Goal: Information Seeking & Learning: Learn about a topic

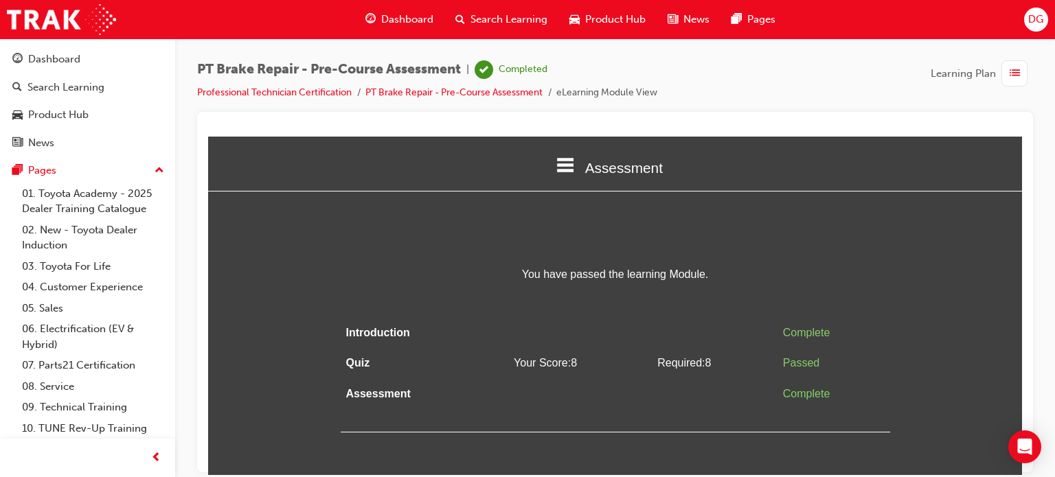
click at [324, 85] on li "Professional Technician Certification" at bounding box center [281, 93] width 168 height 16
click at [324, 93] on link "Professional Technician Certification" at bounding box center [274, 93] width 155 height 12
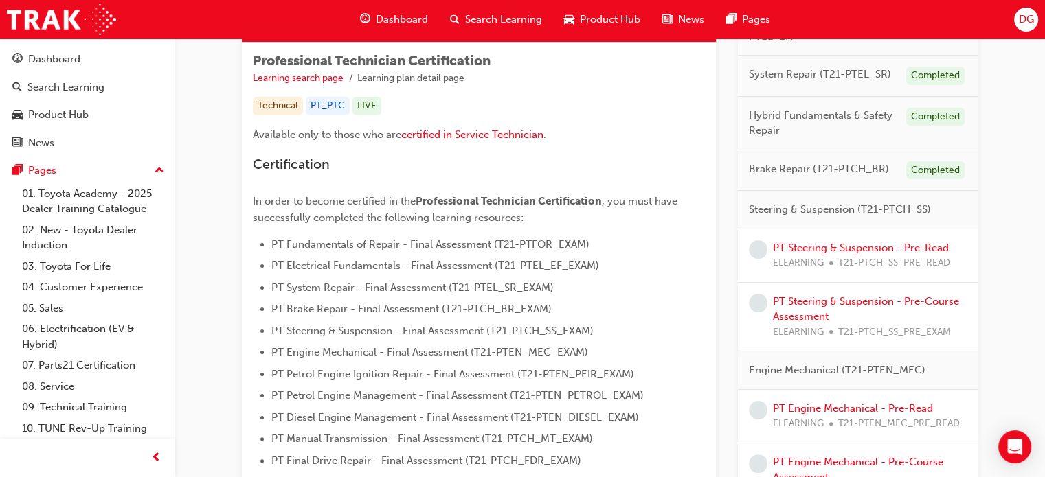
scroll to position [241, 0]
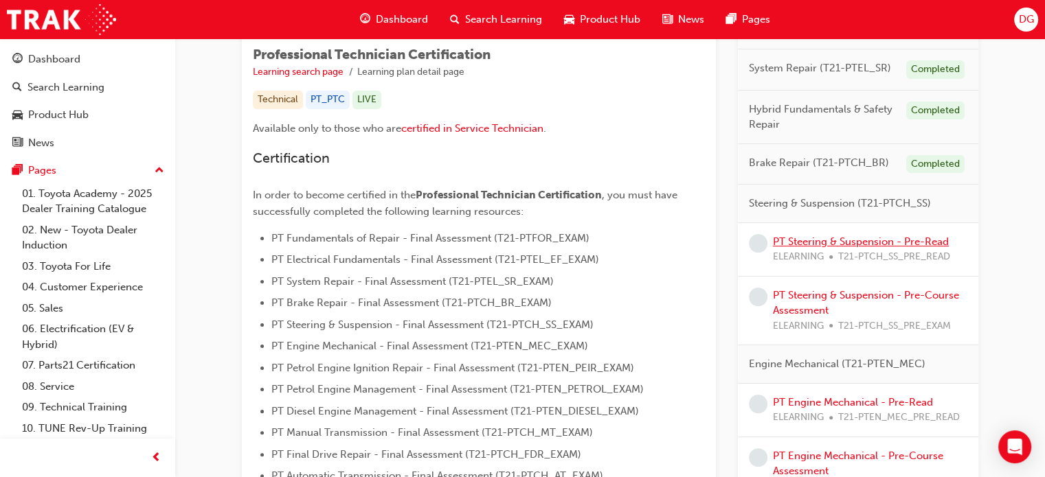
click at [874, 241] on link "PT Steering & Suspension - Pre-Read" at bounding box center [861, 242] width 176 height 12
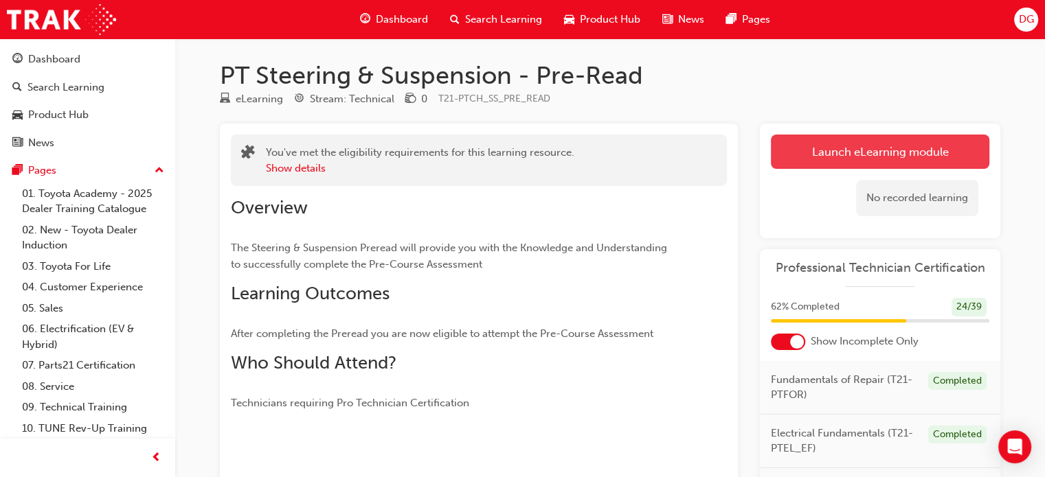
click at [835, 144] on link "Launch eLearning module" at bounding box center [880, 152] width 218 height 34
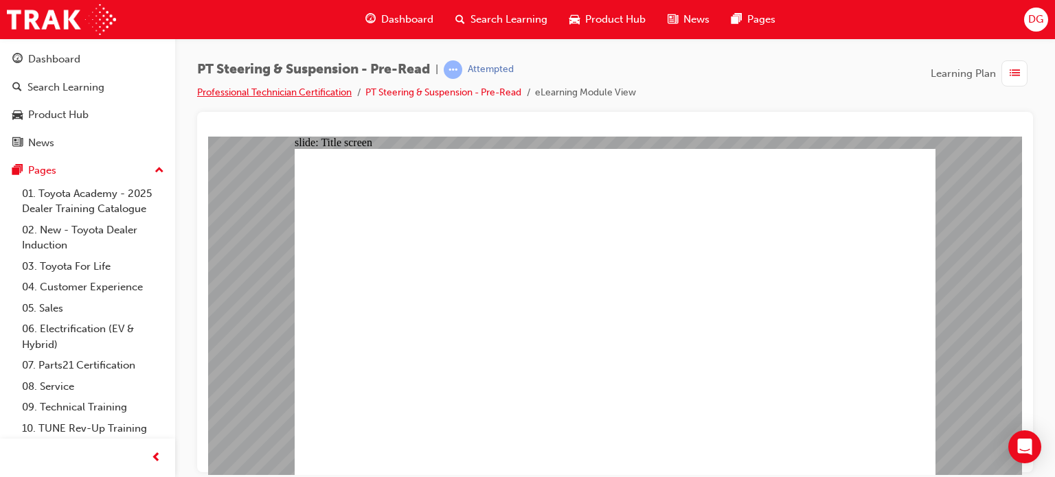
click at [346, 89] on link "Professional Technician Certification" at bounding box center [274, 93] width 155 height 12
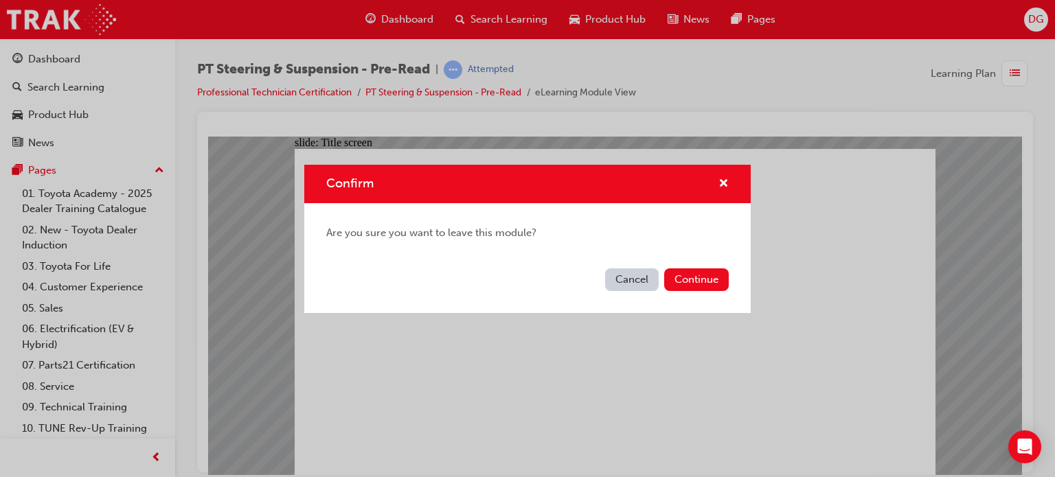
click at [647, 277] on button "Cancel" at bounding box center [632, 280] width 54 height 23
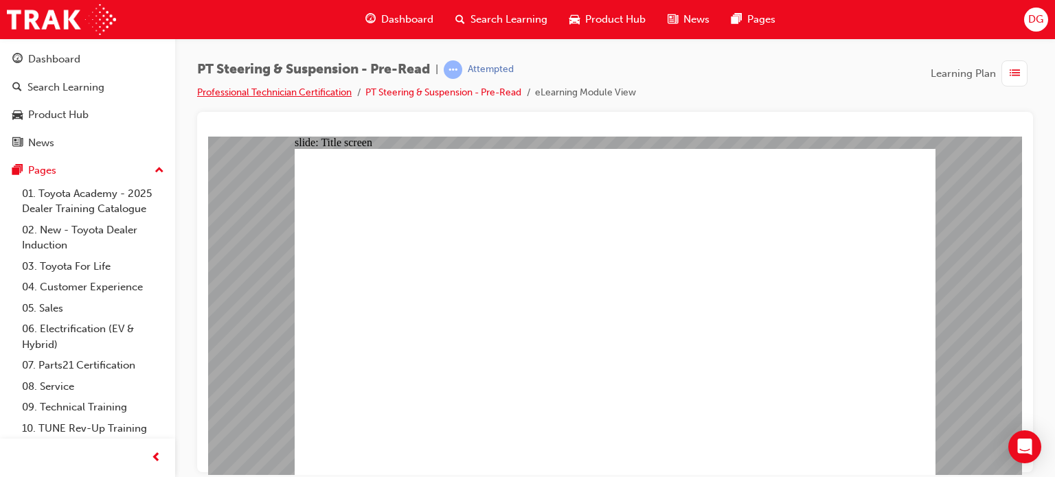
click at [340, 89] on link "Professional Technician Certification" at bounding box center [274, 93] width 155 height 12
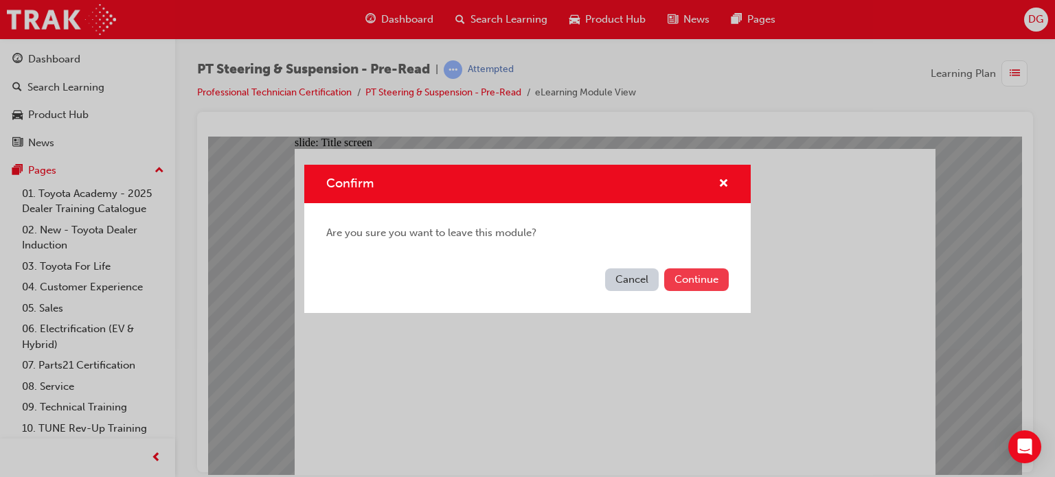
click at [714, 274] on button "Continue" at bounding box center [696, 280] width 65 height 23
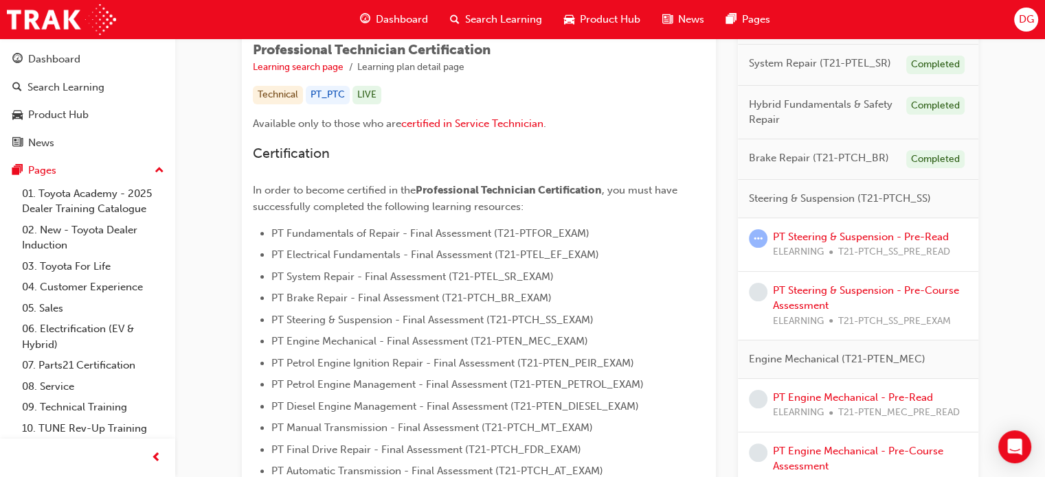
scroll to position [247, 0]
click at [882, 230] on link "PT Steering & Suspension - Pre-Read" at bounding box center [861, 236] width 176 height 12
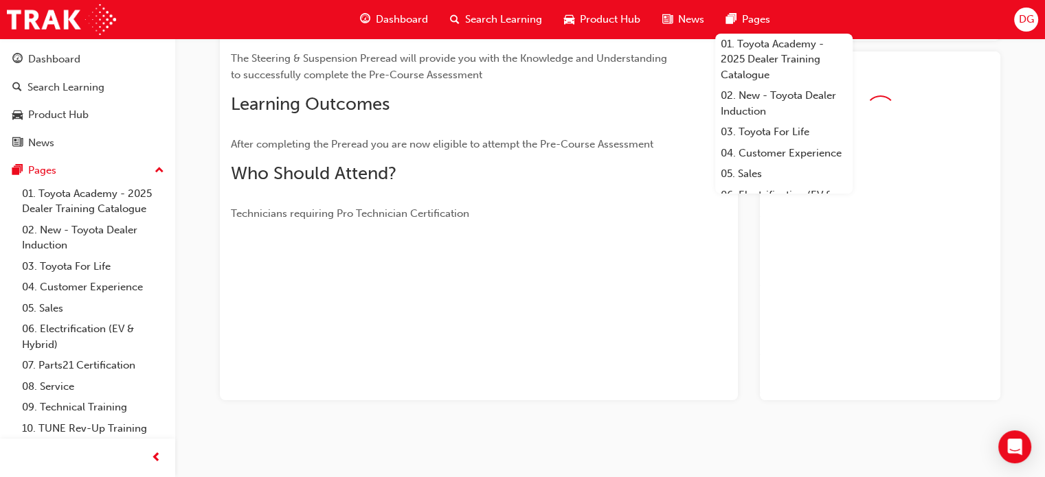
scroll to position [228, 0]
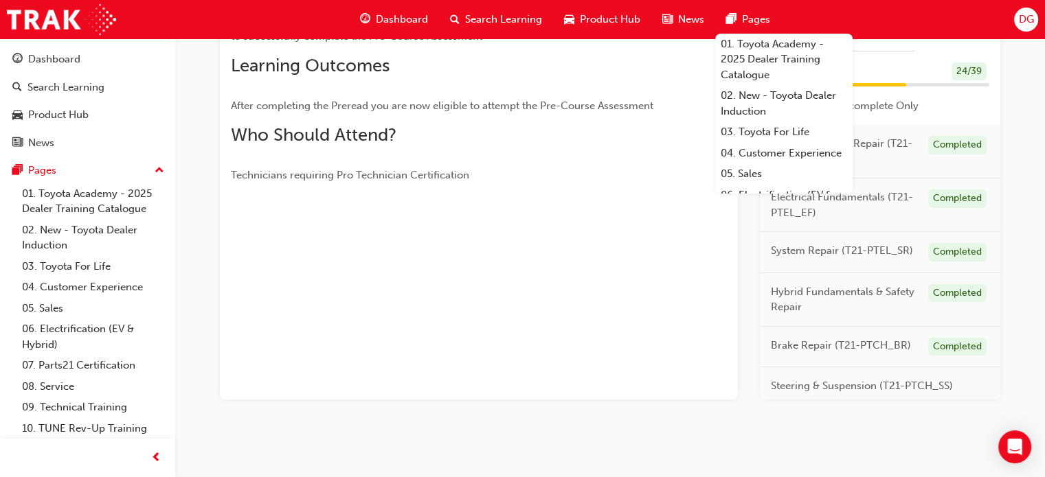
click at [582, 168] on p "Technicians requiring Pro Technician Certification" at bounding box center [454, 175] width 446 height 16
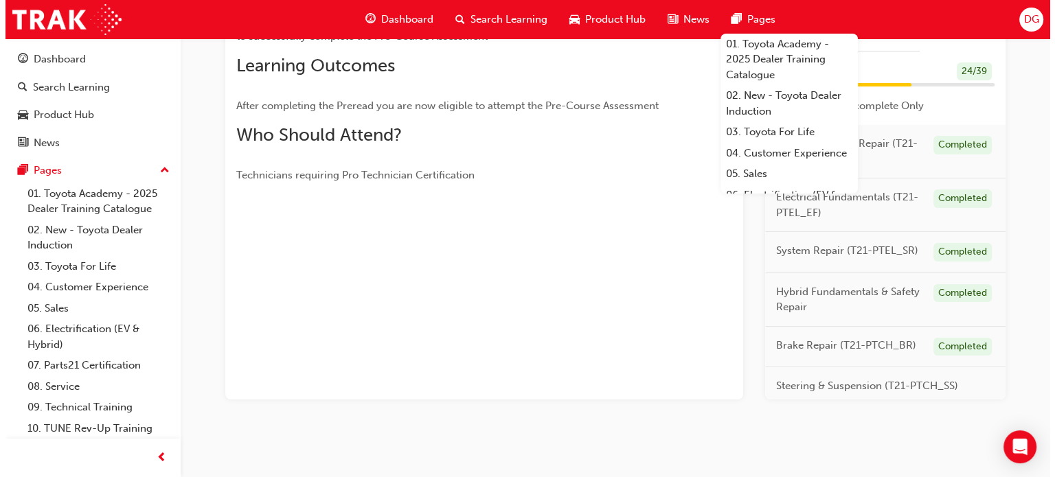
scroll to position [0, 0]
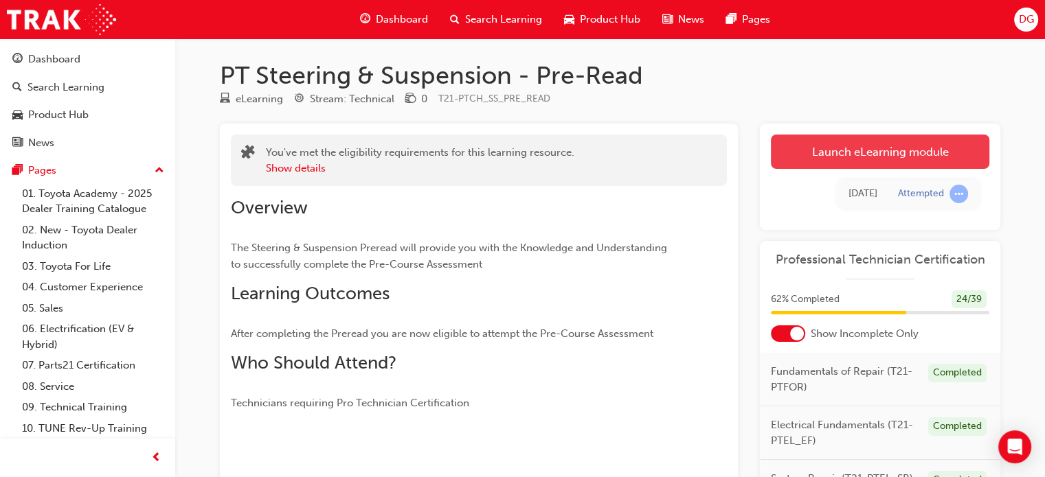
click at [820, 160] on link "Launch eLearning module" at bounding box center [880, 152] width 218 height 34
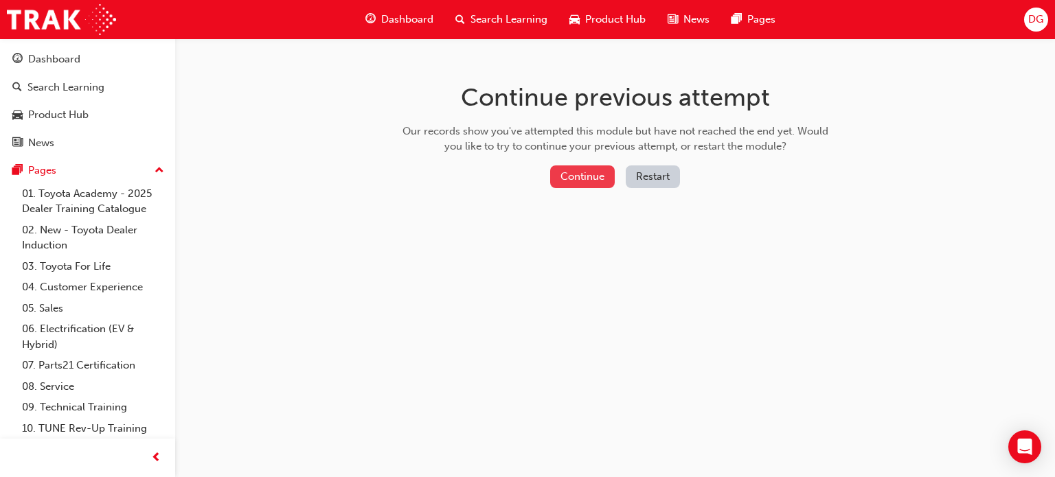
click at [596, 172] on button "Continue" at bounding box center [582, 177] width 65 height 23
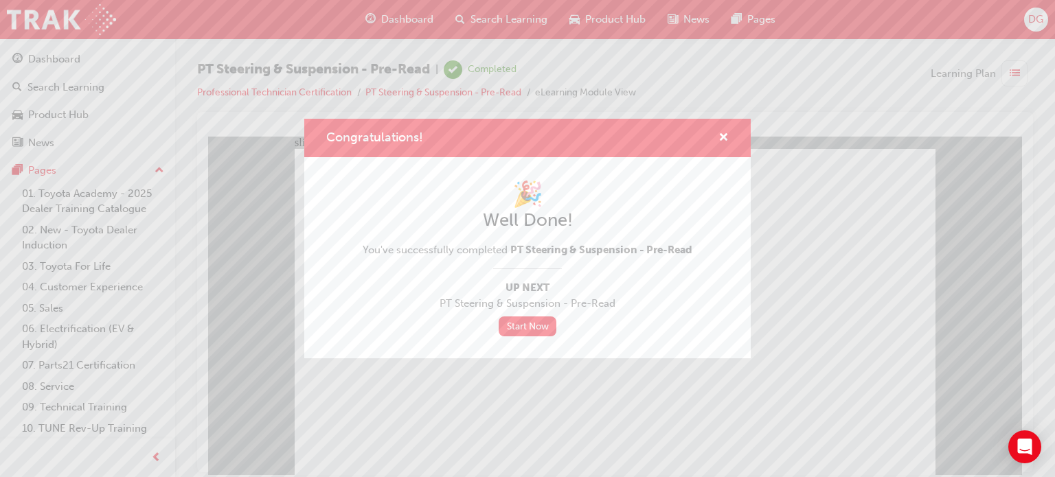
click at [482, 405] on div "Congratulations! 🎉 Well Done! You've successfully completed PT Steering & Suspe…" at bounding box center [527, 238] width 1055 height 477
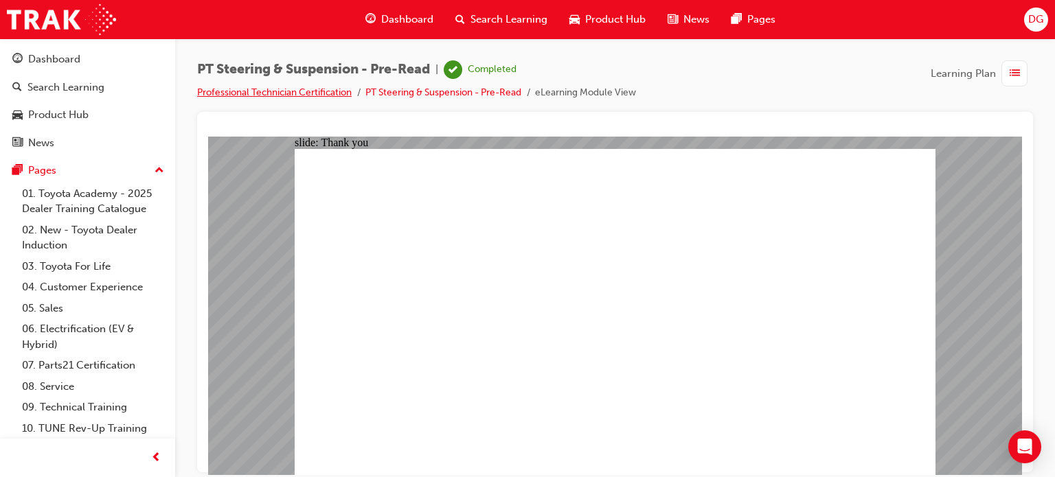
click at [324, 93] on link "Professional Technician Certification" at bounding box center [274, 93] width 155 height 12
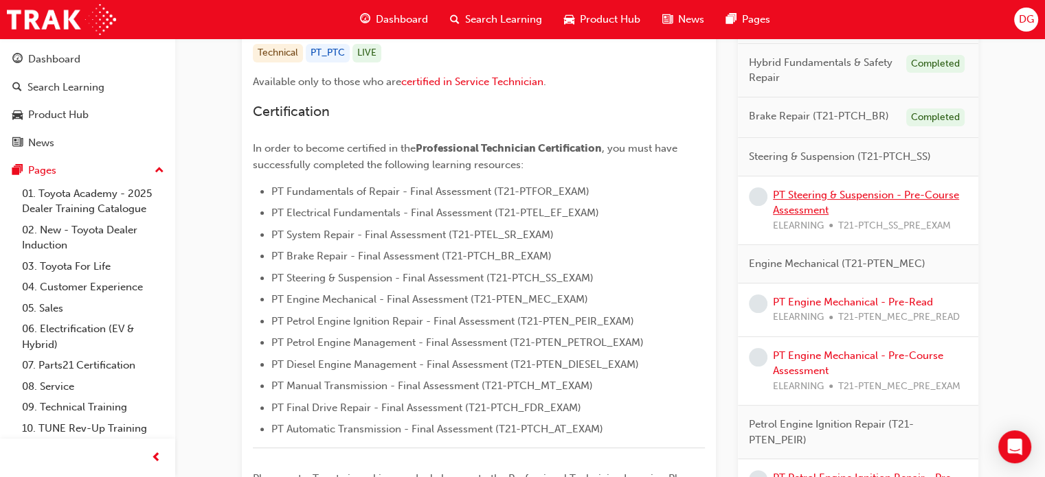
click at [816, 197] on link "PT Steering & Suspension - Pre-Course Assessment" at bounding box center [866, 203] width 186 height 28
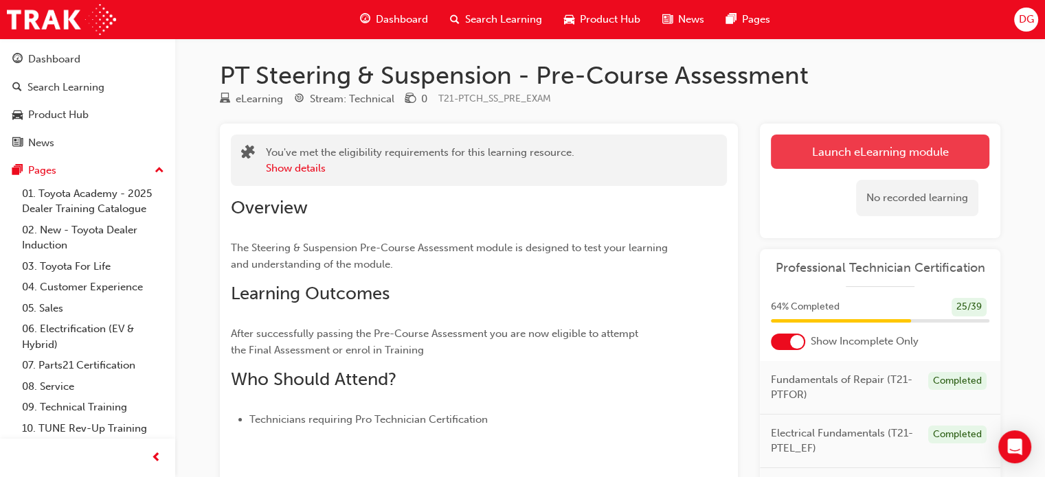
click at [778, 148] on link "Launch eLearning module" at bounding box center [880, 152] width 218 height 34
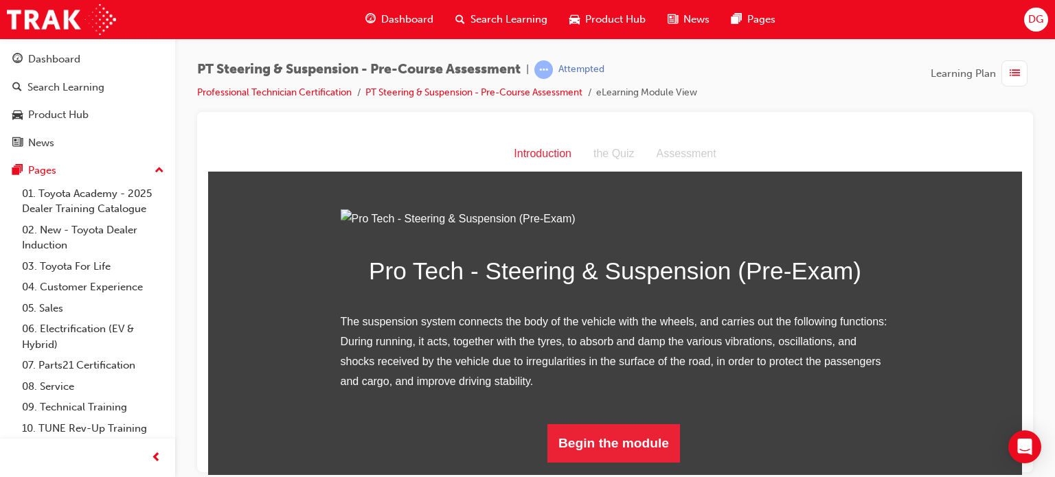
scroll to position [139, 0]
click at [597, 448] on button "Begin the module" at bounding box center [613, 443] width 133 height 38
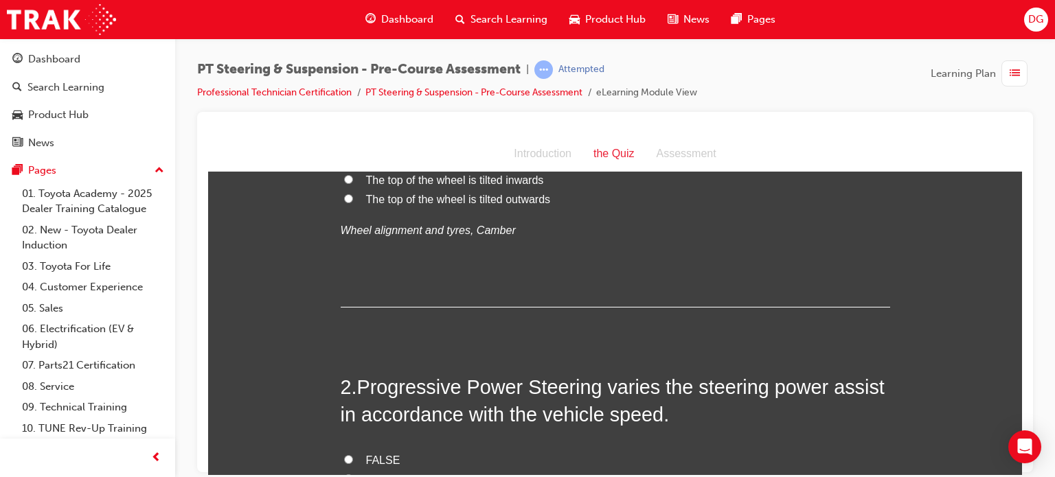
scroll to position [0, 0]
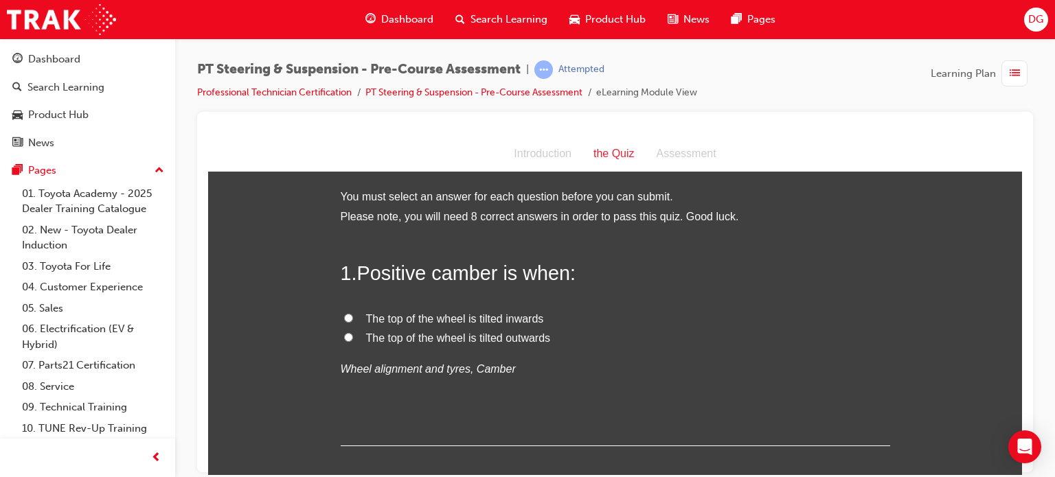
click at [708, 372] on p "Wheel alignment and tyres, Camber" at bounding box center [616, 369] width 550 height 20
click at [420, 318] on span "The top of the wheel is tilted inwards" at bounding box center [455, 319] width 178 height 12
click at [353, 318] on input "The top of the wheel is tilted inwards" at bounding box center [348, 317] width 9 height 9
radio input "true"
click at [458, 343] on span "The top of the wheel is tilted outwards" at bounding box center [458, 338] width 185 height 12
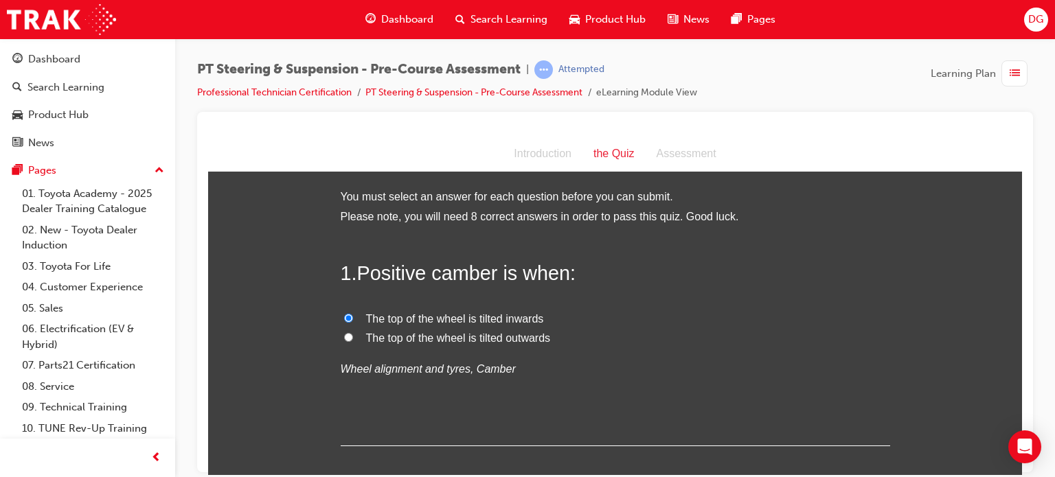
click at [353, 341] on input "The top of the wheel is tilted outwards" at bounding box center [348, 336] width 9 height 9
radio input "true"
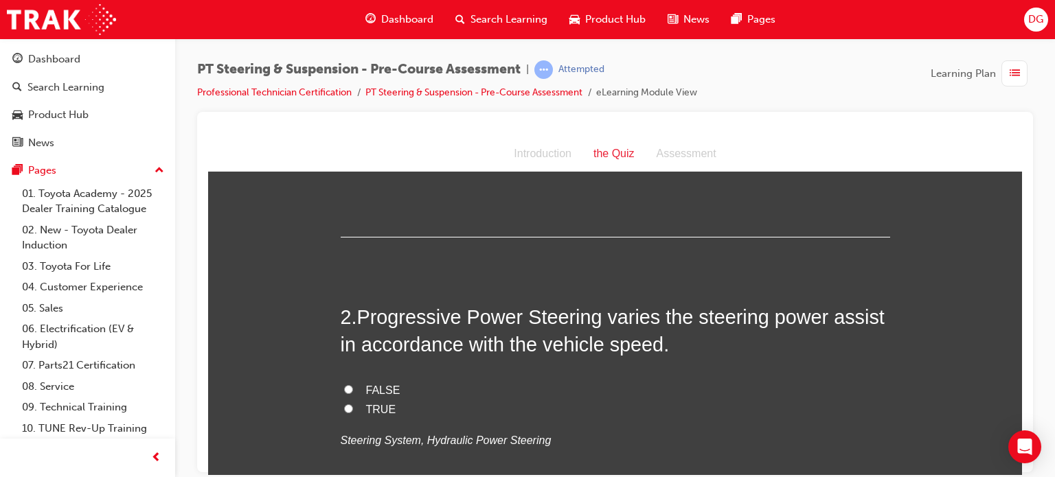
scroll to position [271, 0]
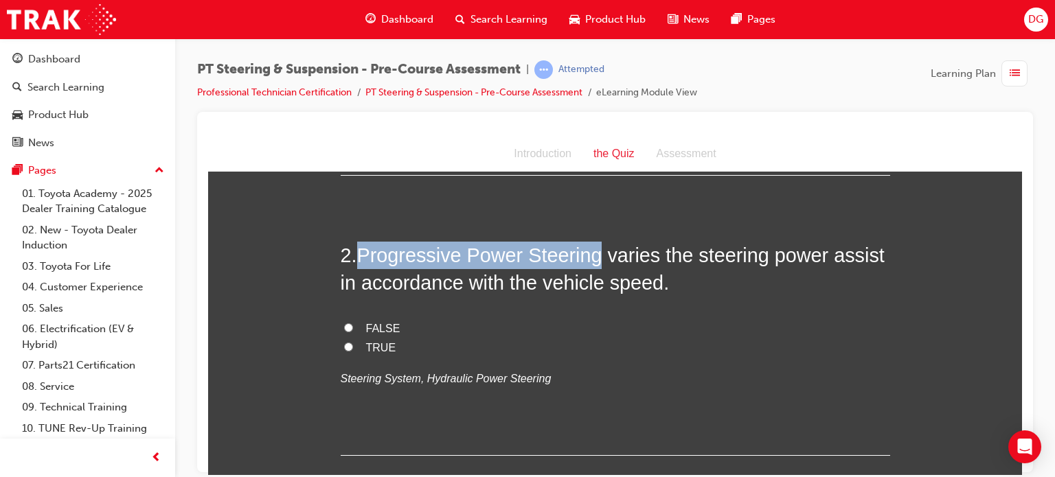
drag, startPoint x: 355, startPoint y: 242, endPoint x: 596, endPoint y: 244, distance: 240.4
click at [596, 244] on span "Progressive Power Steering varies the steering power assist in accordance with …" at bounding box center [613, 268] width 544 height 49
copy span "Progressive Power Steering"
click at [344, 343] on input "TRUE" at bounding box center [348, 346] width 9 height 9
radio input "true"
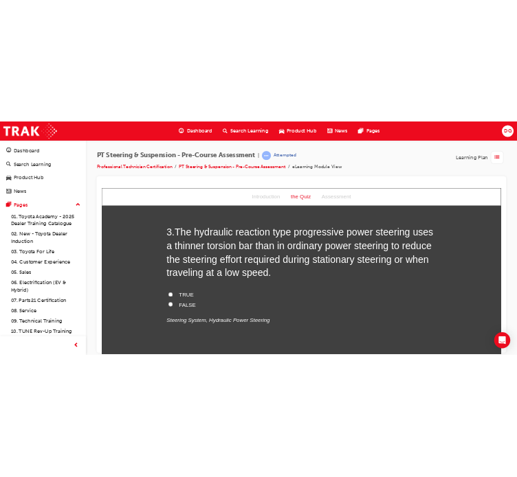
scroll to position [582, 0]
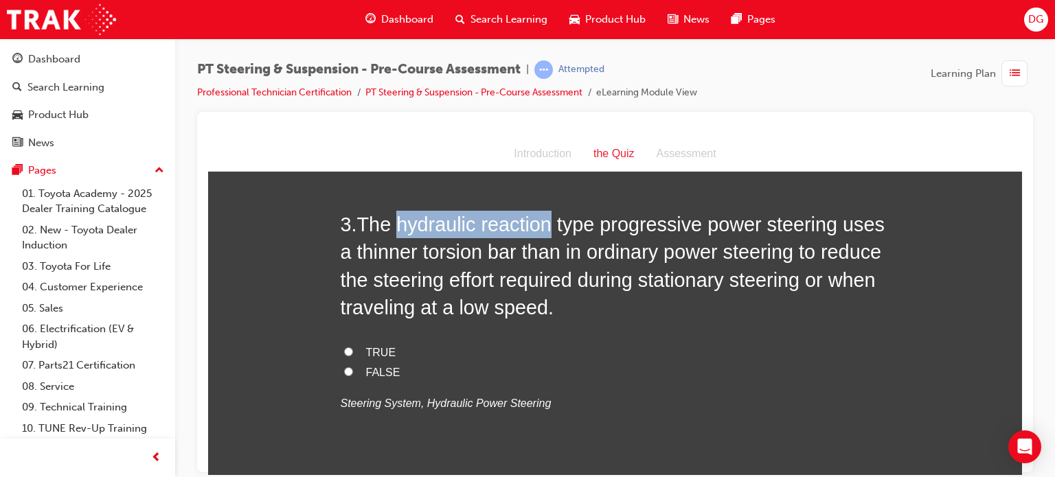
drag, startPoint x: 397, startPoint y: 222, endPoint x: 550, endPoint y: 218, distance: 152.5
click at [550, 218] on span "The hydraulic reaction type progressive power steering uses a thinner torsion b…" at bounding box center [613, 265] width 544 height 105
copy span "hydraulic reaction"
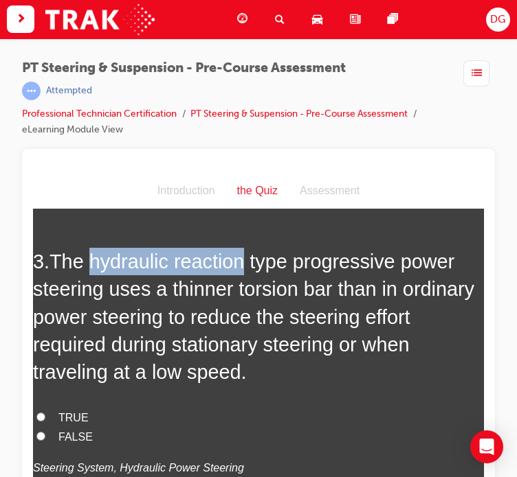
click at [43, 416] on input "TRUE" at bounding box center [40, 416] width 9 height 9
radio input "true"
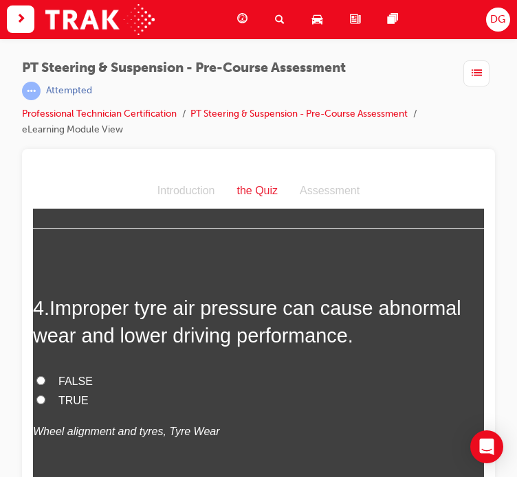
scroll to position [898, 0]
click at [41, 395] on input "TRUE" at bounding box center [40, 399] width 9 height 9
radio input "true"
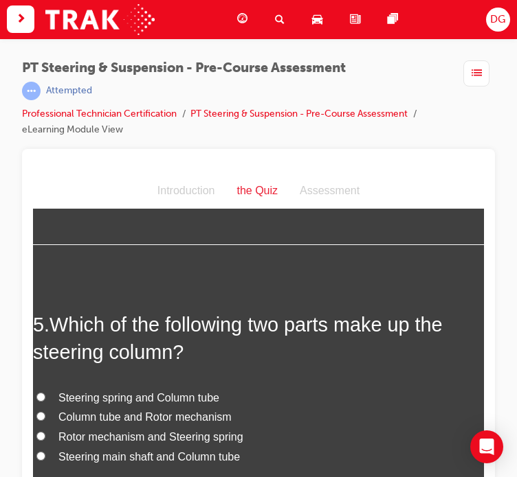
scroll to position [1197, 0]
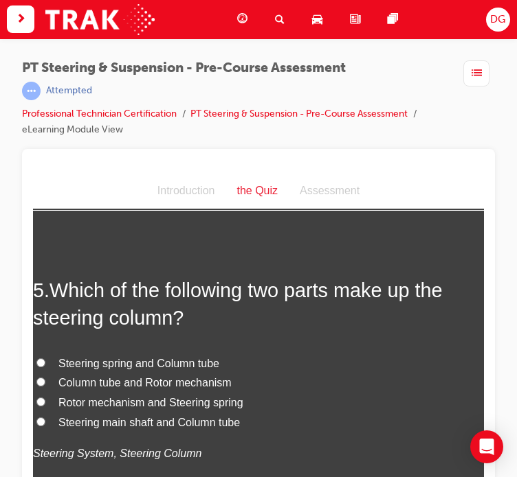
click at [158, 420] on span "Steering main shaft and Column tube" at bounding box center [148, 422] width 181 height 12
click at [45, 420] on input "Steering main shaft and Column tube" at bounding box center [40, 421] width 9 height 9
radio input "true"
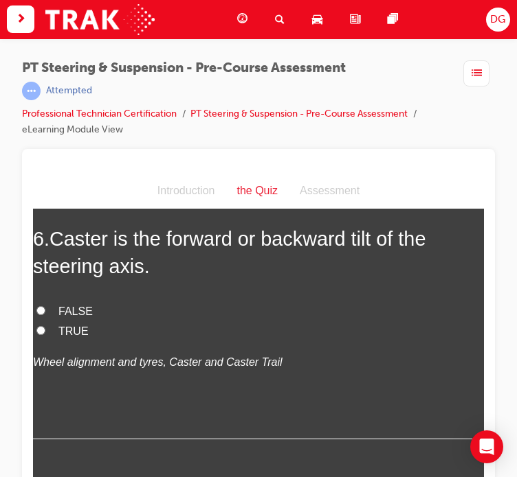
scroll to position [1569, 0]
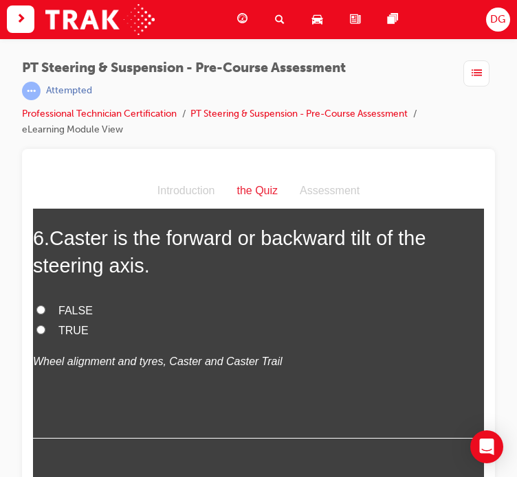
click at [80, 306] on span "FALSE" at bounding box center [75, 310] width 34 height 12
click at [45, 306] on input "FALSE" at bounding box center [40, 309] width 9 height 9
radio input "true"
click at [66, 324] on span "TRUE" at bounding box center [73, 330] width 30 height 12
click at [45, 325] on input "TRUE" at bounding box center [40, 329] width 9 height 9
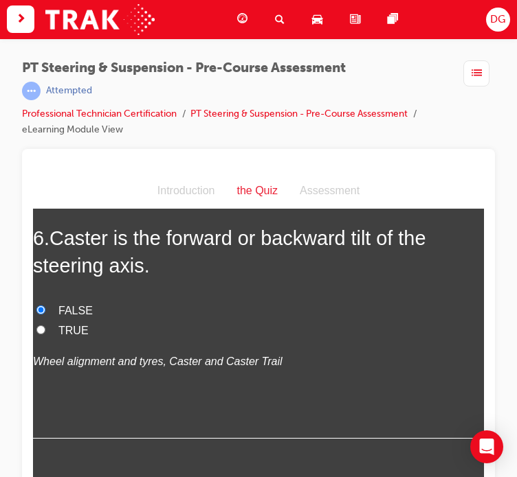
radio input "true"
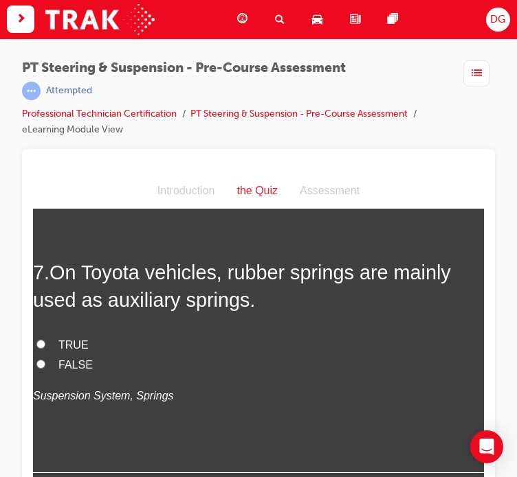
scroll to position [1824, 0]
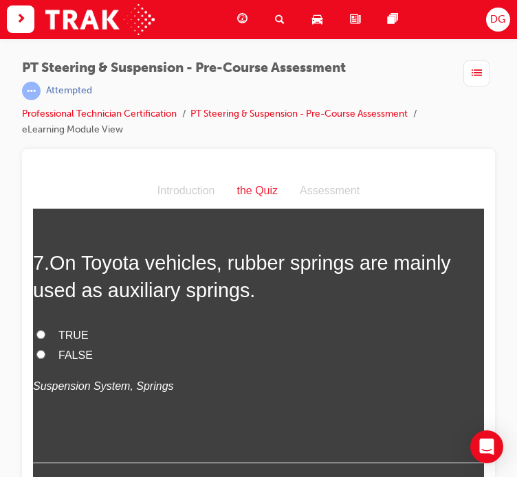
click at [56, 337] on label "TRUE" at bounding box center [258, 336] width 451 height 20
click at [45, 337] on input "TRUE" at bounding box center [40, 334] width 9 height 9
radio input "true"
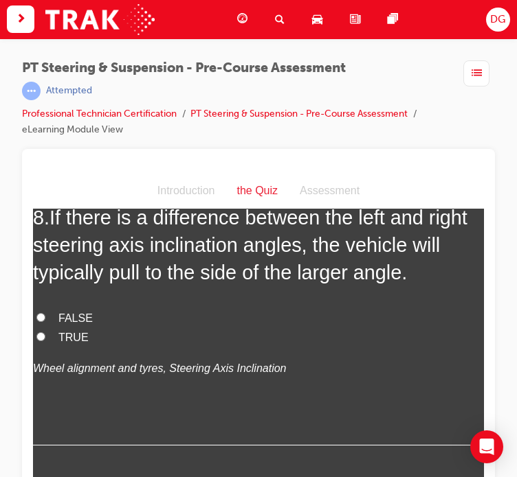
scroll to position [2069, 0]
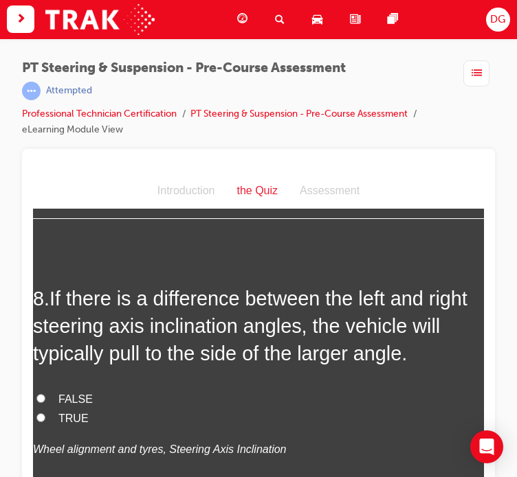
click at [63, 396] on span "FALSE" at bounding box center [75, 399] width 34 height 12
click at [45, 396] on input "FALSE" at bounding box center [40, 398] width 9 height 9
radio input "true"
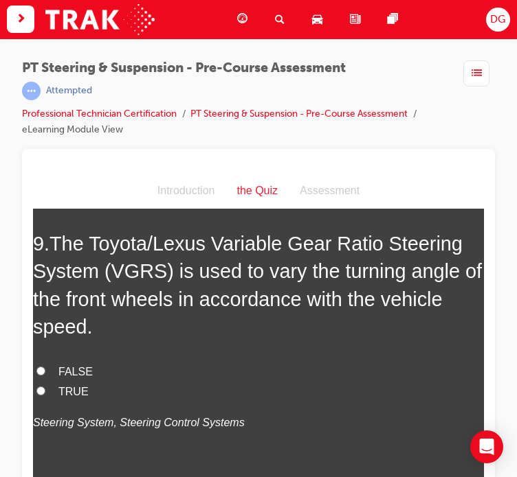
scroll to position [2432, 0]
click at [47, 392] on label "TRUE" at bounding box center [258, 392] width 451 height 20
click at [45, 392] on input "TRUE" at bounding box center [40, 390] width 9 height 9
radio input "true"
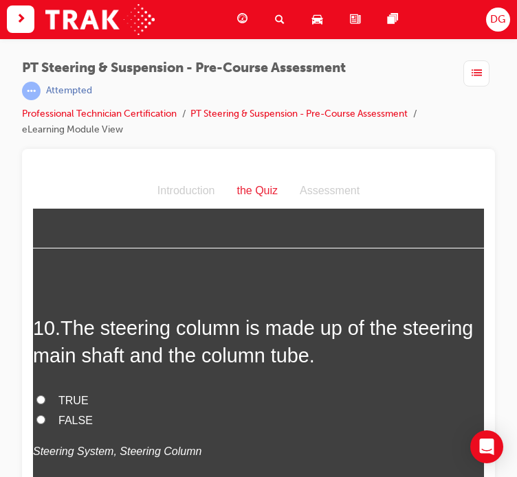
scroll to position [2772, 0]
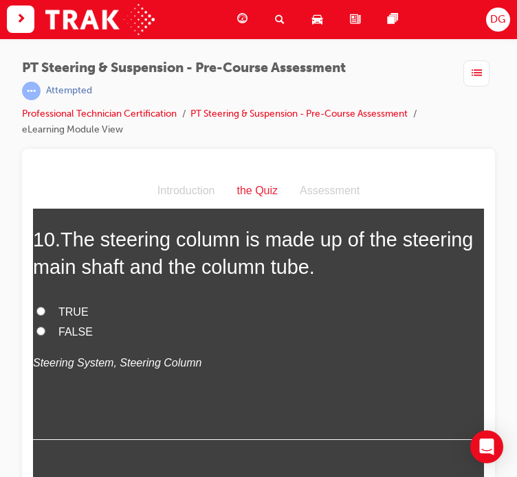
click at [56, 317] on label "TRUE" at bounding box center [258, 312] width 451 height 20
click at [45, 315] on input "TRUE" at bounding box center [40, 310] width 9 height 9
radio input "true"
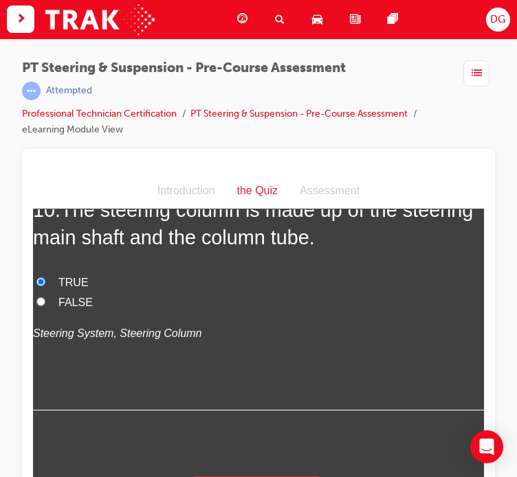
scroll to position [33, 0]
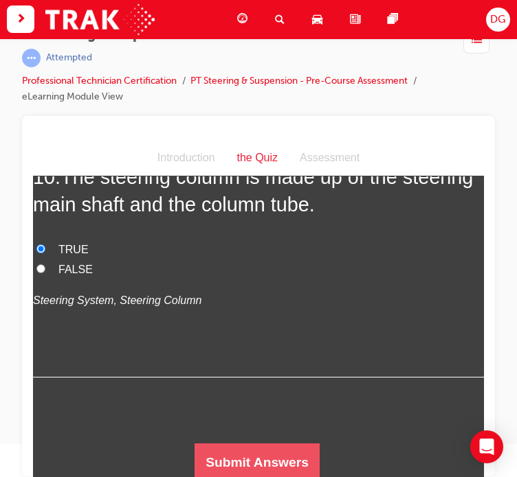
click at [234, 450] on button "Submit Answers" at bounding box center [256, 462] width 125 height 38
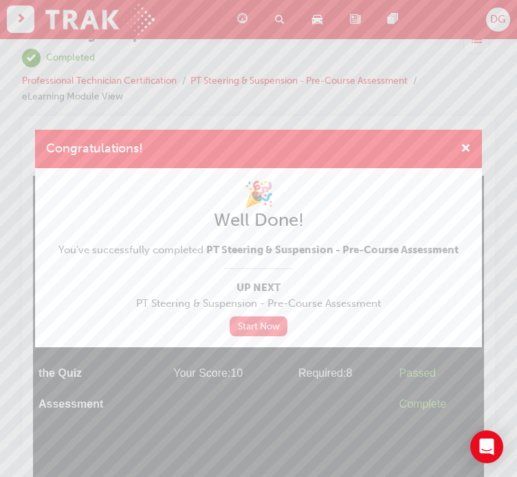
click at [261, 328] on link "Start Now" at bounding box center [258, 327] width 58 height 20
click at [245, 324] on link "Start Now" at bounding box center [258, 327] width 58 height 20
click at [466, 150] on span "cross-icon" at bounding box center [465, 150] width 10 height 12
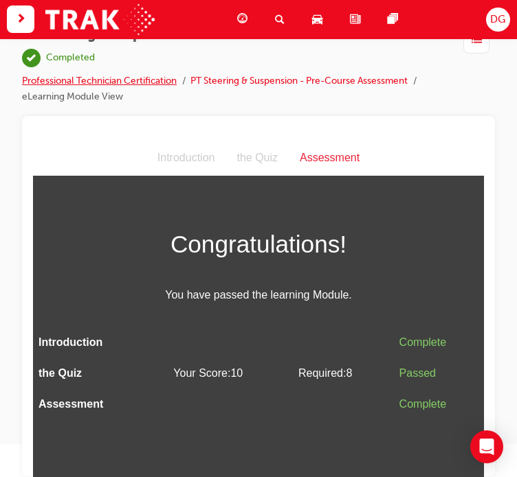
click at [98, 79] on link "Professional Technician Certification" at bounding box center [99, 81] width 155 height 12
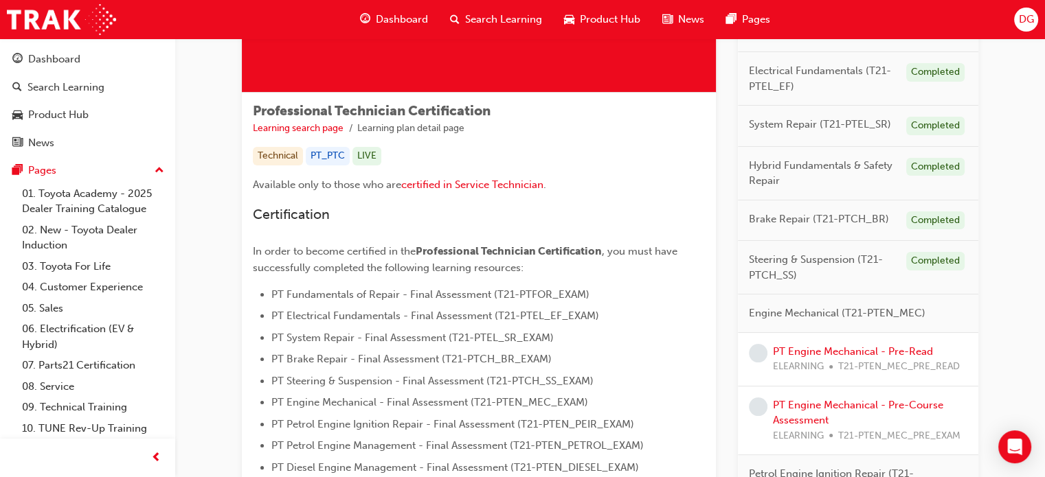
scroll to position [186, 0]
click at [821, 348] on link "PT Engine Mechanical - Pre-Read" at bounding box center [853, 350] width 160 height 12
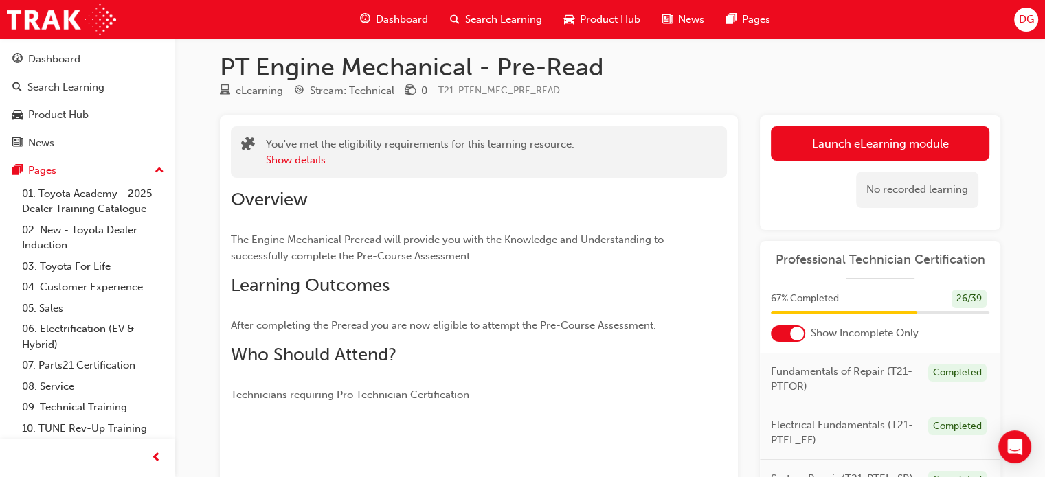
scroll to position [8, 0]
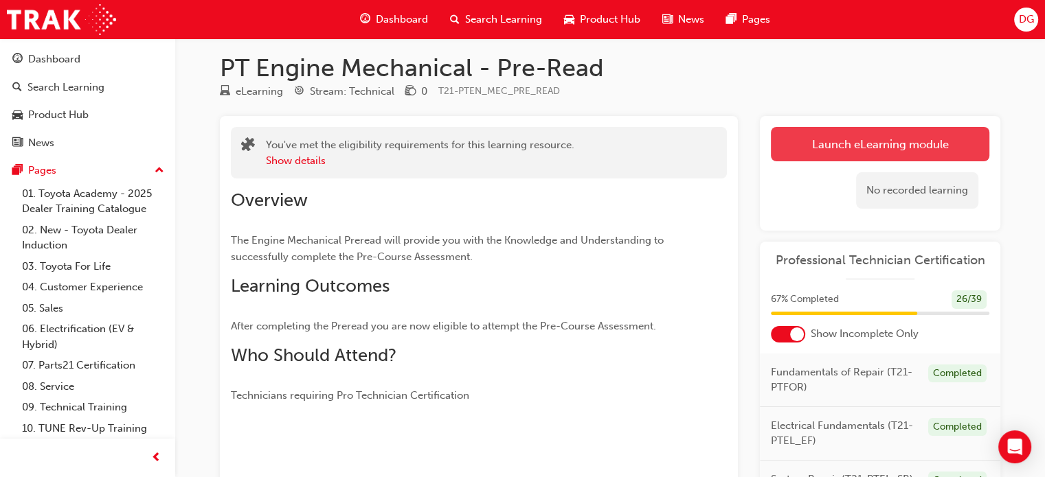
click at [784, 149] on link "Launch eLearning module" at bounding box center [880, 144] width 218 height 34
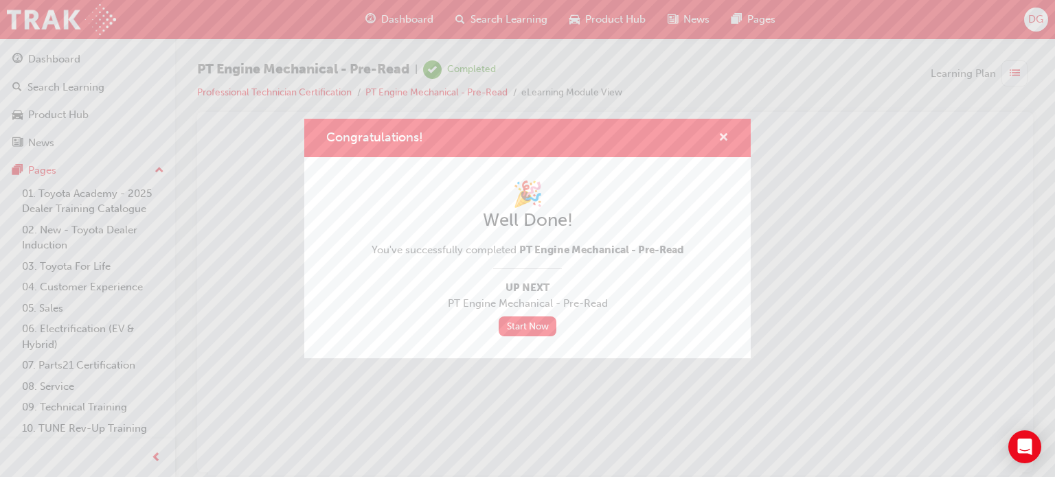
click at [724, 137] on span "cross-icon" at bounding box center [723, 139] width 10 height 12
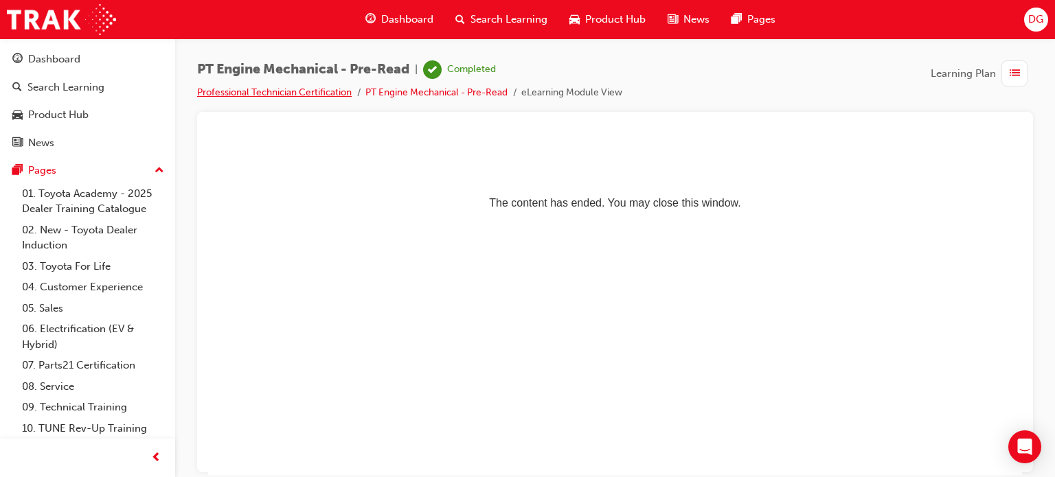
click at [310, 90] on link "Professional Technician Certification" at bounding box center [274, 93] width 155 height 12
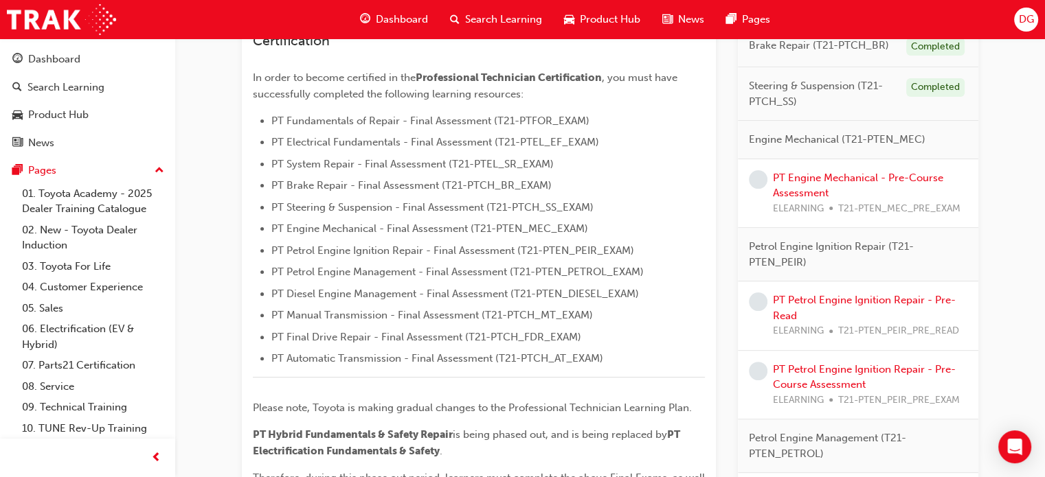
scroll to position [357, 0]
click at [859, 181] on link "PT Engine Mechanical - Pre-Course Assessment" at bounding box center [858, 187] width 170 height 28
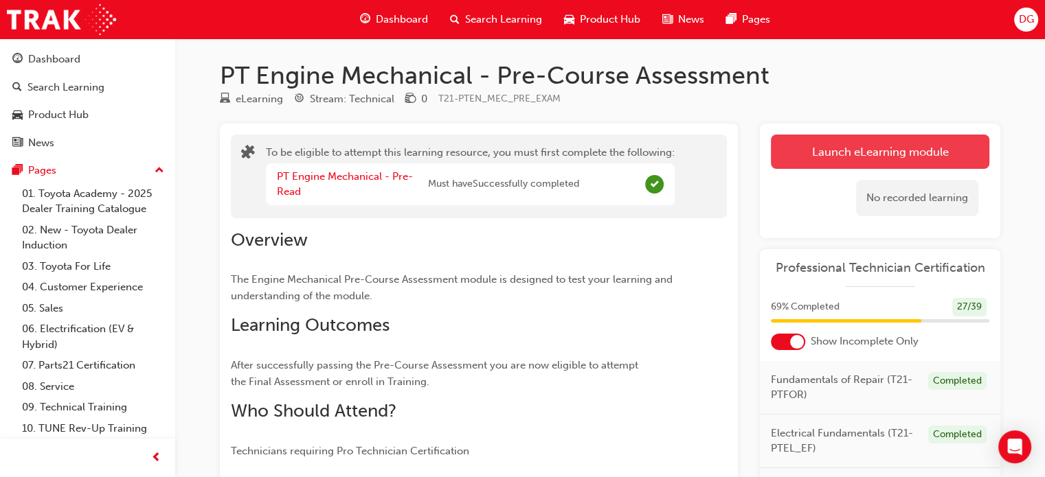
click at [844, 148] on button "Launch eLearning module" at bounding box center [880, 152] width 218 height 34
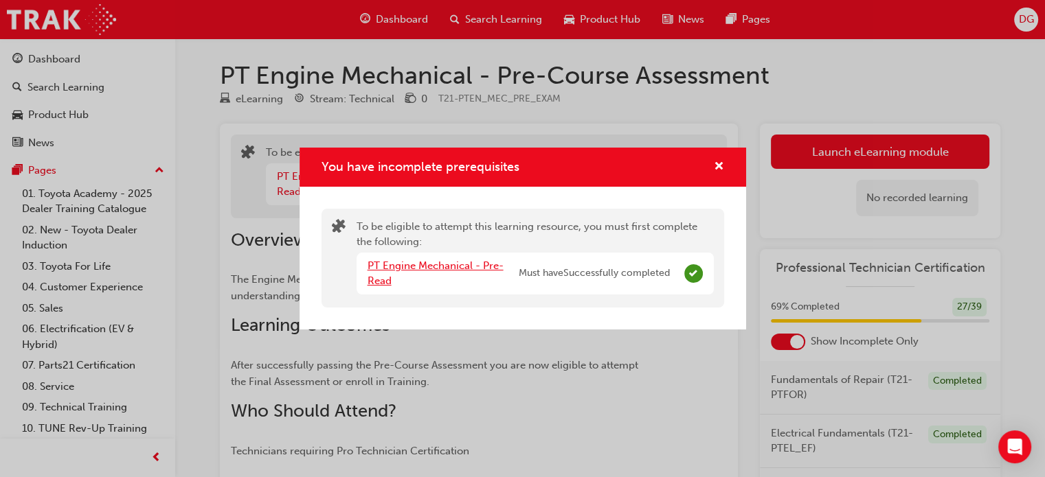
click at [442, 267] on link "PT Engine Mechanical - Pre-Read" at bounding box center [435, 274] width 136 height 28
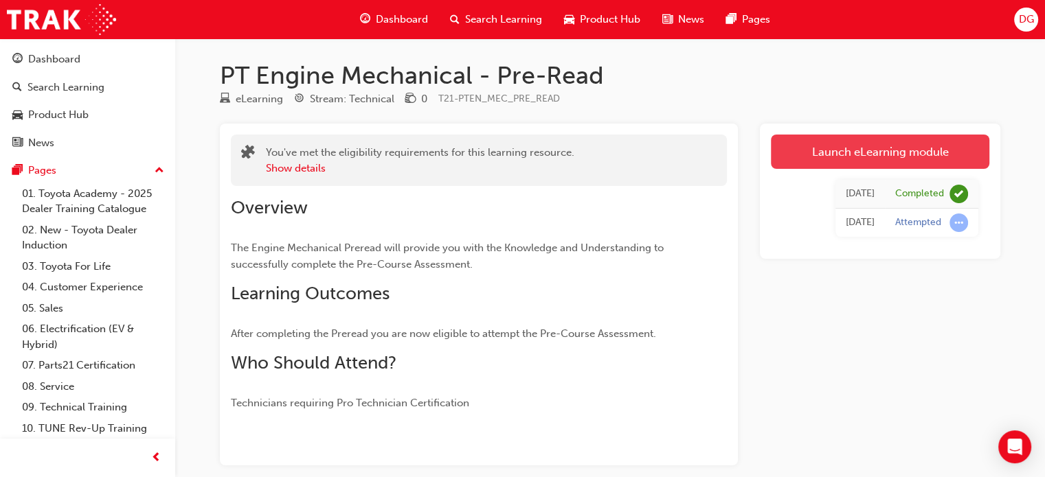
click at [789, 157] on link "Launch eLearning module" at bounding box center [880, 152] width 218 height 34
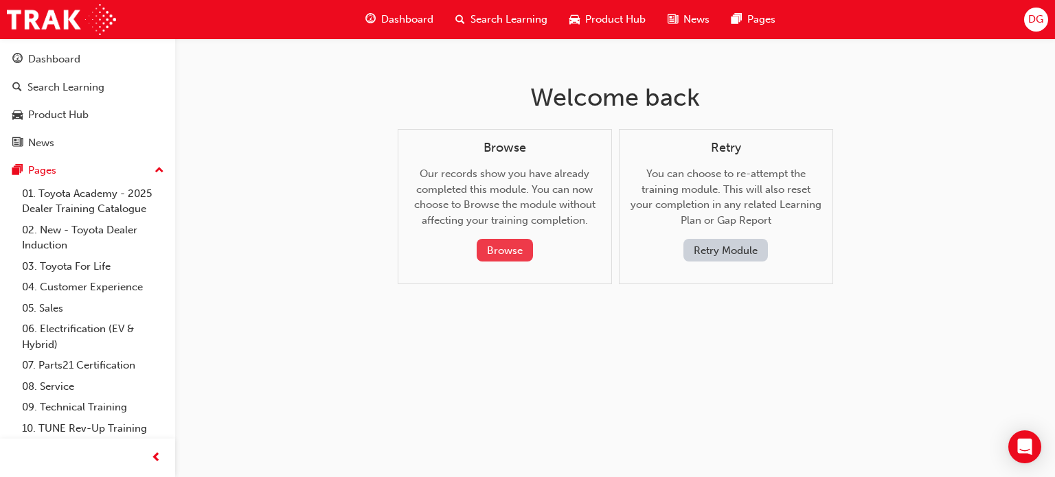
click at [506, 242] on button "Browse" at bounding box center [505, 250] width 56 height 23
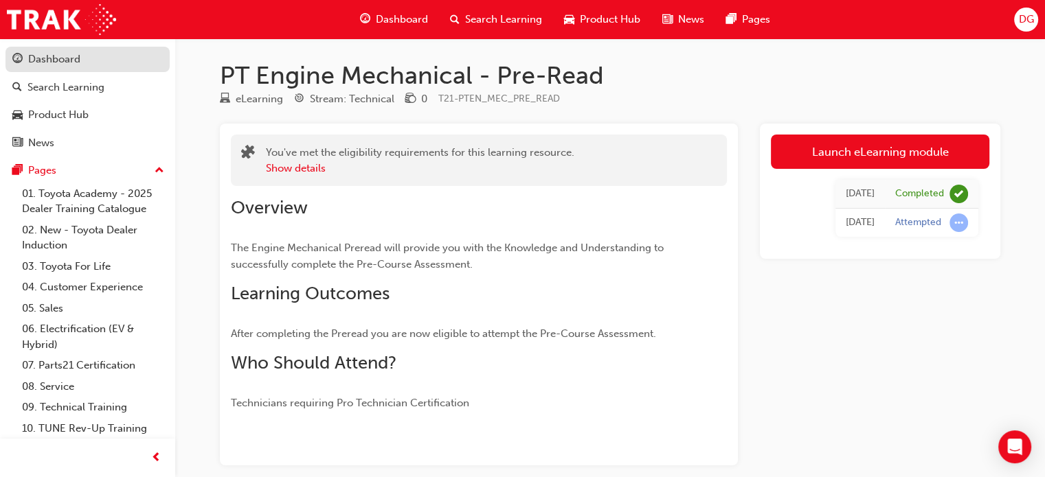
click at [85, 63] on div "Dashboard" at bounding box center [87, 59] width 150 height 17
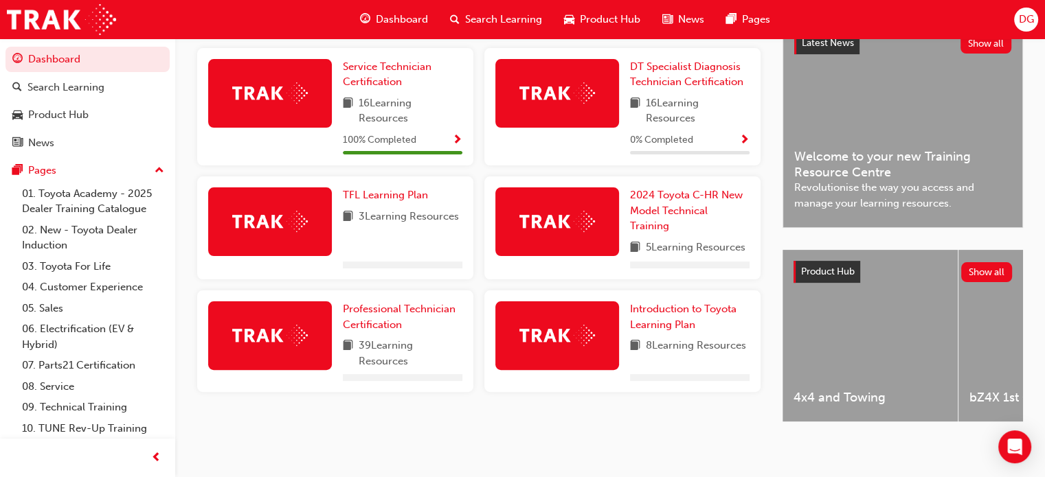
scroll to position [335, 0]
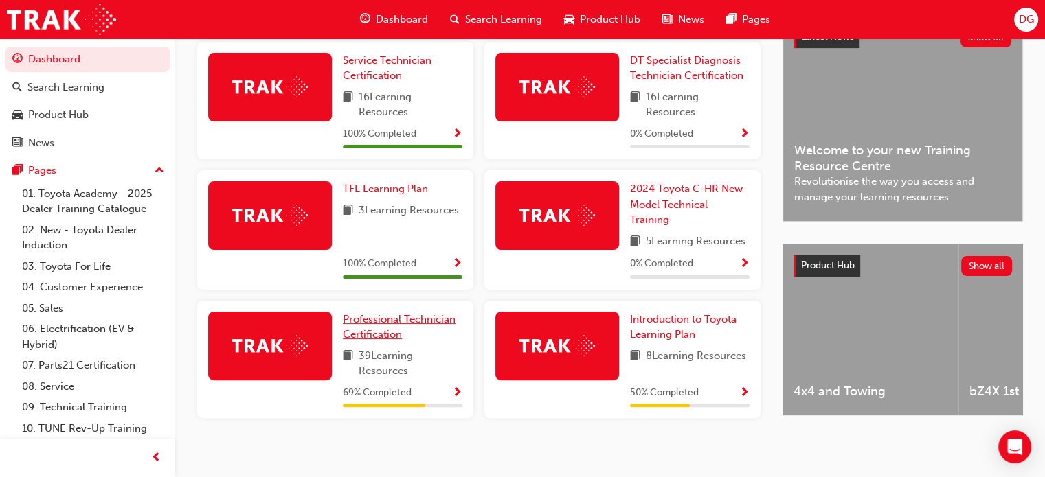
click at [422, 335] on link "Professional Technician Certification" at bounding box center [403, 327] width 120 height 31
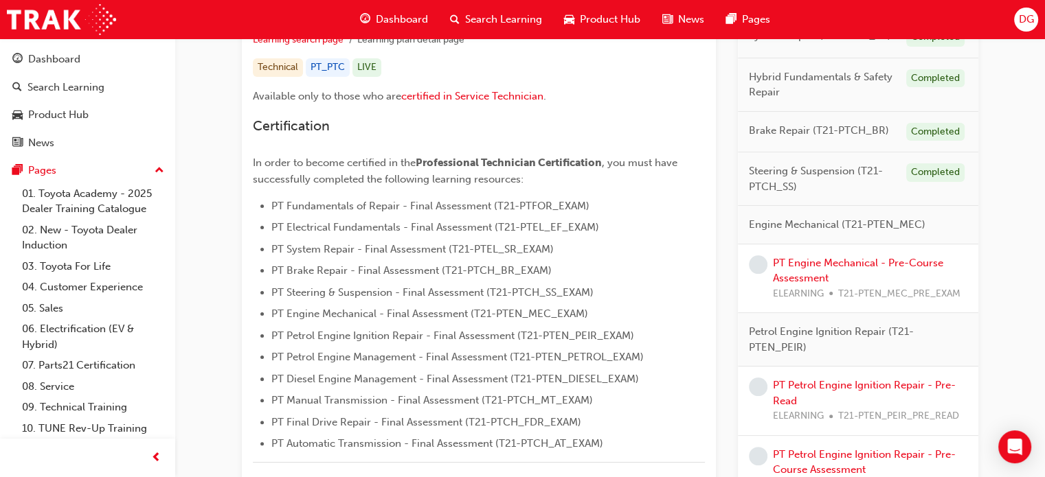
scroll to position [276, 0]
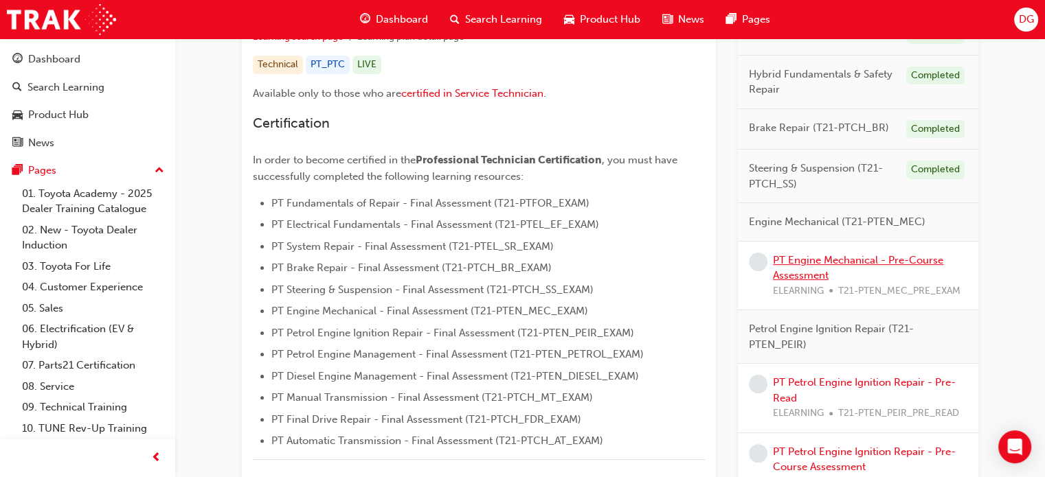
click at [806, 270] on link "PT Engine Mechanical - Pre-Course Assessment" at bounding box center [858, 268] width 170 height 28
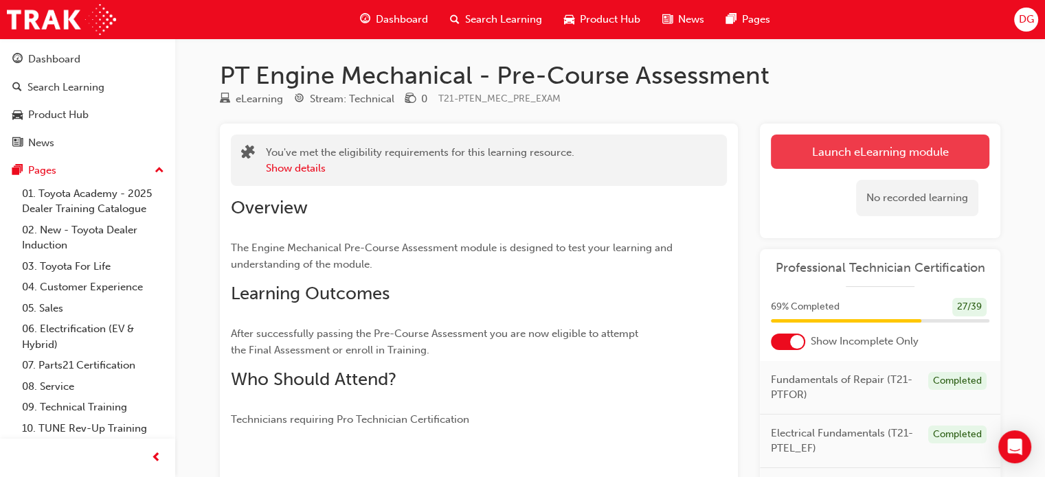
click at [843, 146] on link "Launch eLearning module" at bounding box center [880, 152] width 218 height 34
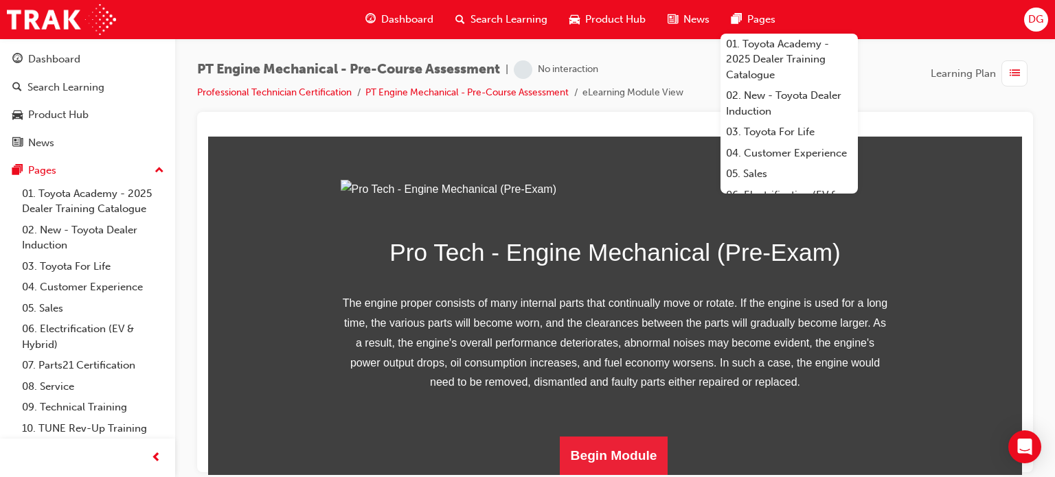
click at [327, 244] on div "Pro Tech - Engine Mechanical (Pre-Exam) The engine proper consists of many inte…" at bounding box center [615, 326] width 814 height 295
click at [400, 284] on div "Pro Tech - Engine Mechanical (Pre-Exam) The engine proper consists of many inte…" at bounding box center [616, 326] width 550 height 295
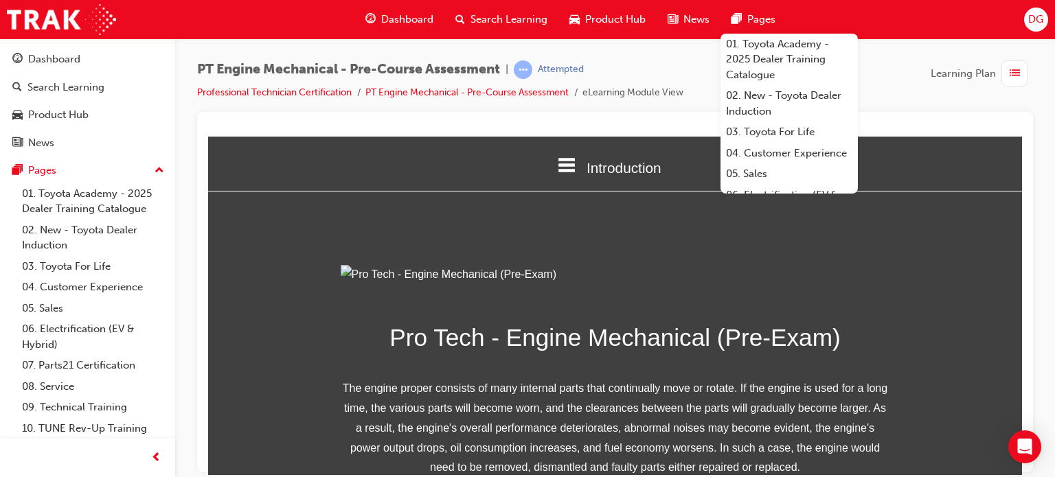
scroll to position [236, 0]
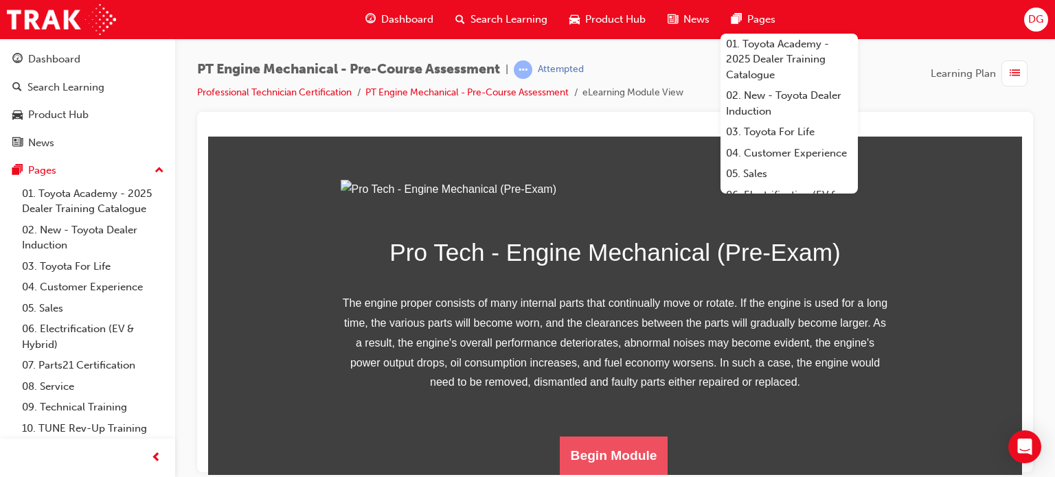
click at [582, 448] on button "Begin Module" at bounding box center [614, 455] width 109 height 38
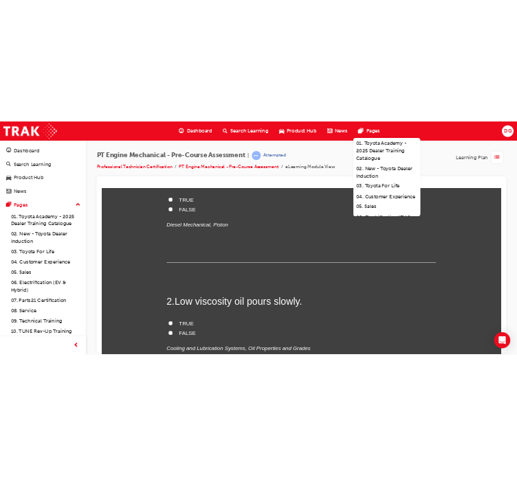
scroll to position [0, 0]
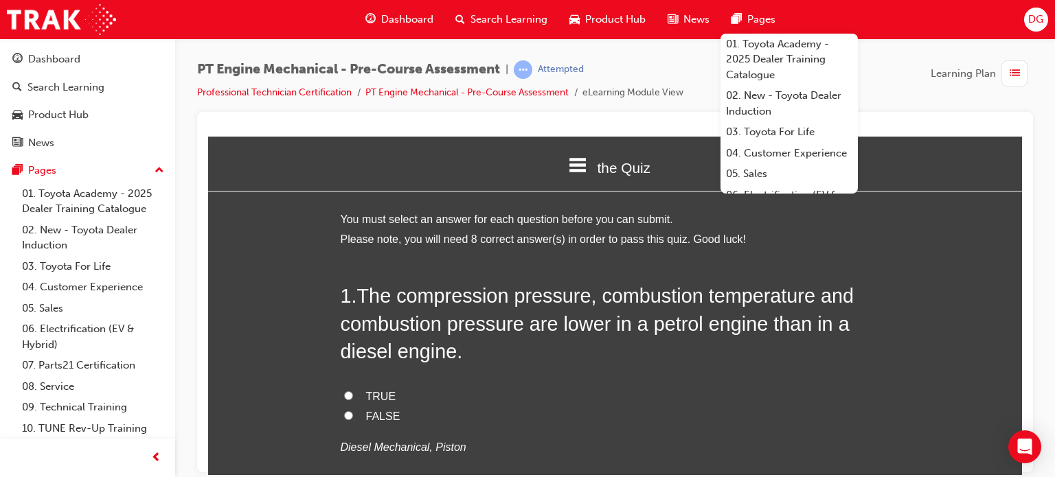
click at [676, 115] on div at bounding box center [615, 292] width 836 height 361
click at [756, 19] on span "Pages" at bounding box center [761, 20] width 28 height 16
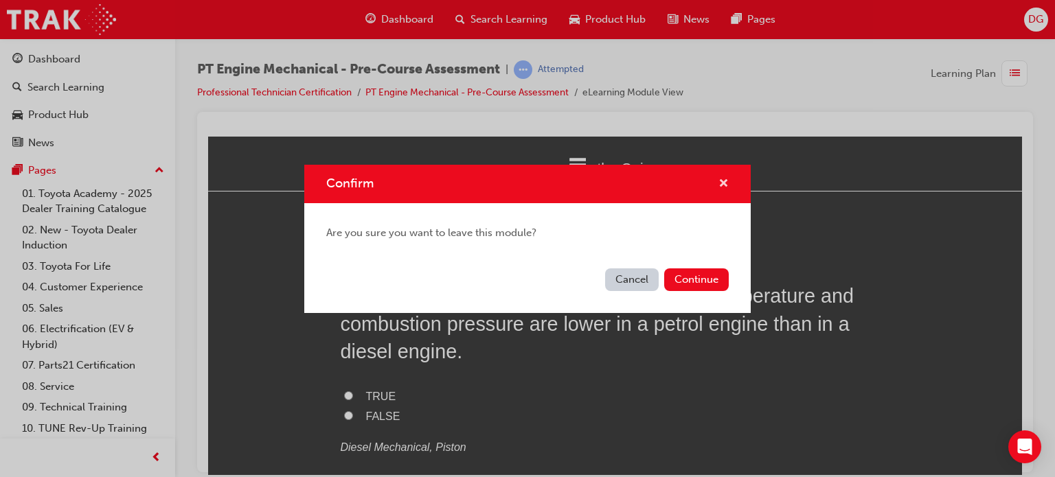
click at [725, 184] on span "cross-icon" at bounding box center [723, 185] width 10 height 12
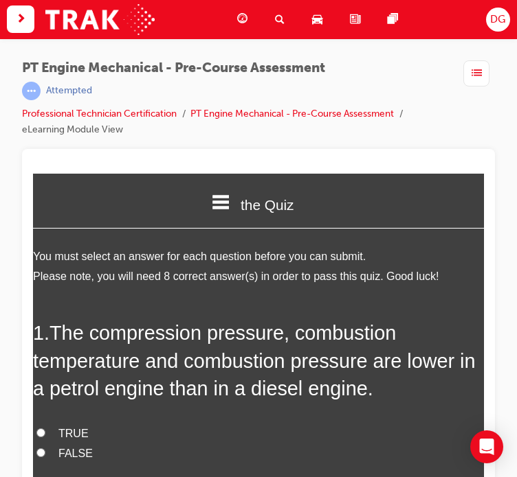
scroll to position [16, 0]
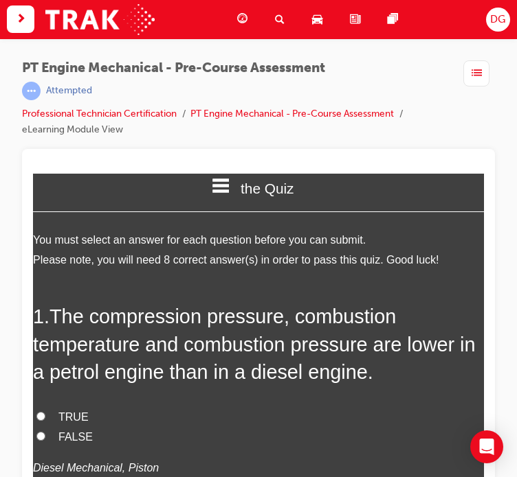
click at [60, 433] on span "FALSE" at bounding box center [75, 437] width 34 height 12
click at [45, 433] on input "FALSE" at bounding box center [40, 435] width 9 height 9
radio input "true"
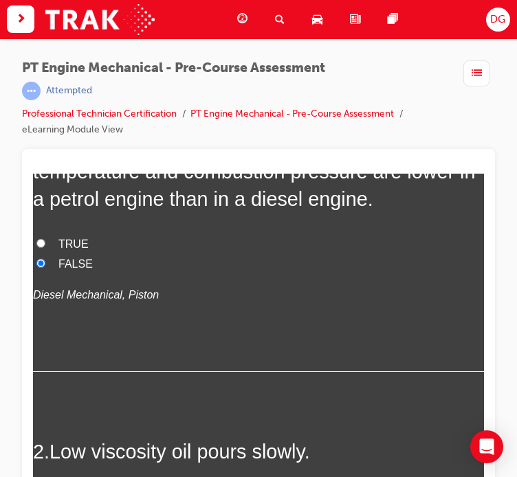
scroll to position [371, 0]
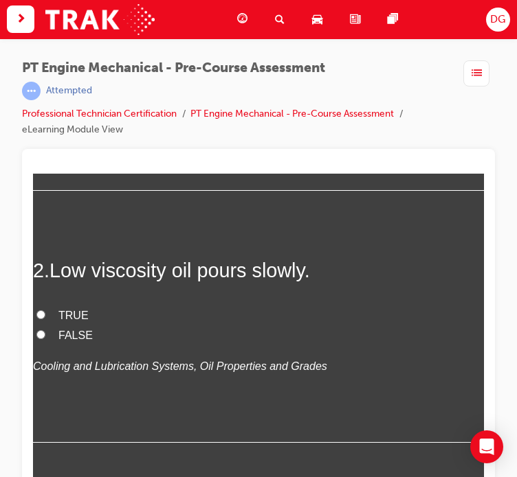
click at [72, 335] on span "FALSE" at bounding box center [75, 335] width 34 height 12
click at [45, 335] on input "FALSE" at bounding box center [40, 334] width 9 height 9
radio input "true"
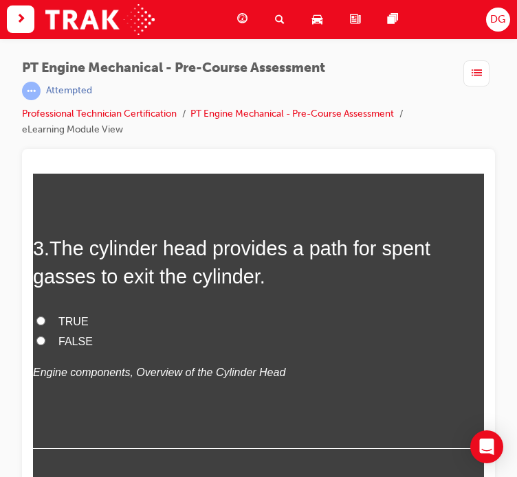
scroll to position [646, 0]
click at [50, 315] on label "TRUE" at bounding box center [258, 321] width 451 height 20
click at [45, 315] on input "TRUE" at bounding box center [40, 319] width 9 height 9
radio input "true"
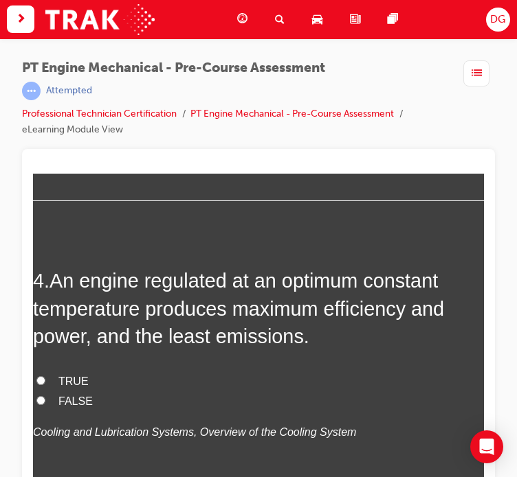
scroll to position [900, 0]
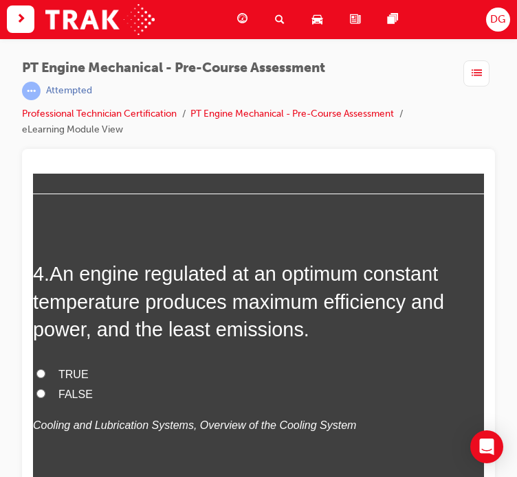
click at [44, 369] on input "TRUE" at bounding box center [40, 373] width 9 height 9
radio input "true"
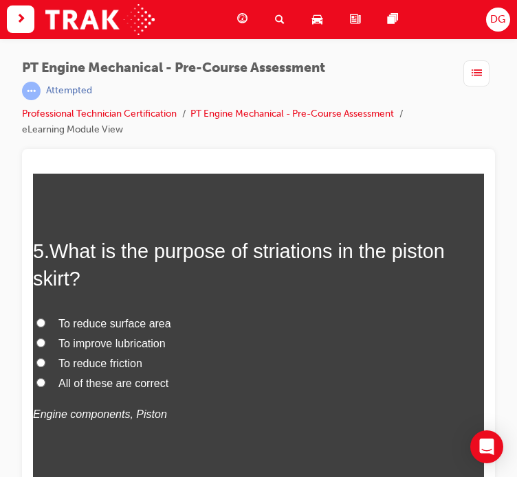
scroll to position [1230, 0]
click at [66, 381] on span "All of these are correct" at bounding box center [113, 384] width 110 height 12
click at [45, 381] on input "All of these are correct" at bounding box center [40, 382] width 9 height 9
radio input "true"
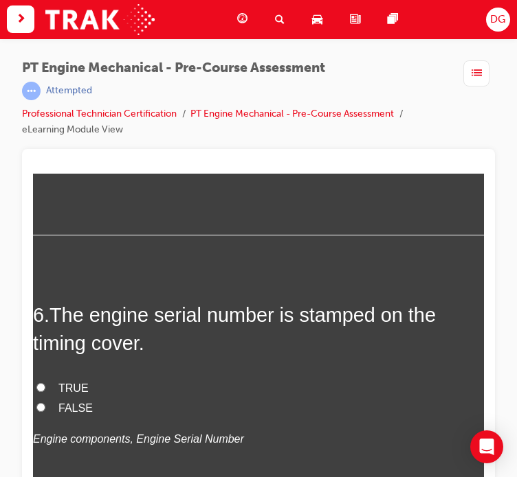
scroll to position [1574, 0]
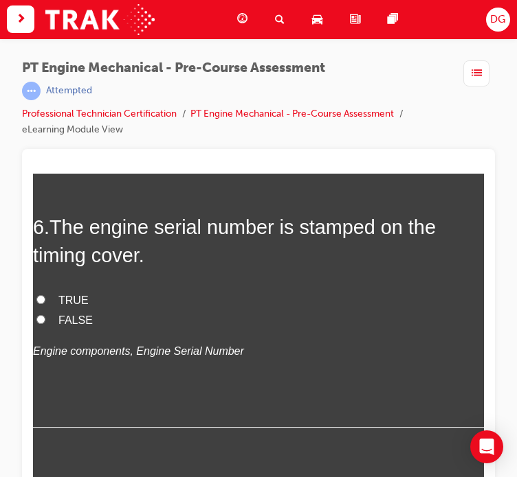
click at [69, 298] on span "TRUE" at bounding box center [73, 300] width 30 height 12
click at [45, 298] on input "TRUE" at bounding box center [40, 299] width 9 height 9
radio input "true"
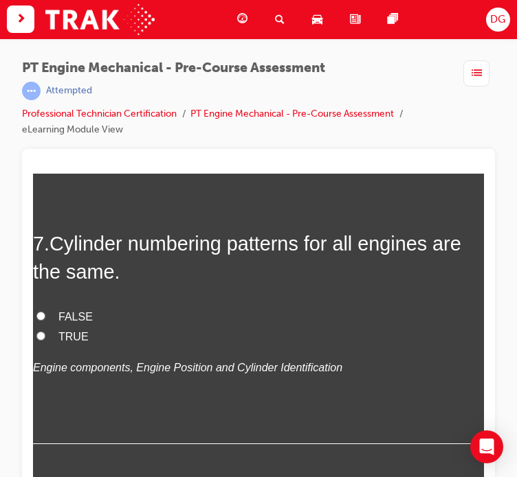
scroll to position [1838, 0]
click at [63, 335] on span "TRUE" at bounding box center [73, 336] width 30 height 12
click at [45, 335] on input "TRUE" at bounding box center [40, 335] width 9 height 9
radio input "true"
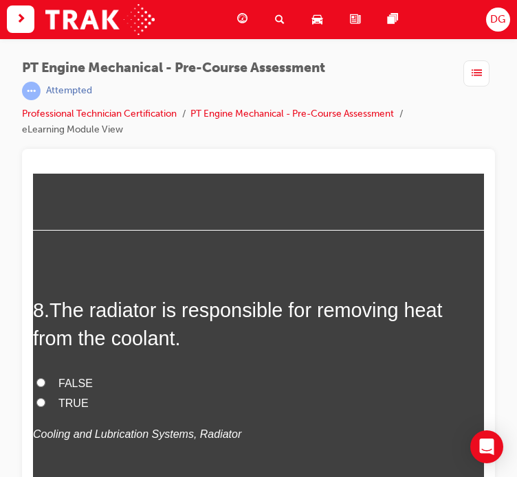
scroll to position [2077, 0]
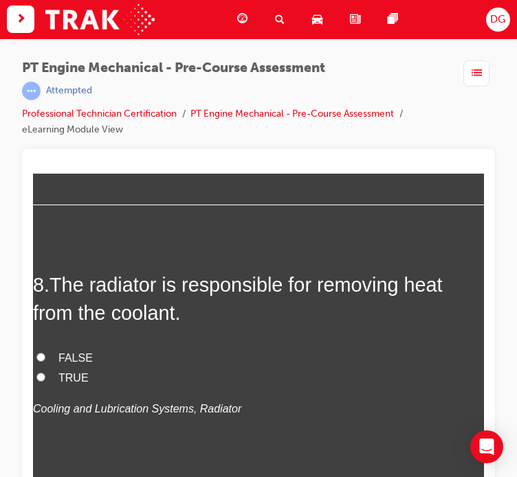
click at [63, 380] on span "TRUE" at bounding box center [73, 378] width 30 height 12
click at [45, 380] on input "TRUE" at bounding box center [40, 376] width 9 height 9
radio input "true"
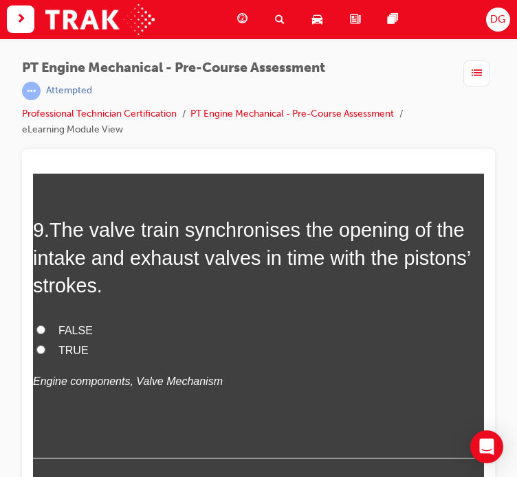
scroll to position [2412, 0]
click at [65, 344] on span "TRUE" at bounding box center [73, 350] width 30 height 12
click at [45, 345] on input "TRUE" at bounding box center [40, 349] width 9 height 9
radio input "true"
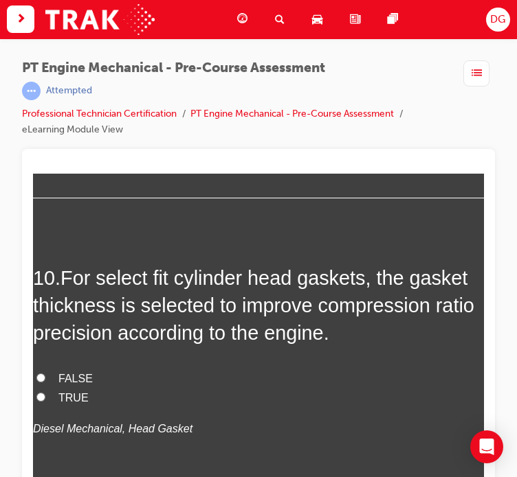
scroll to position [2728, 0]
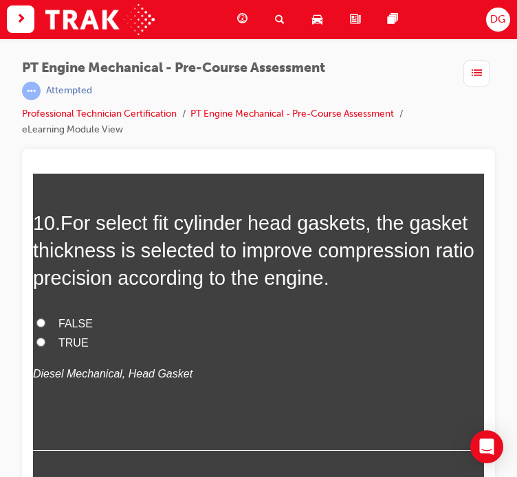
click at [75, 339] on span "TRUE" at bounding box center [73, 343] width 30 height 12
click at [45, 339] on input "TRUE" at bounding box center [40, 341] width 9 height 9
radio input "true"
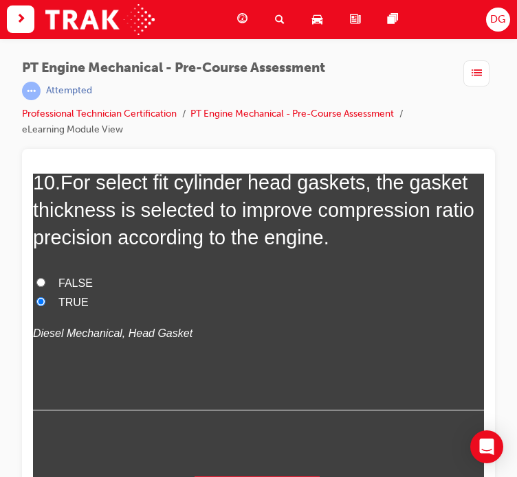
scroll to position [33, 0]
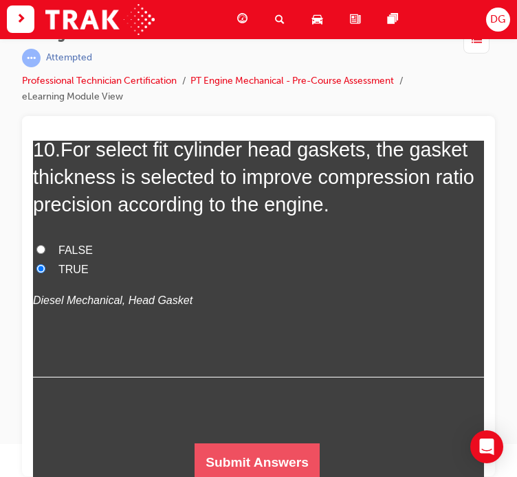
click at [226, 449] on button "Submit Answers" at bounding box center [256, 462] width 125 height 38
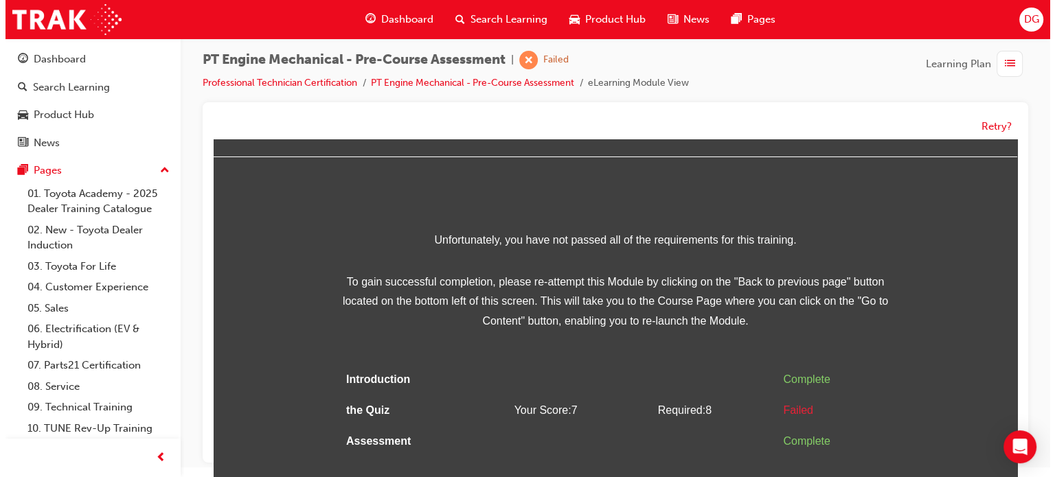
scroll to position [0, 0]
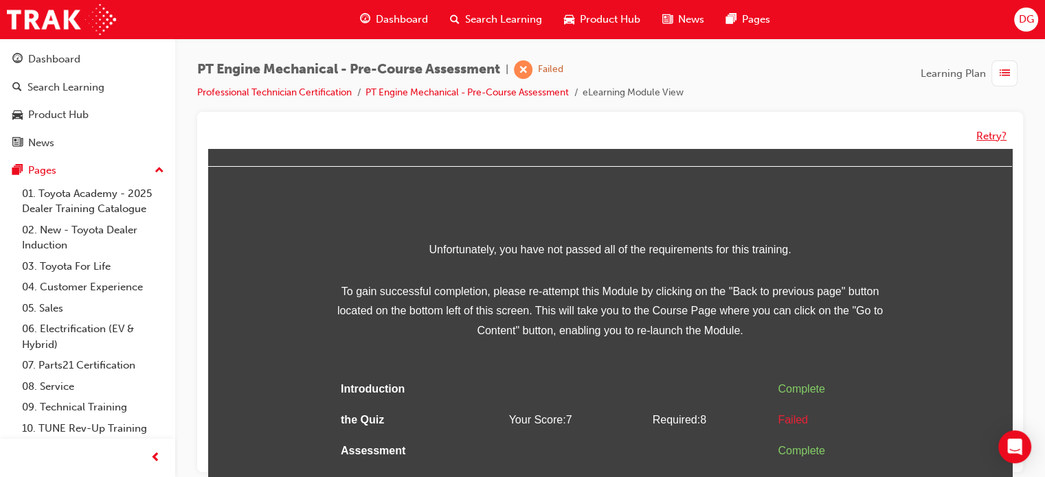
click at [982, 130] on button "Retry?" at bounding box center [991, 136] width 30 height 16
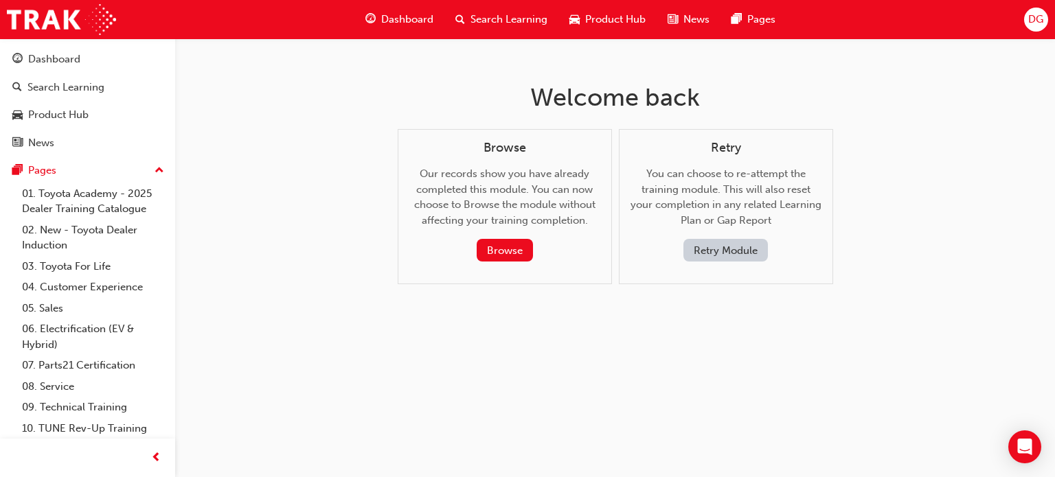
click at [692, 241] on button "Retry Module" at bounding box center [725, 250] width 84 height 23
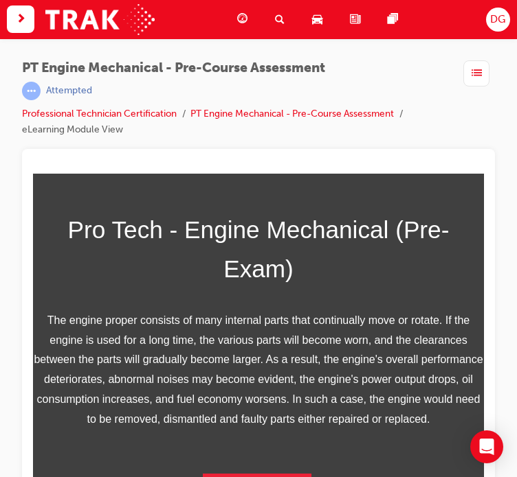
scroll to position [33, 0]
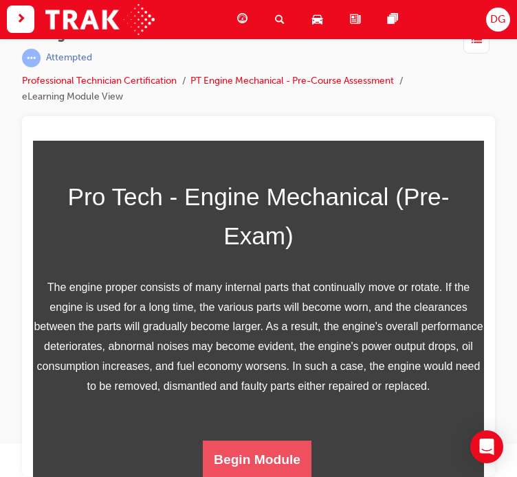
click at [236, 453] on button "Begin Module" at bounding box center [257, 459] width 109 height 38
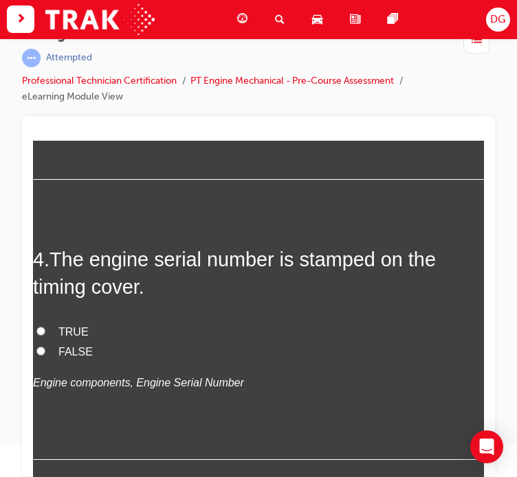
scroll to position [918, 0]
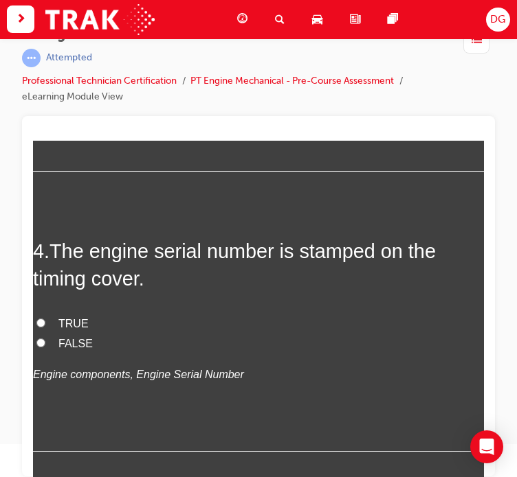
click at [78, 339] on span "FALSE" at bounding box center [75, 343] width 34 height 12
click at [45, 339] on input "FALSE" at bounding box center [40, 342] width 9 height 9
radio input "true"
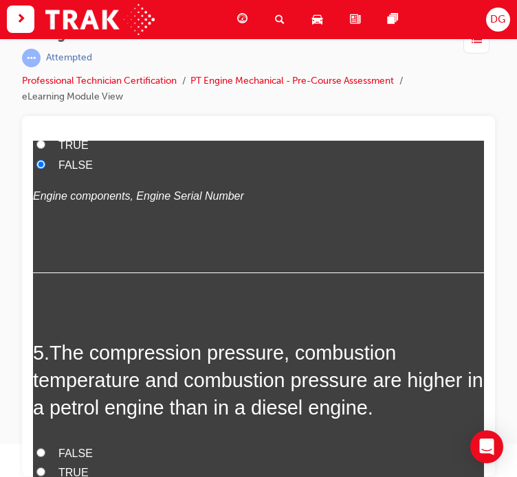
scroll to position [1200, 0]
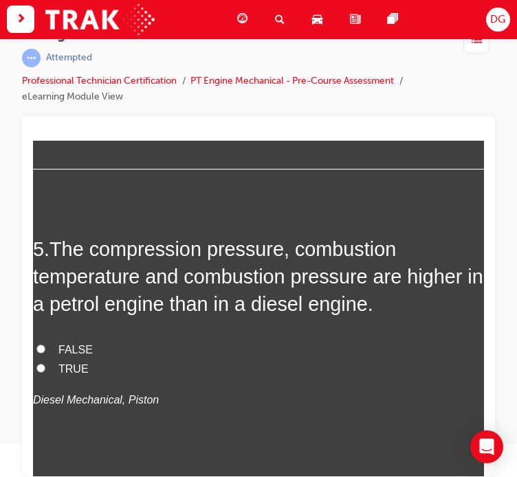
click at [72, 363] on span "TRUE" at bounding box center [73, 369] width 30 height 12
click at [45, 363] on input "TRUE" at bounding box center [40, 367] width 9 height 9
radio input "true"
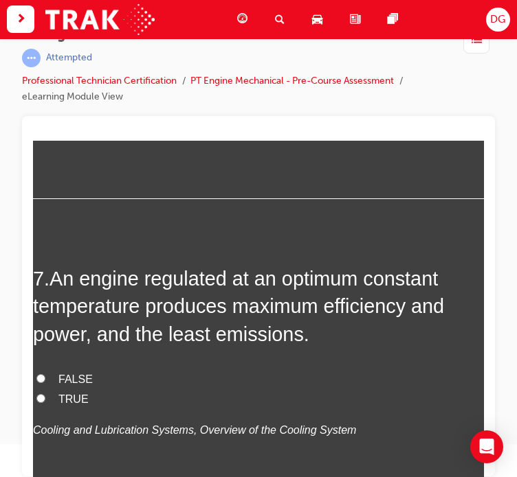
scroll to position [1757, 0]
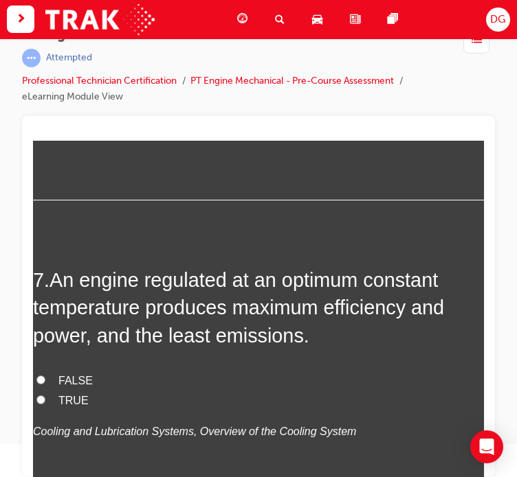
click at [76, 396] on span "TRUE" at bounding box center [73, 400] width 30 height 12
click at [45, 396] on input "TRUE" at bounding box center [40, 399] width 9 height 9
radio input "true"
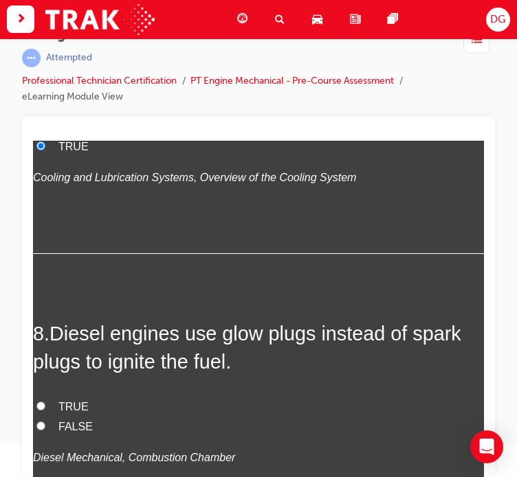
click at [75, 403] on span "TRUE" at bounding box center [73, 406] width 30 height 12
click at [45, 403] on input "TRUE" at bounding box center [40, 405] width 9 height 9
radio input "true"
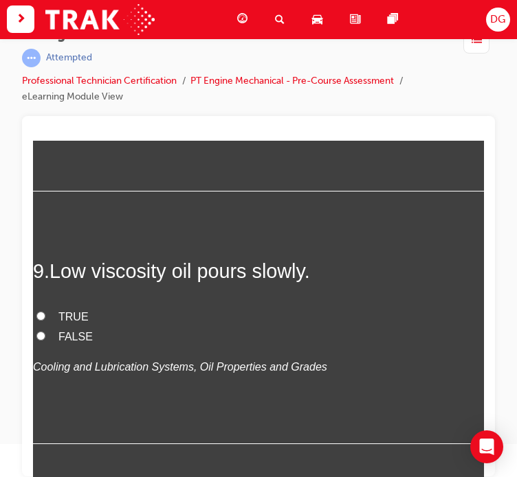
scroll to position [2359, 0]
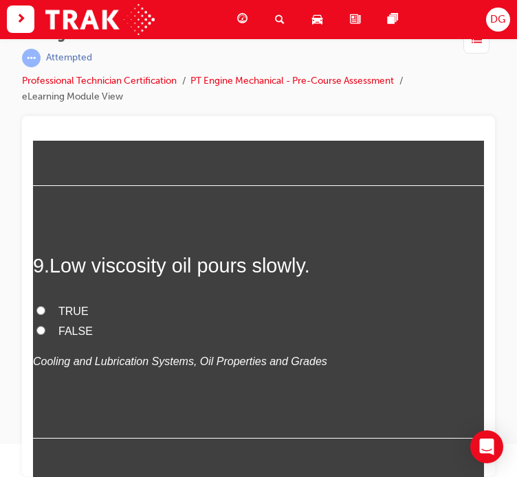
click at [69, 321] on label "FALSE" at bounding box center [258, 331] width 451 height 20
click at [45, 326] on input "FALSE" at bounding box center [40, 330] width 9 height 9
radio input "true"
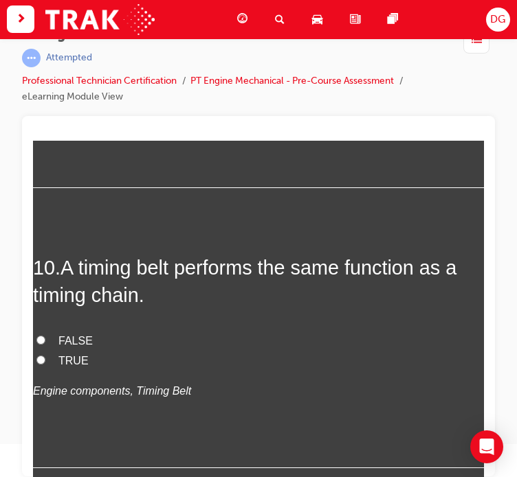
scroll to position [2610, 0]
click at [73, 355] on span "TRUE" at bounding box center [73, 361] width 30 height 12
click at [45, 356] on input "TRUE" at bounding box center [40, 360] width 9 height 9
radio input "true"
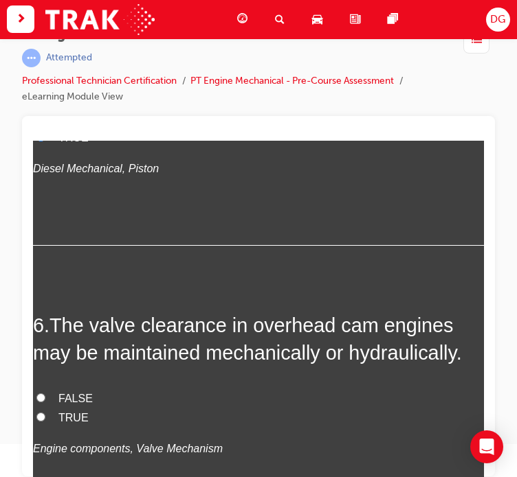
scroll to position [1426, 0]
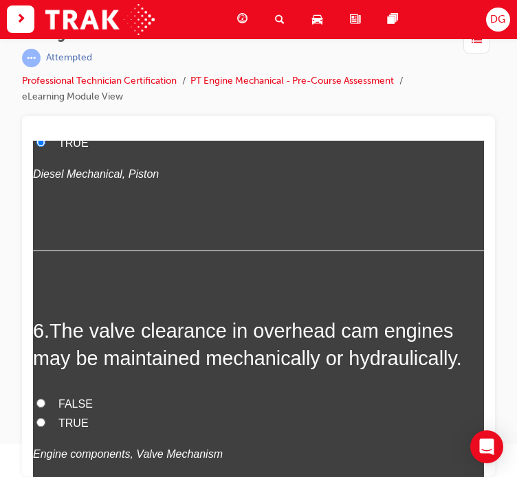
click at [67, 420] on span "TRUE" at bounding box center [73, 423] width 30 height 12
click at [45, 420] on input "TRUE" at bounding box center [40, 422] width 9 height 9
radio input "true"
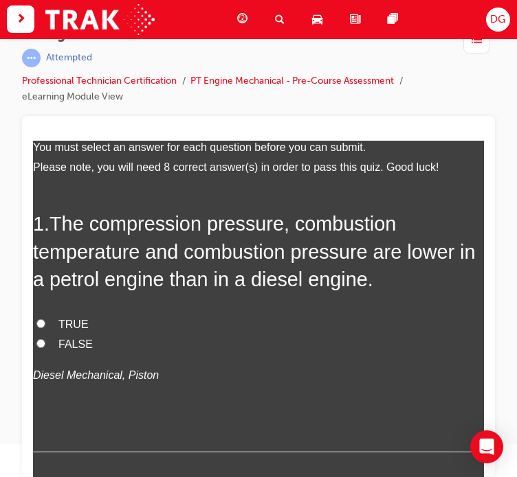
scroll to position [74, 0]
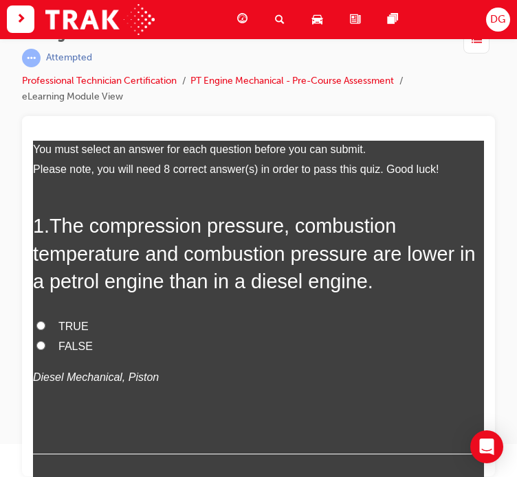
click at [60, 326] on span "TRUE" at bounding box center [73, 326] width 30 height 12
click at [45, 326] on input "TRUE" at bounding box center [40, 325] width 9 height 9
radio input "true"
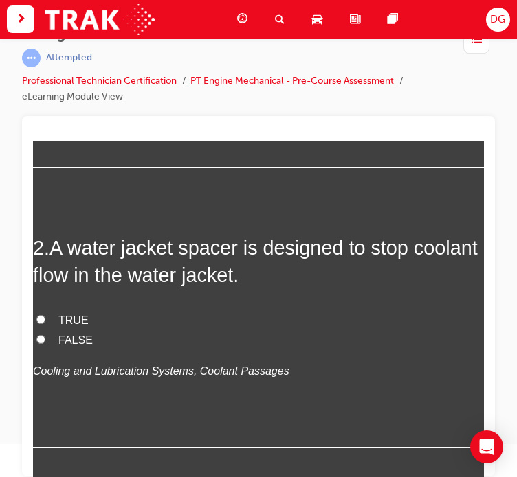
scroll to position [362, 0]
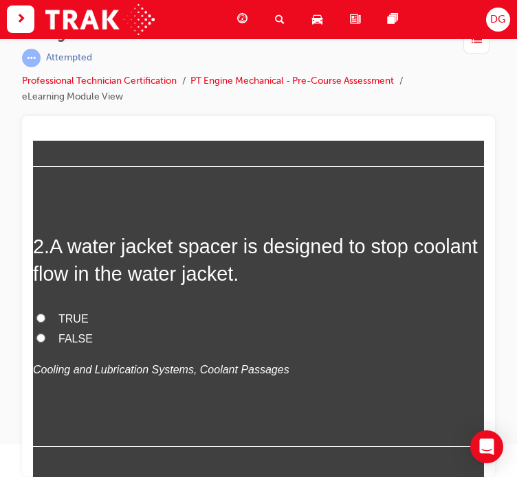
click at [52, 315] on label "TRUE" at bounding box center [258, 319] width 451 height 20
click at [45, 315] on input "TRUE" at bounding box center [40, 317] width 9 height 9
radio input "true"
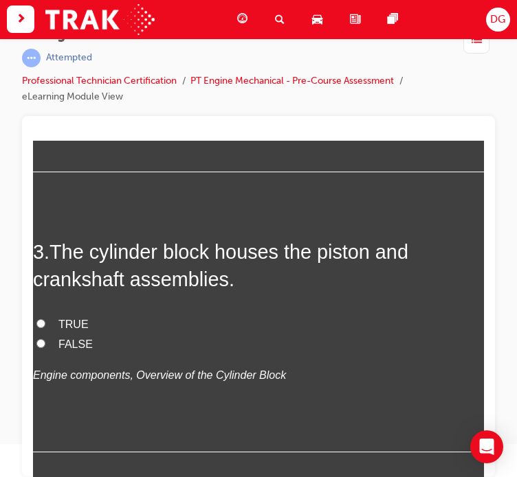
scroll to position [638, 0]
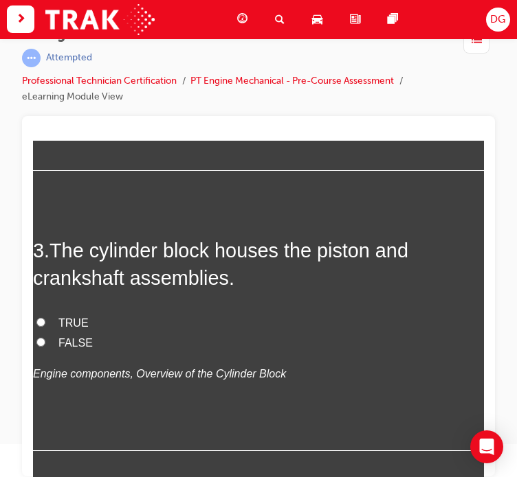
click at [47, 317] on label "TRUE" at bounding box center [258, 323] width 451 height 20
click at [45, 317] on input "TRUE" at bounding box center [40, 321] width 9 height 9
radio input "true"
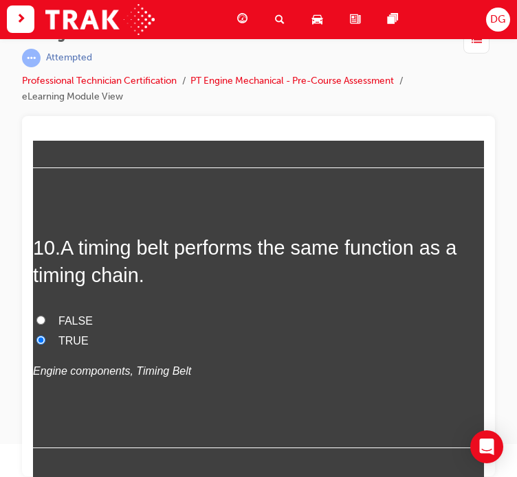
scroll to position [2701, 0]
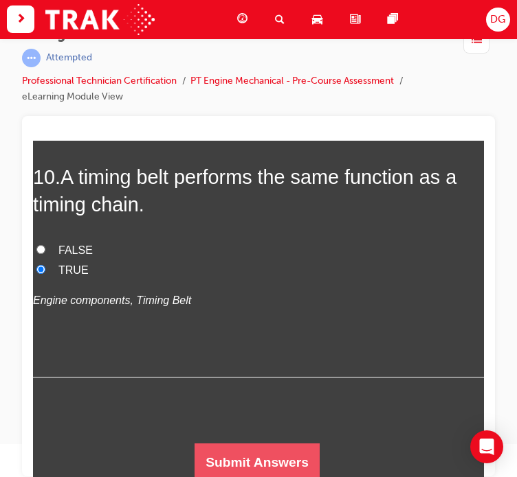
click at [236, 451] on button "Submit Answers" at bounding box center [256, 462] width 125 height 38
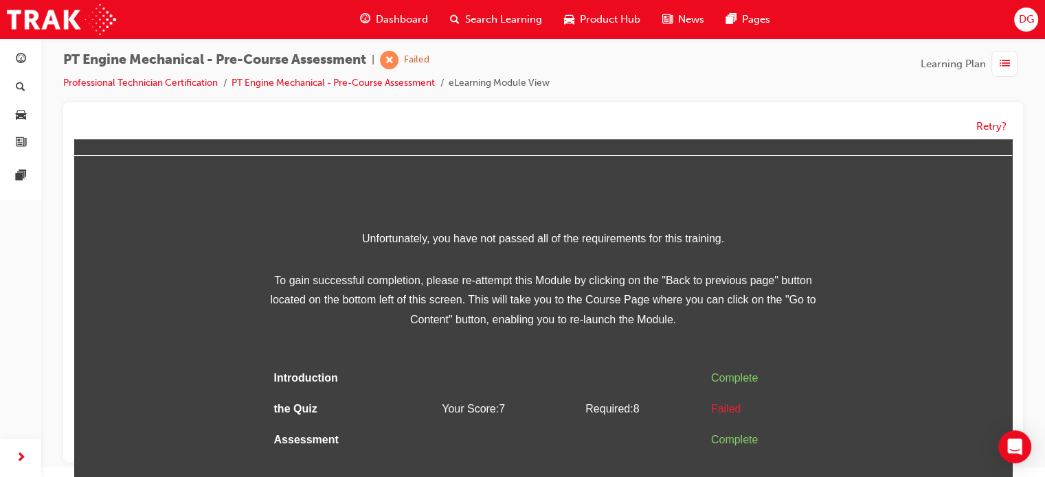
scroll to position [37, 0]
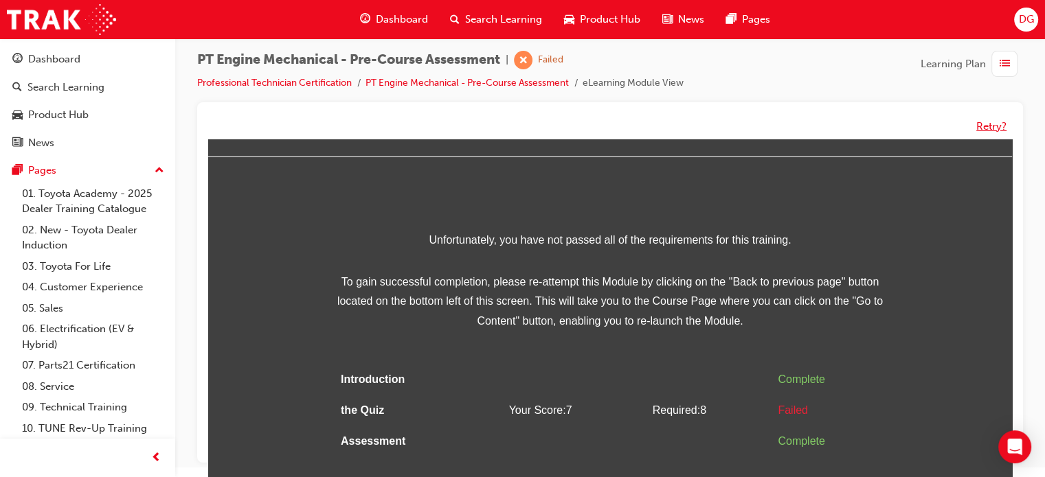
click at [984, 124] on button "Retry?" at bounding box center [991, 127] width 30 height 16
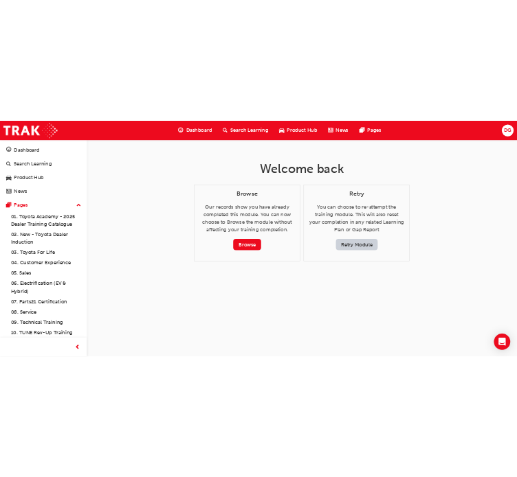
scroll to position [0, 0]
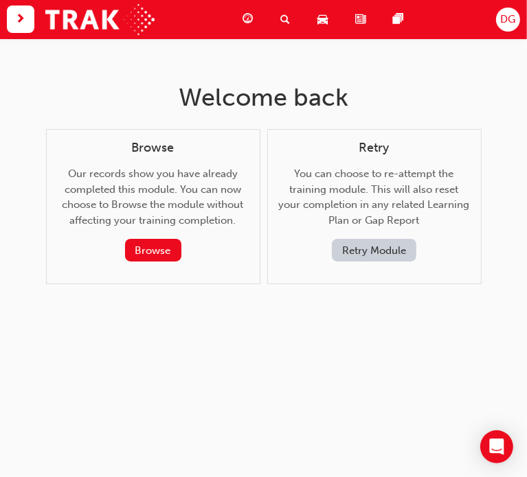
click at [346, 245] on button "Retry Module" at bounding box center [374, 250] width 84 height 23
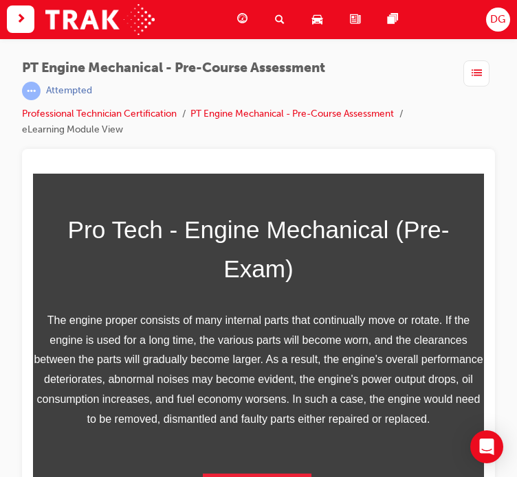
scroll to position [33, 0]
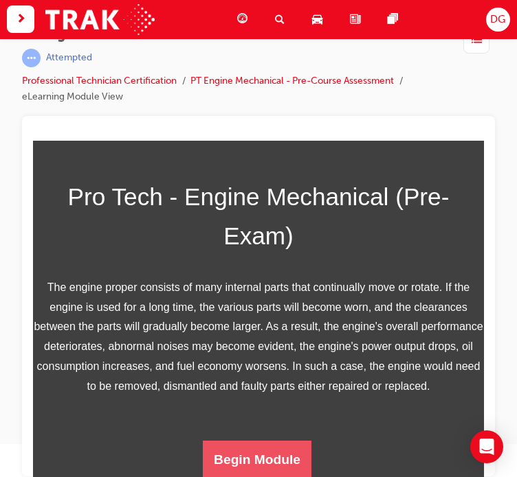
click at [260, 446] on button "Begin Module" at bounding box center [257, 459] width 109 height 38
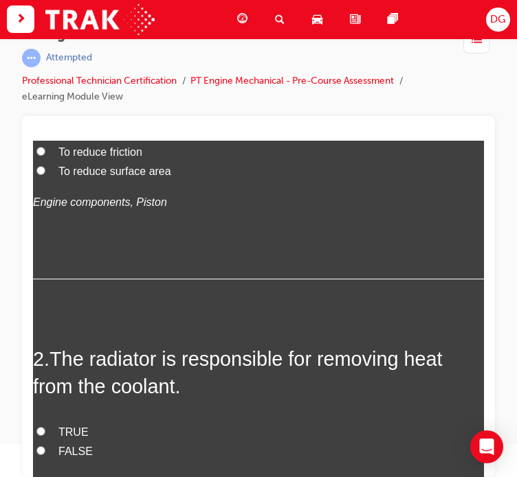
scroll to position [0, 0]
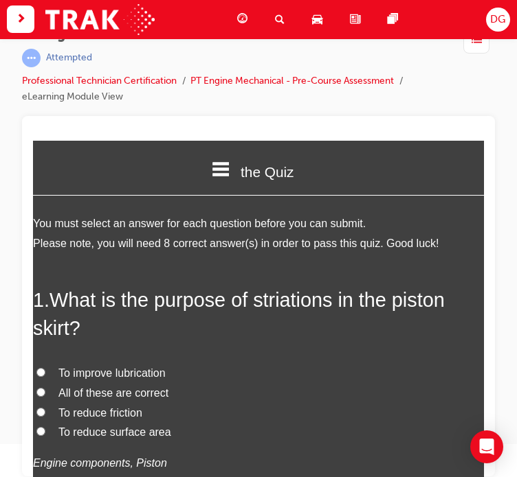
click at [134, 392] on span "All of these are correct" at bounding box center [113, 393] width 110 height 12
click at [45, 392] on input "All of these are correct" at bounding box center [40, 391] width 9 height 9
radio input "true"
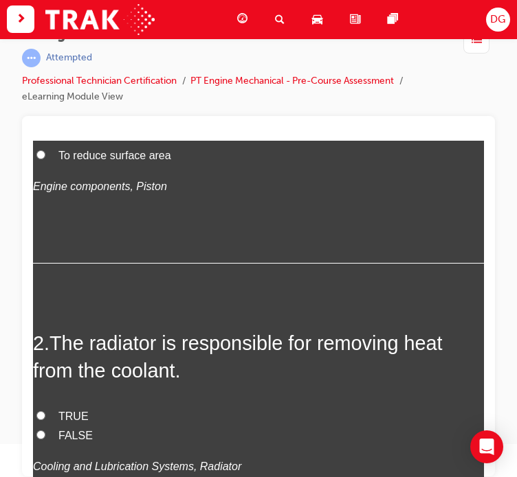
click at [55, 415] on label "TRUE" at bounding box center [258, 417] width 451 height 20
click at [45, 415] on input "TRUE" at bounding box center [40, 415] width 9 height 9
radio input "true"
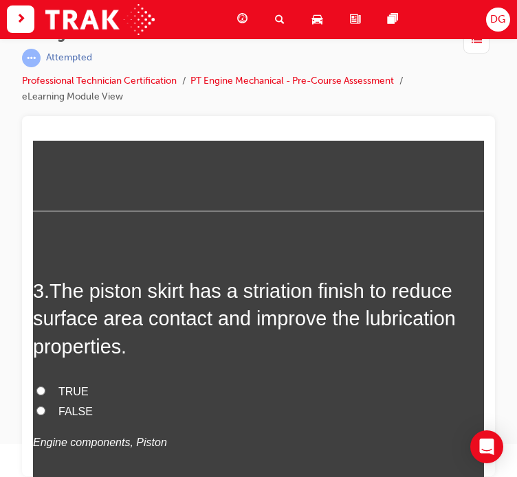
scroll to position [609, 0]
click at [73, 386] on span "TRUE" at bounding box center [73, 391] width 30 height 12
click at [45, 386] on input "TRUE" at bounding box center [40, 390] width 9 height 9
radio input "true"
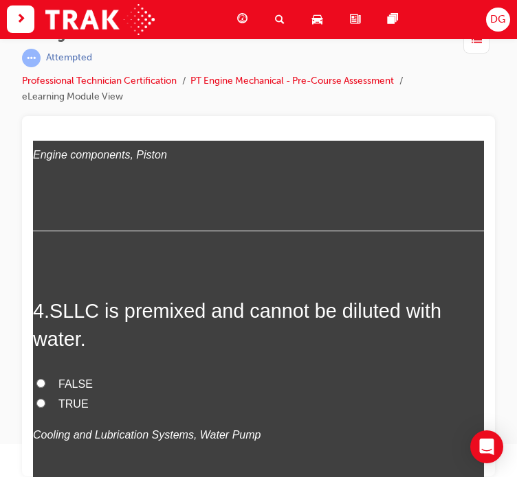
scroll to position [898, 0]
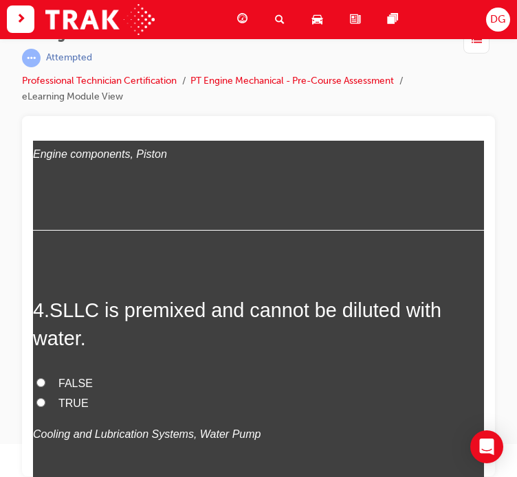
click at [55, 377] on label "FALSE" at bounding box center [258, 384] width 451 height 20
click at [45, 378] on input "FALSE" at bounding box center [40, 382] width 9 height 9
radio input "true"
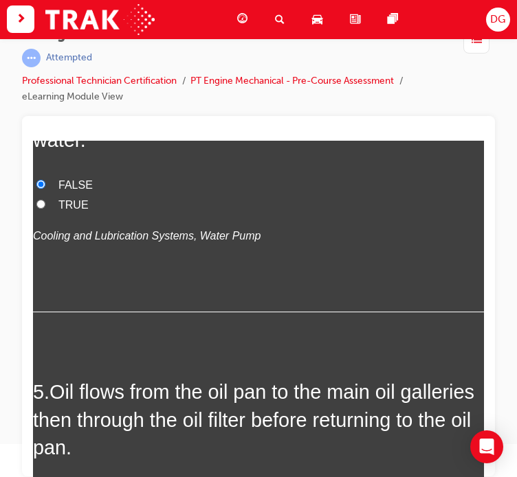
scroll to position [1096, 0]
click at [67, 199] on span "TRUE" at bounding box center [73, 205] width 30 height 12
click at [45, 200] on input "TRUE" at bounding box center [40, 204] width 9 height 9
radio input "true"
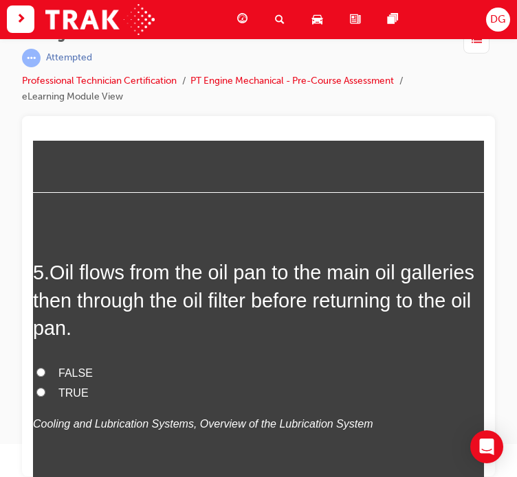
scroll to position [1216, 0]
click at [44, 389] on input "TRUE" at bounding box center [40, 391] width 9 height 9
radio input "true"
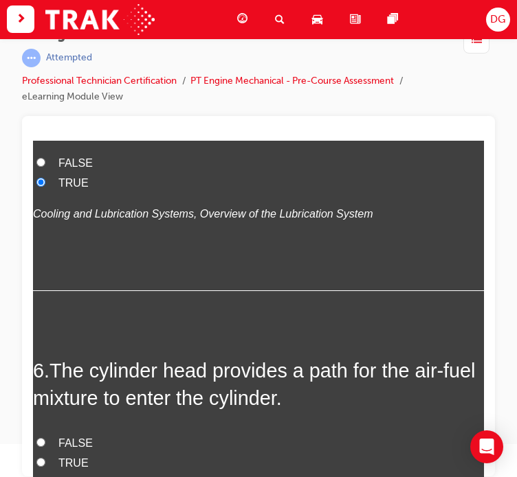
scroll to position [1517, 0]
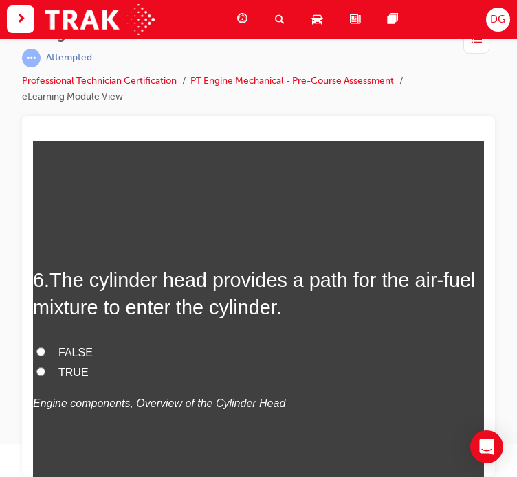
click at [69, 367] on span "TRUE" at bounding box center [73, 372] width 30 height 12
click at [45, 367] on input "TRUE" at bounding box center [40, 371] width 9 height 9
radio input "true"
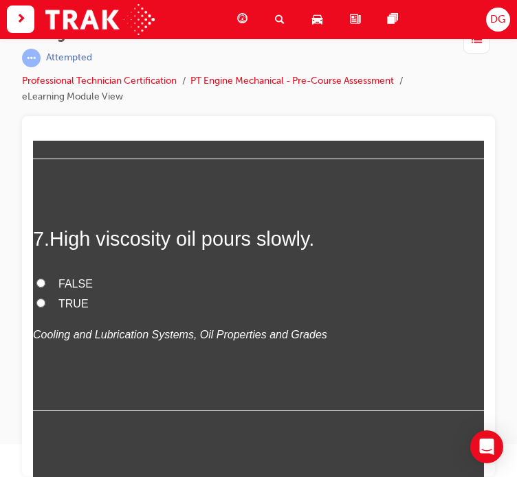
scroll to position [1844, 0]
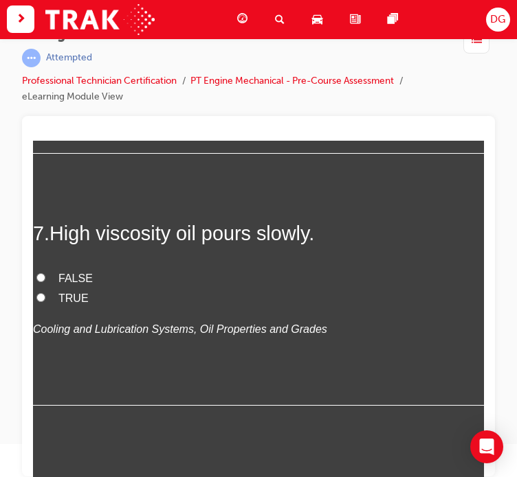
click at [77, 292] on span "TRUE" at bounding box center [73, 298] width 30 height 12
click at [45, 293] on input "TRUE" at bounding box center [40, 297] width 9 height 9
radio input "true"
click at [78, 269] on label "FALSE" at bounding box center [258, 279] width 451 height 20
click at [45, 273] on input "FALSE" at bounding box center [40, 277] width 9 height 9
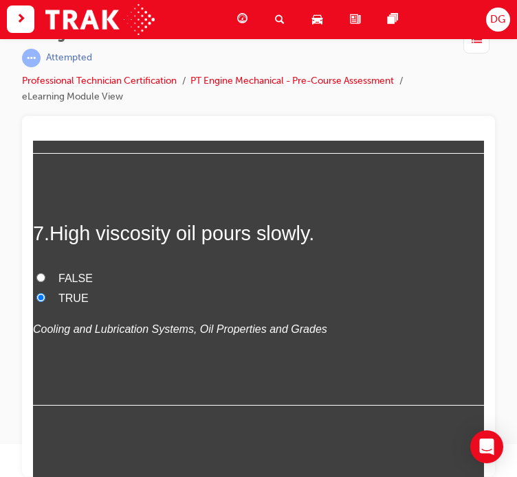
radio input "true"
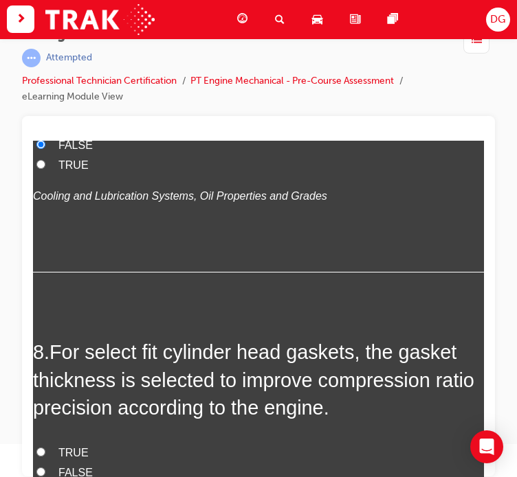
scroll to position [2102, 0]
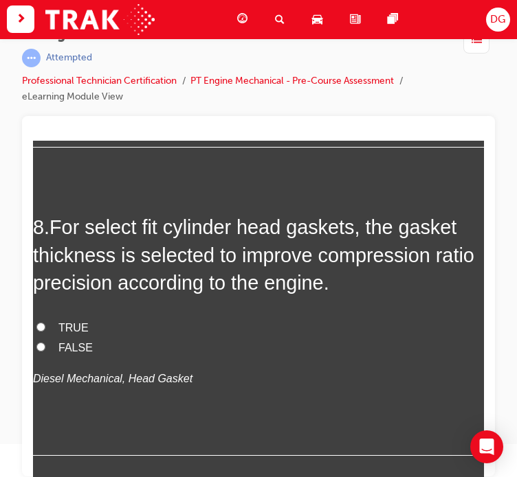
click at [69, 342] on span "FALSE" at bounding box center [75, 347] width 34 height 12
click at [45, 342] on input "FALSE" at bounding box center [40, 346] width 9 height 9
radio input "true"
click at [67, 321] on span "TRUE" at bounding box center [73, 327] width 30 height 12
click at [45, 322] on input "TRUE" at bounding box center [40, 326] width 9 height 9
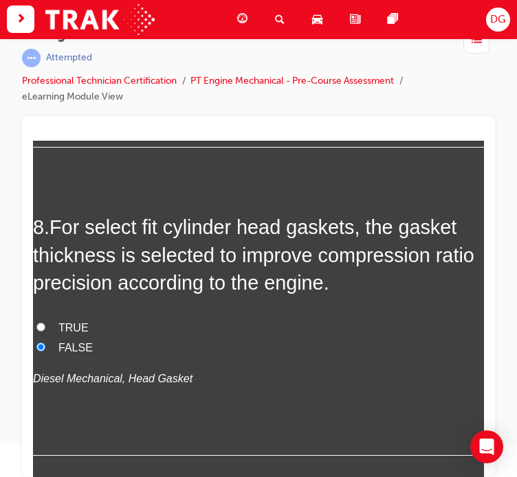
radio input "true"
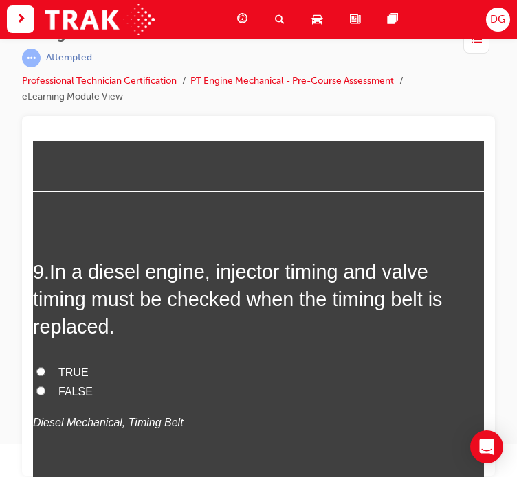
click at [76, 372] on span "TRUE" at bounding box center [73, 372] width 30 height 12
click at [45, 372] on input "TRUE" at bounding box center [40, 371] width 9 height 9
radio input "true"
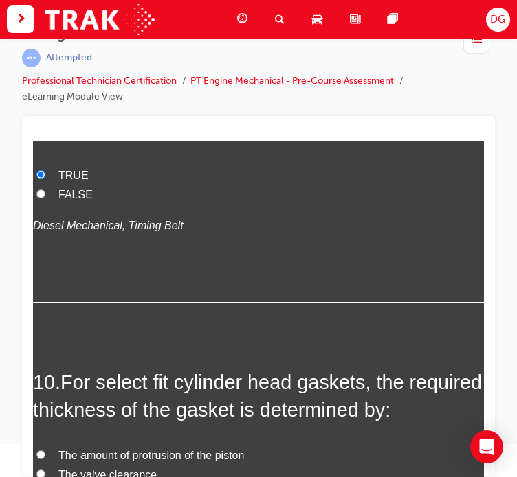
scroll to position [2698, 0]
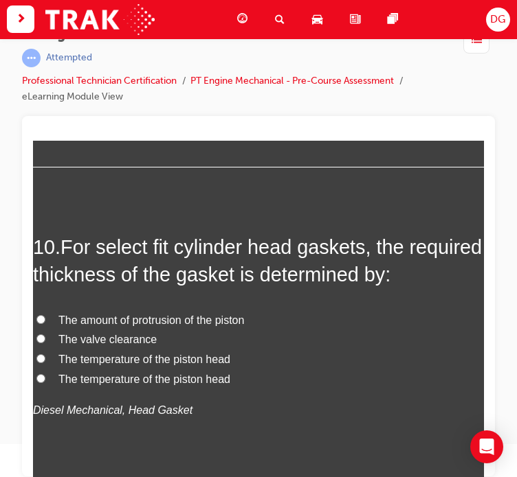
click at [194, 317] on span "The amount of protrusion of the piston" at bounding box center [150, 320] width 185 height 12
click at [45, 317] on input "The amount of protrusion of the piston" at bounding box center [40, 319] width 9 height 9
radio input "true"
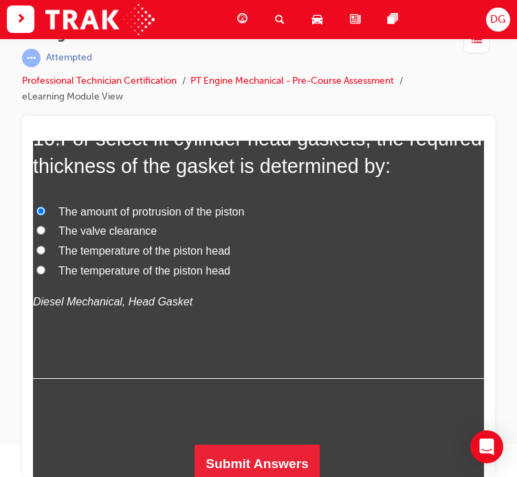
scroll to position [2800, 0]
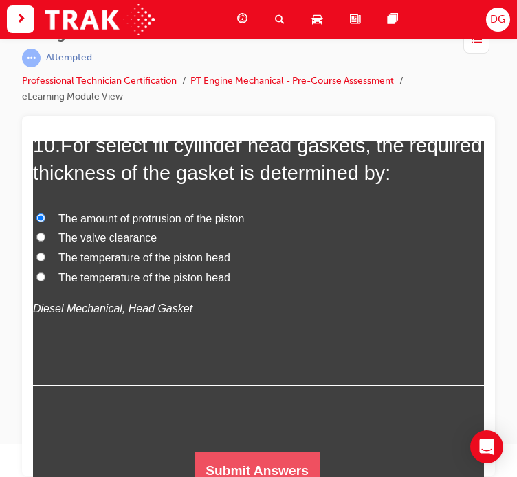
click at [215, 452] on button "Submit Answers" at bounding box center [256, 470] width 125 height 38
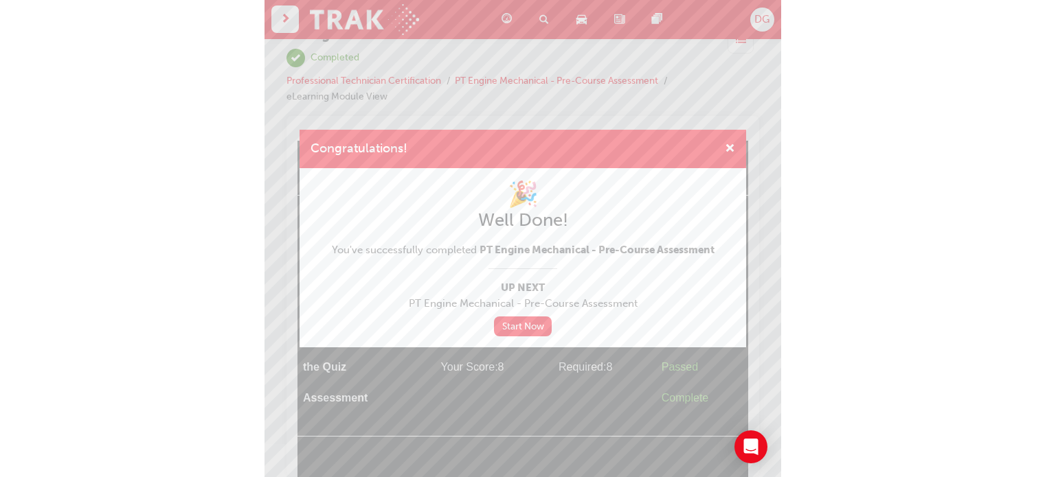
scroll to position [0, 0]
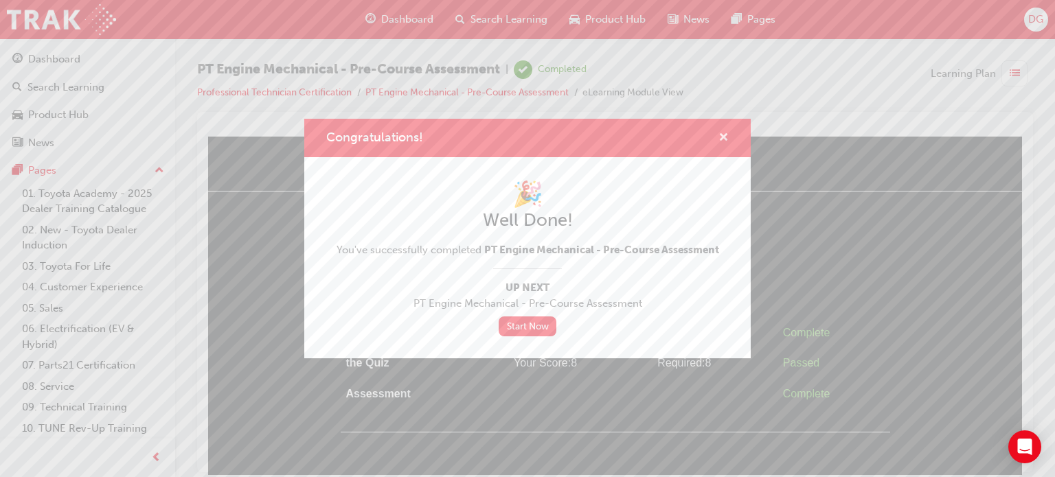
click at [725, 133] on span "cross-icon" at bounding box center [723, 139] width 10 height 12
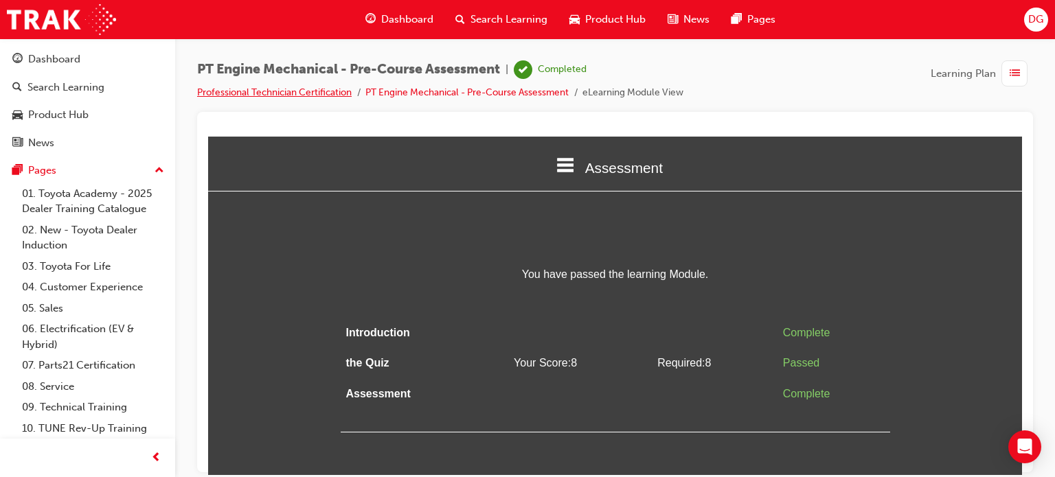
click at [208, 89] on link "Professional Technician Certification" at bounding box center [274, 93] width 155 height 12
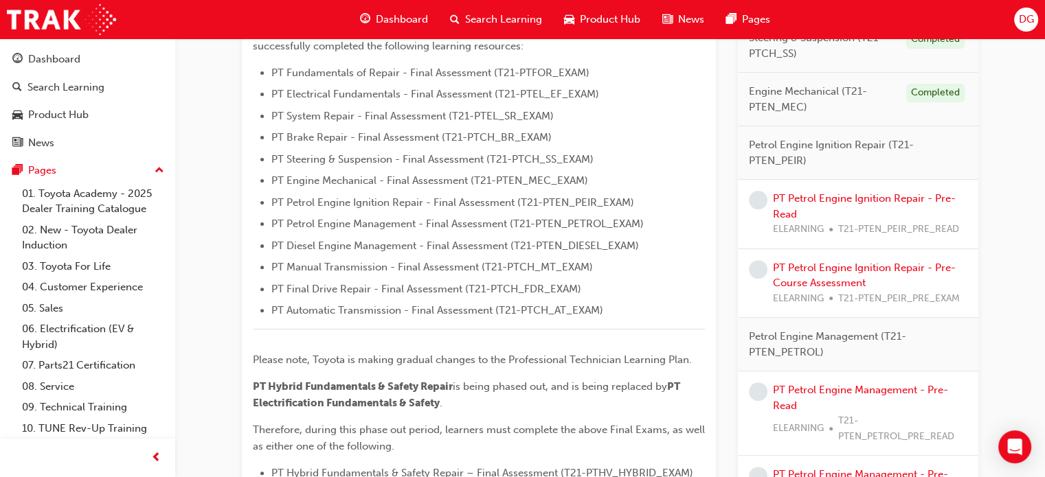
scroll to position [362, 0]
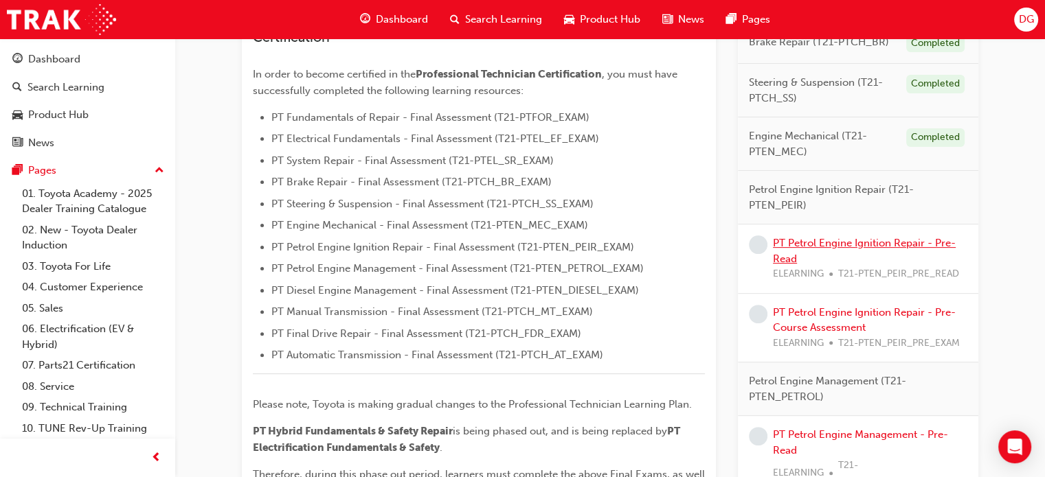
click at [837, 238] on link "PT Petrol Engine Ignition Repair - Pre-Read" at bounding box center [864, 251] width 183 height 28
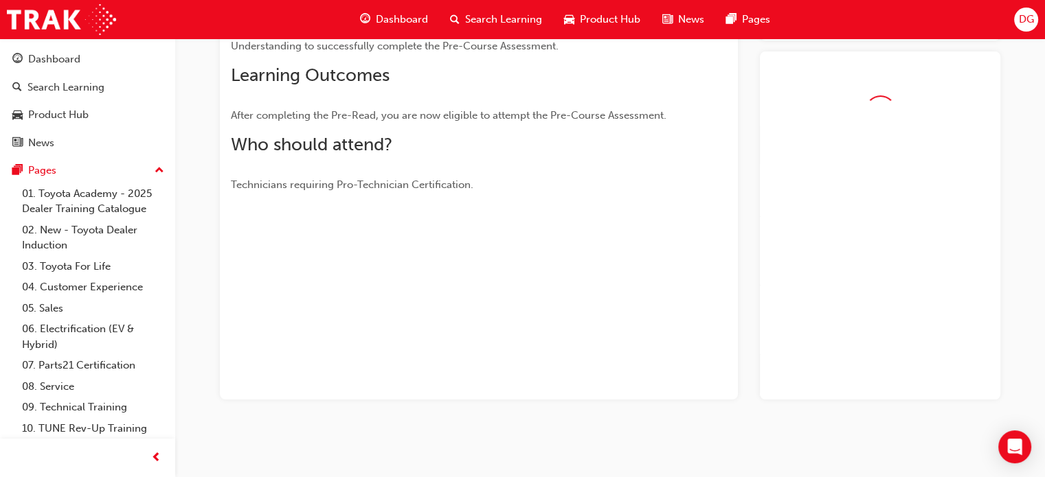
scroll to position [236, 0]
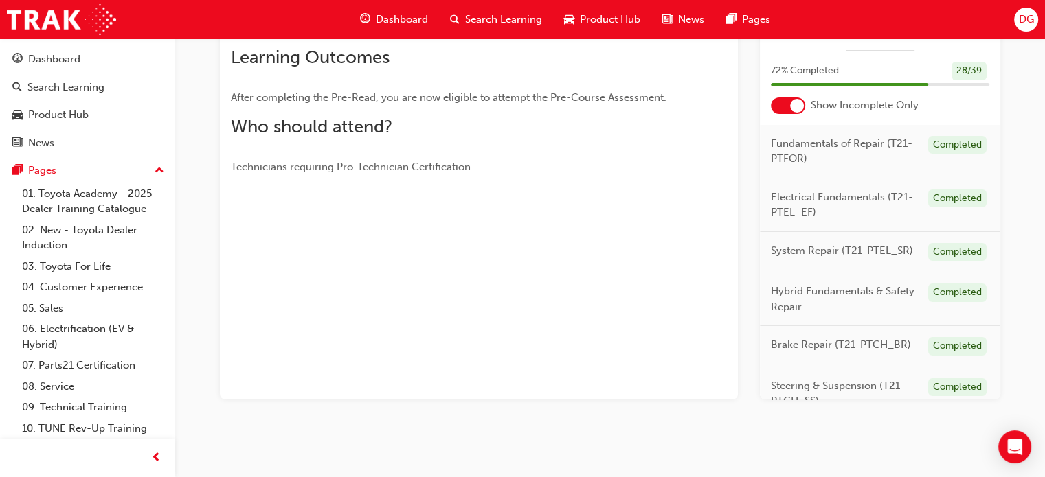
click at [659, 391] on div "You've met the eligibility requirements for this learning resource. Show detail…" at bounding box center [479, 143] width 518 height 512
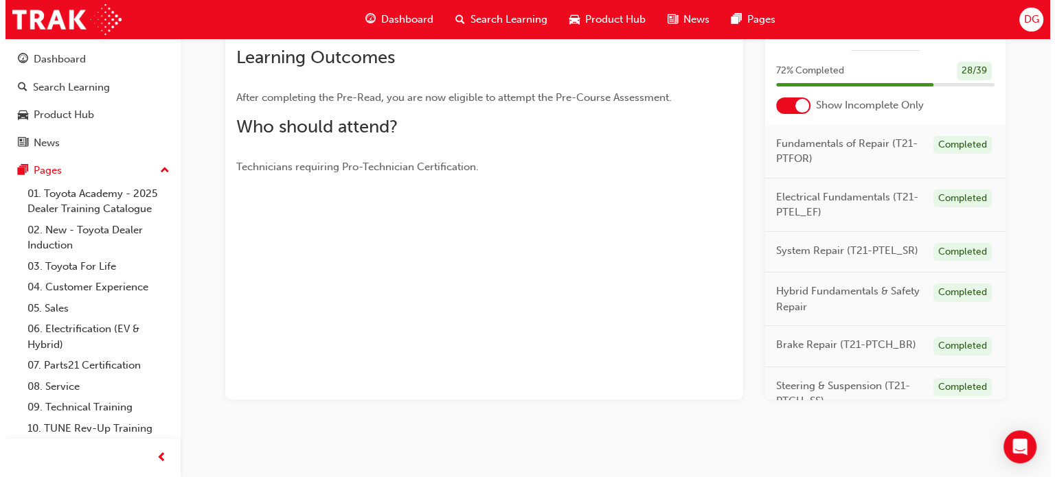
scroll to position [0, 0]
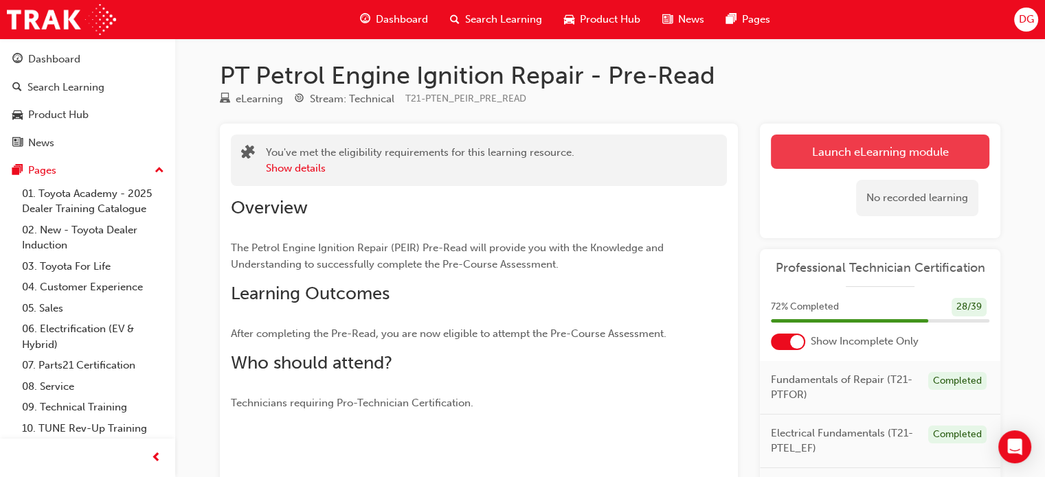
click at [861, 160] on link "Launch eLearning module" at bounding box center [880, 152] width 218 height 34
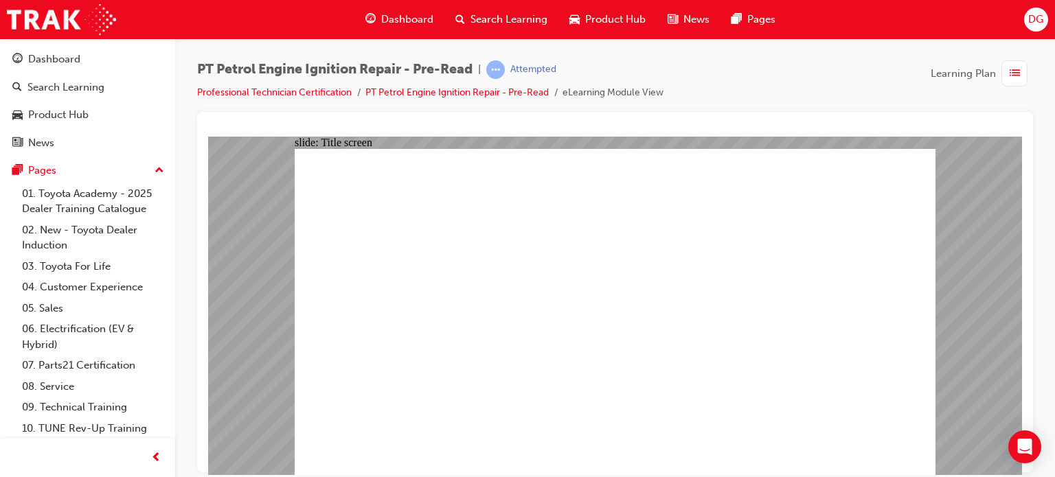
click at [290, 91] on link "Professional Technician Certification" at bounding box center [274, 93] width 155 height 12
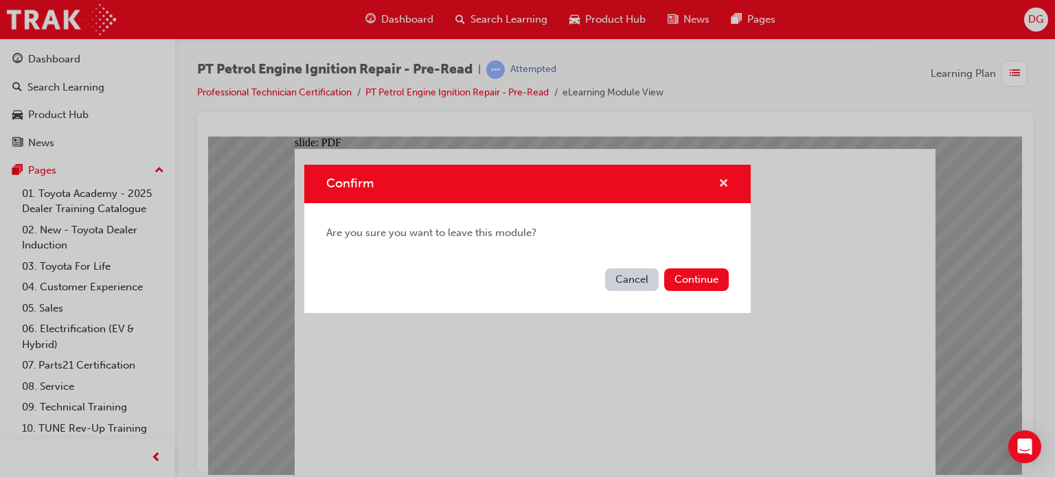
click at [723, 180] on span "cross-icon" at bounding box center [723, 185] width 10 height 12
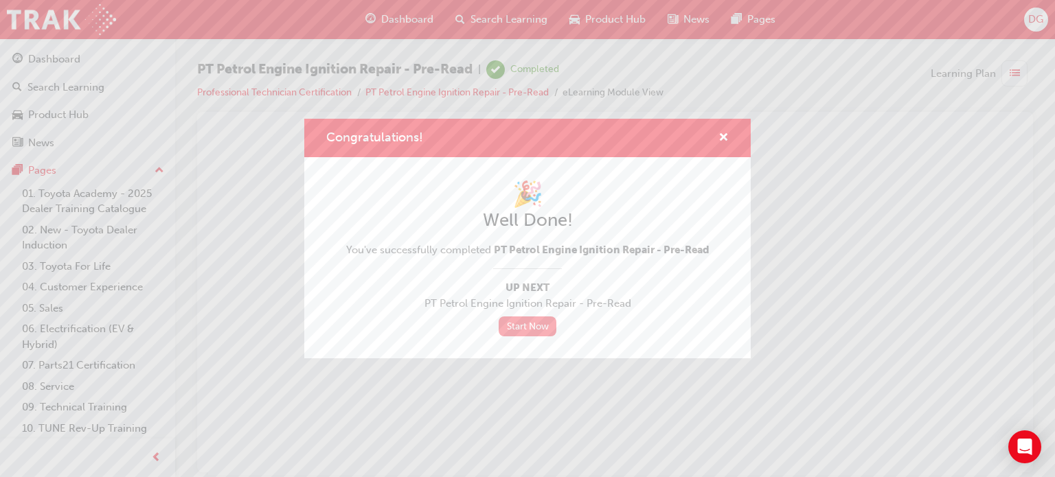
click at [517, 324] on link "Start Now" at bounding box center [528, 327] width 58 height 20
click at [721, 134] on span "cross-icon" at bounding box center [723, 139] width 10 height 12
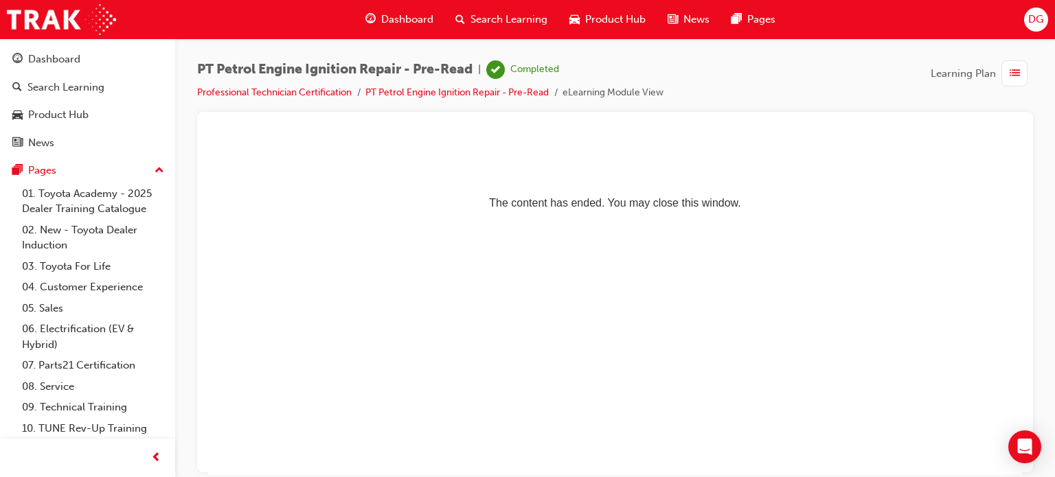
click at [294, 85] on li "Professional Technician Certification" at bounding box center [281, 93] width 168 height 16
click at [299, 90] on link "Professional Technician Certification" at bounding box center [274, 93] width 155 height 12
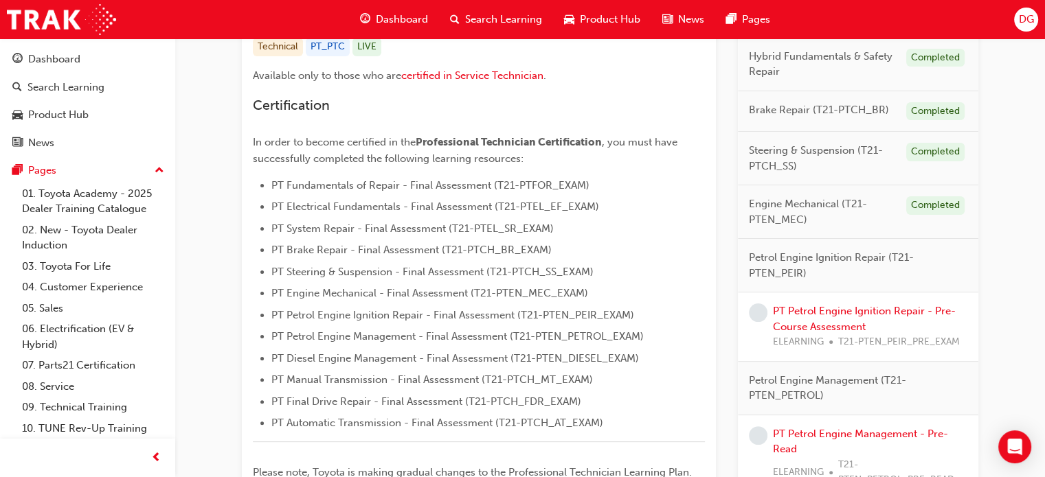
scroll to position [302, 0]
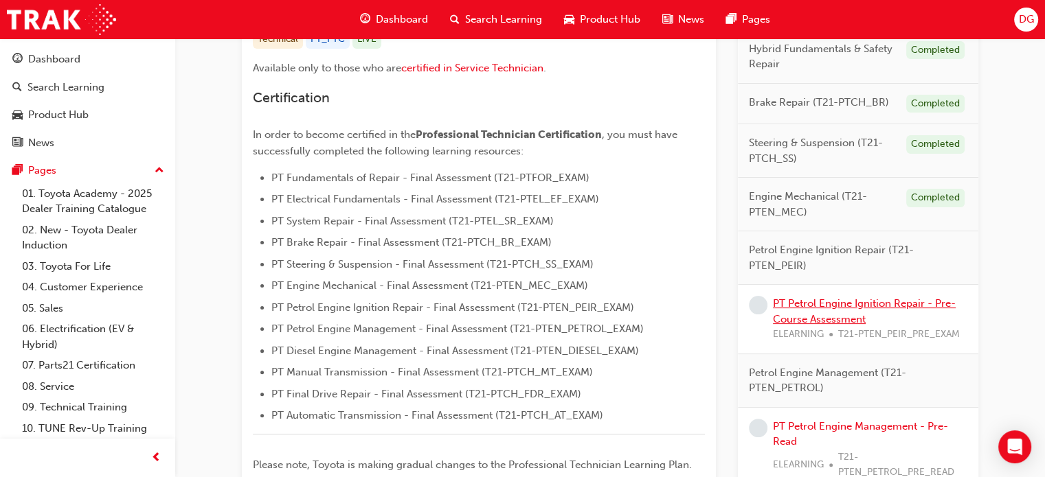
click at [936, 302] on link "PT Petrol Engine Ignition Repair - Pre-Course Assessment" at bounding box center [864, 311] width 183 height 28
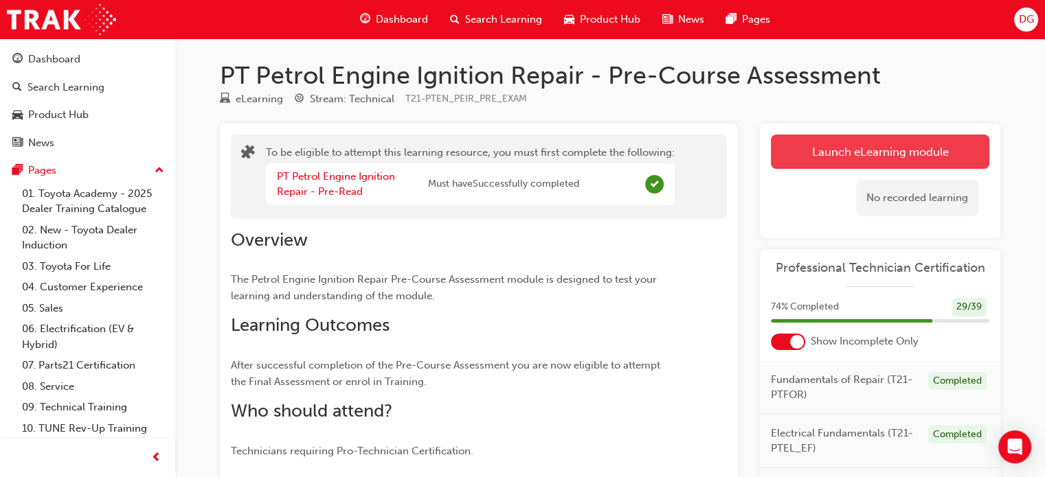
click at [934, 153] on button "Launch eLearning module" at bounding box center [880, 152] width 218 height 34
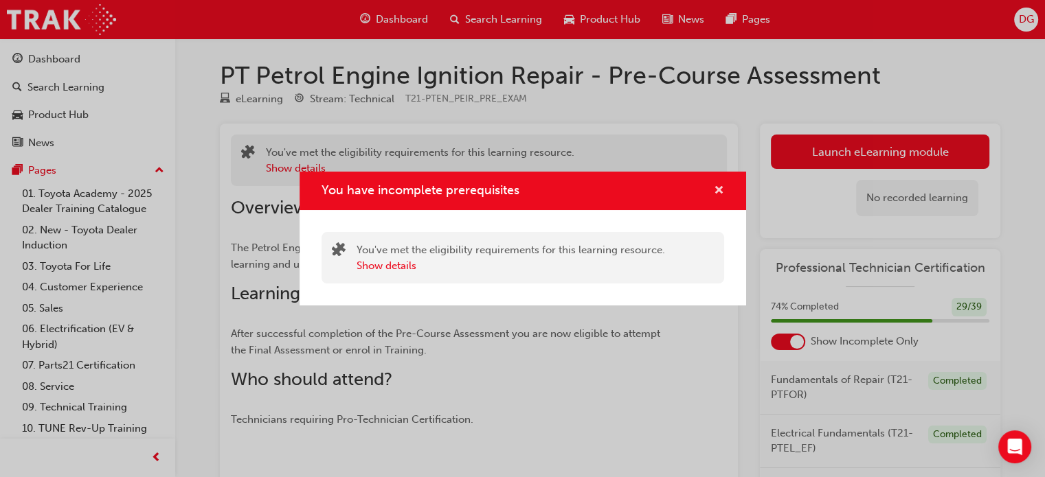
click at [723, 192] on span "cross-icon" at bounding box center [719, 191] width 10 height 12
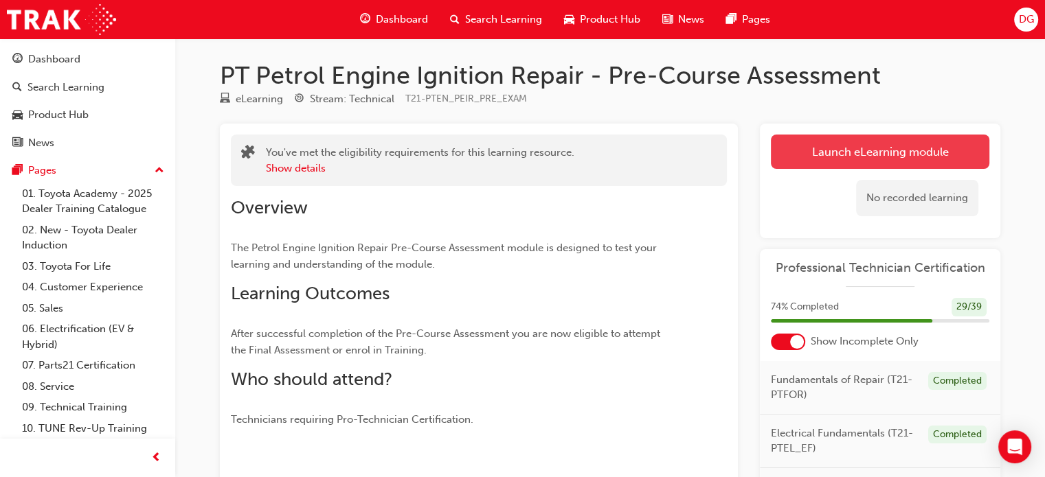
click at [844, 148] on button "Launch eLearning module" at bounding box center [880, 152] width 218 height 34
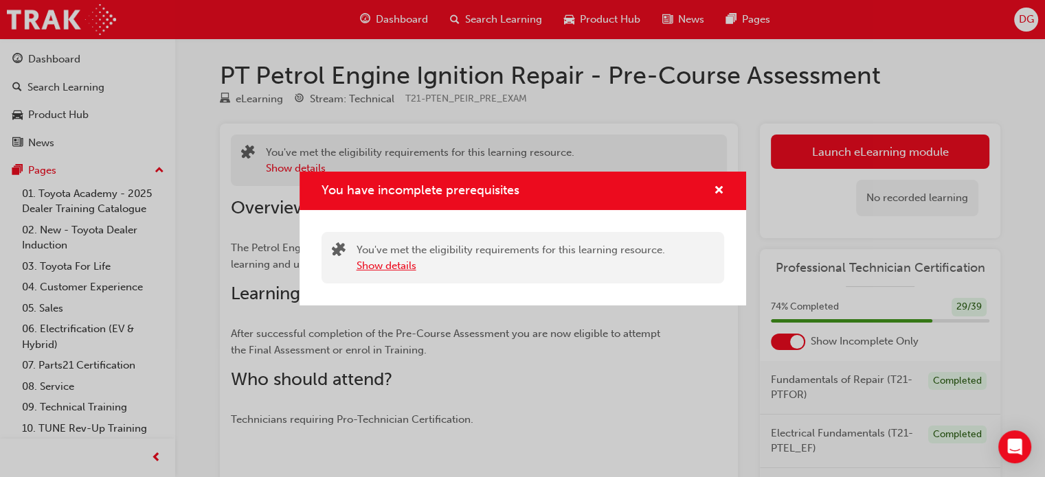
click at [402, 269] on button "Show details" at bounding box center [387, 266] width 60 height 16
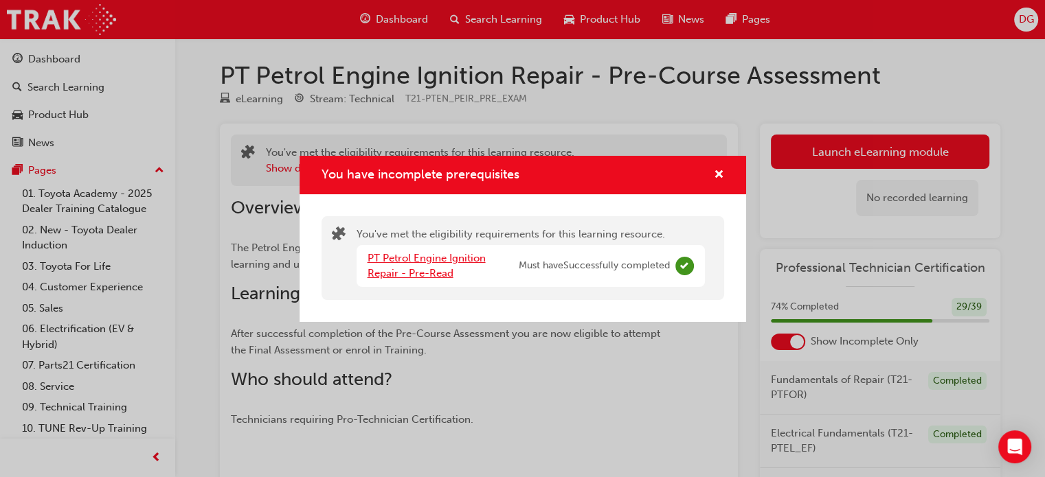
click at [442, 254] on link "PT Petrol Engine Ignition Repair - Pre-Read" at bounding box center [426, 266] width 118 height 28
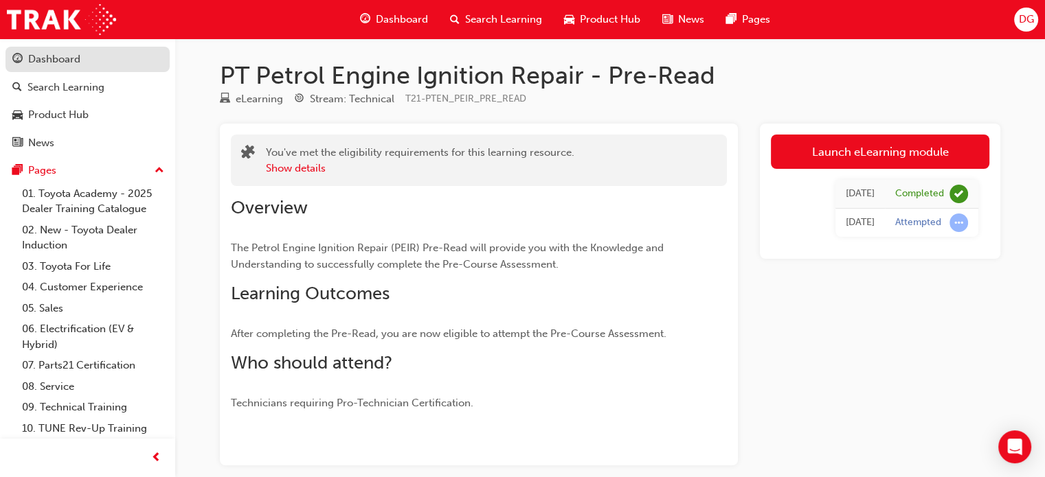
click at [109, 58] on div "Dashboard" at bounding box center [87, 59] width 150 height 17
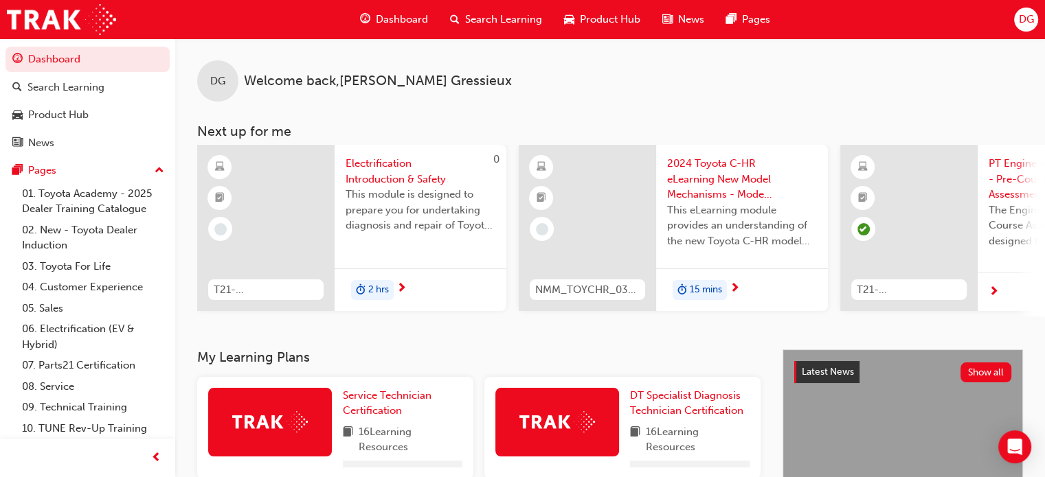
scroll to position [342, 0]
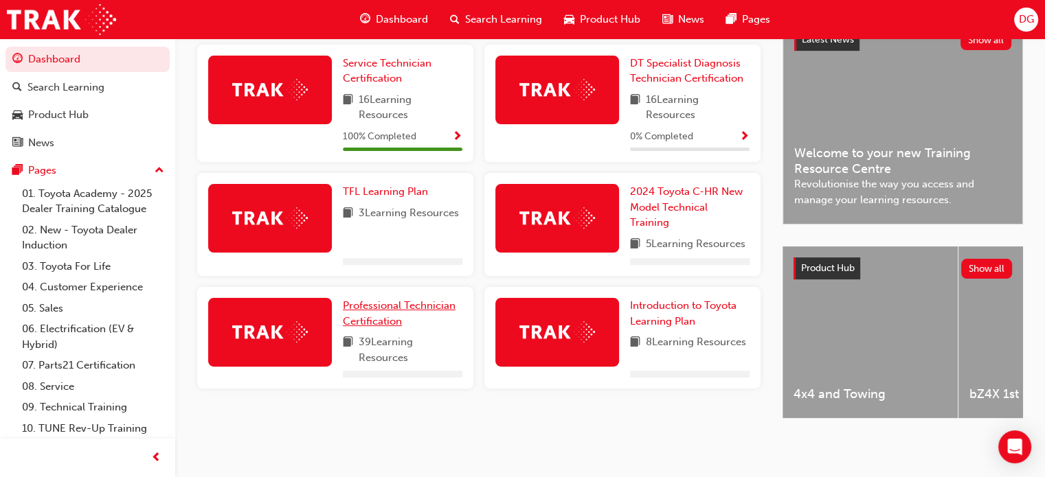
click at [402, 311] on link "Professional Technician Certification" at bounding box center [403, 313] width 120 height 31
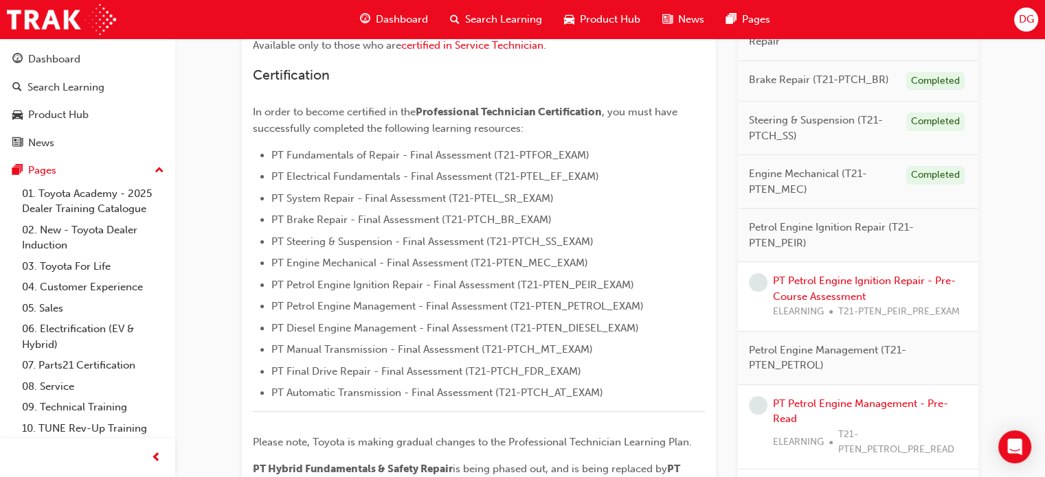
scroll to position [324, 0]
click at [925, 280] on link "PT Petrol Engine Ignition Repair - Pre-Course Assessment" at bounding box center [864, 289] width 183 height 28
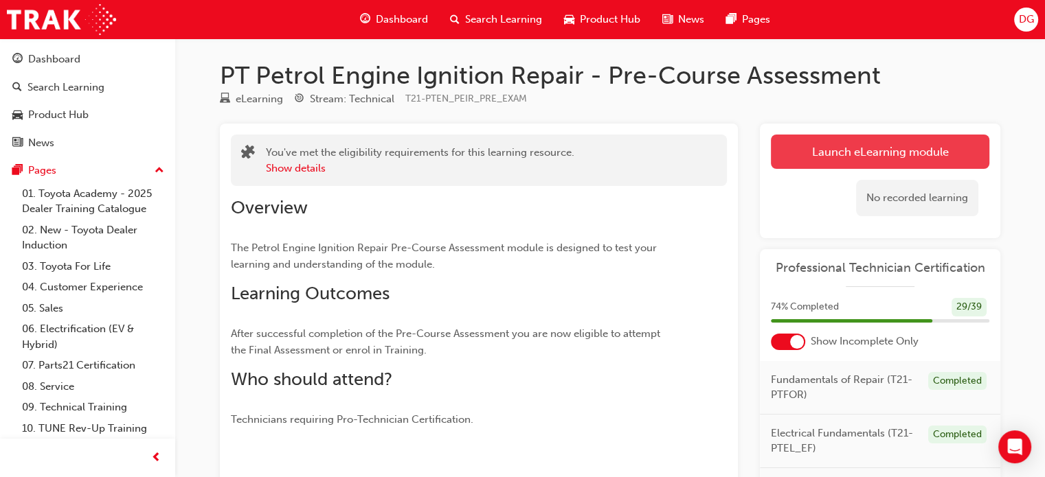
click at [893, 143] on link "Launch eLearning module" at bounding box center [880, 152] width 218 height 34
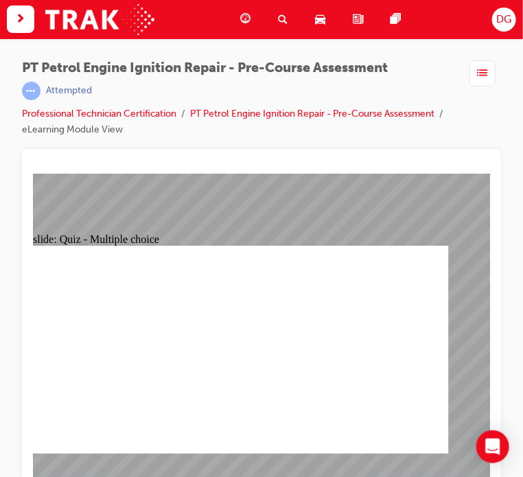
radio input "true"
drag, startPoint x: 339, startPoint y: 342, endPoint x: 589, endPoint y: 352, distance: 250.2
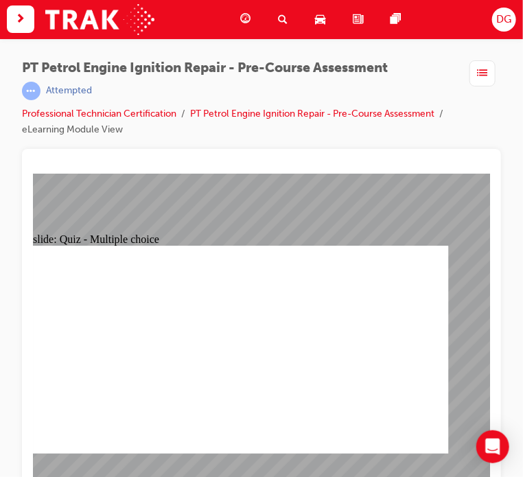
scroll to position [33, 0]
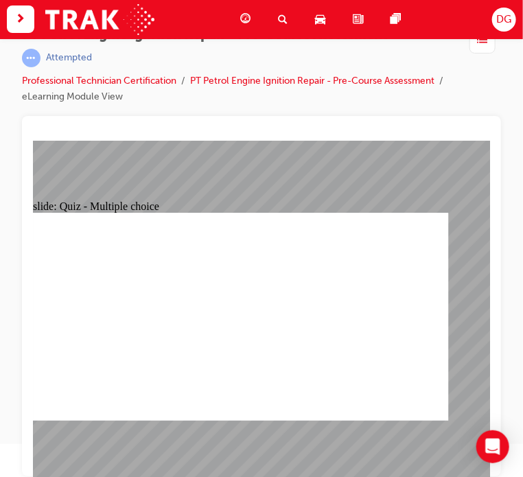
radio input "false"
radio input "true"
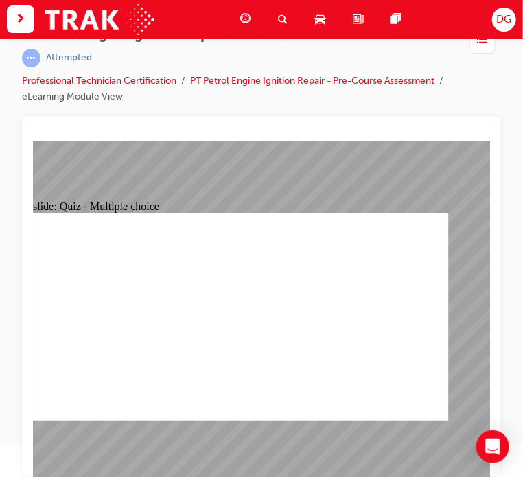
radio input "true"
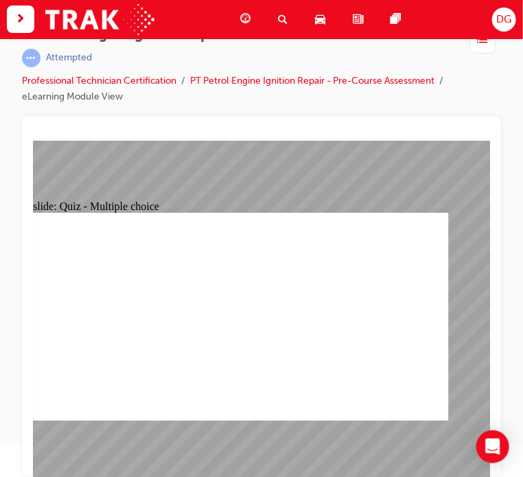
radio input "true"
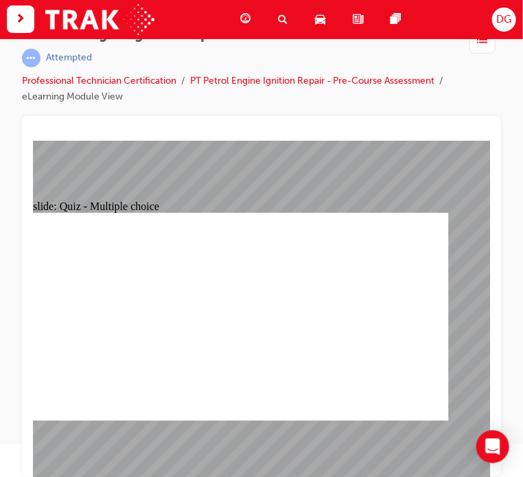
radio input "true"
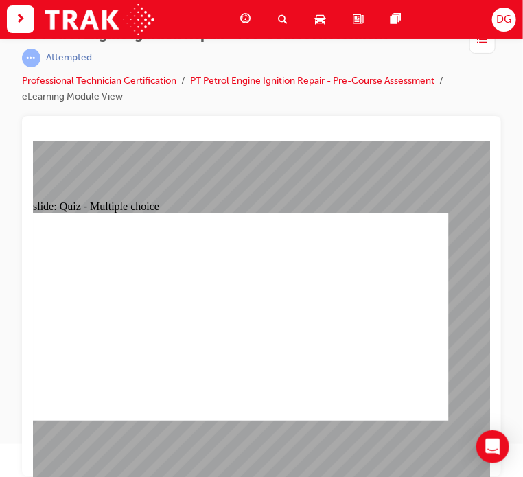
radio input "true"
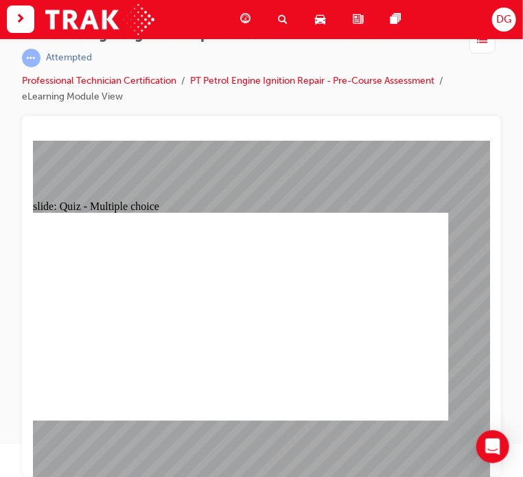
radio input "true"
click at [120, 76] on link "Professional Technician Certification" at bounding box center [99, 81] width 155 height 12
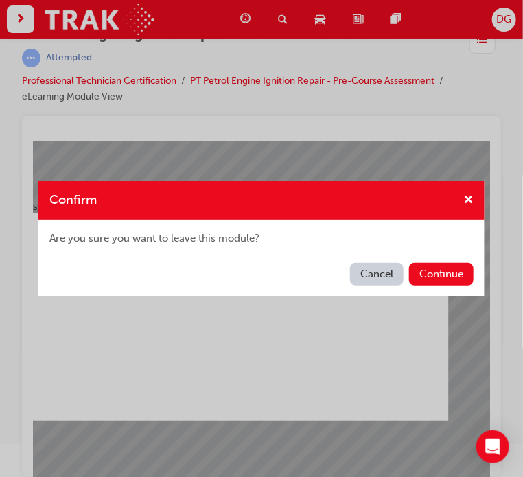
click at [363, 276] on button "Cancel" at bounding box center [377, 274] width 54 height 23
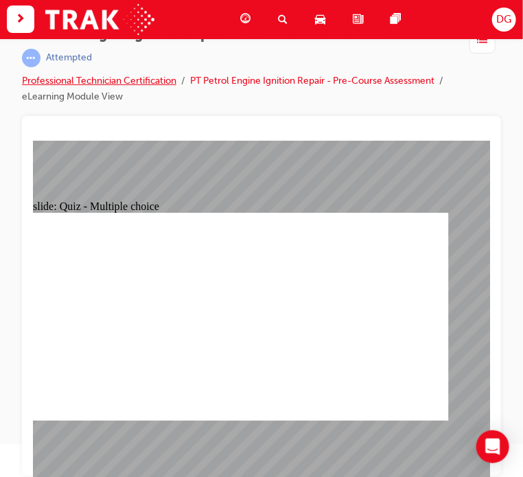
click at [122, 76] on link "Professional Technician Certification" at bounding box center [99, 81] width 155 height 12
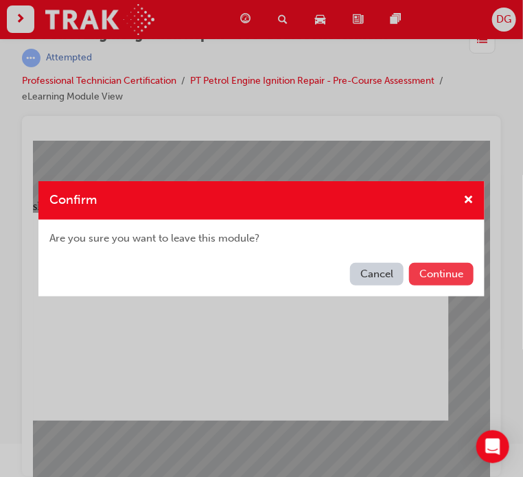
click at [415, 276] on button "Continue" at bounding box center [441, 274] width 65 height 23
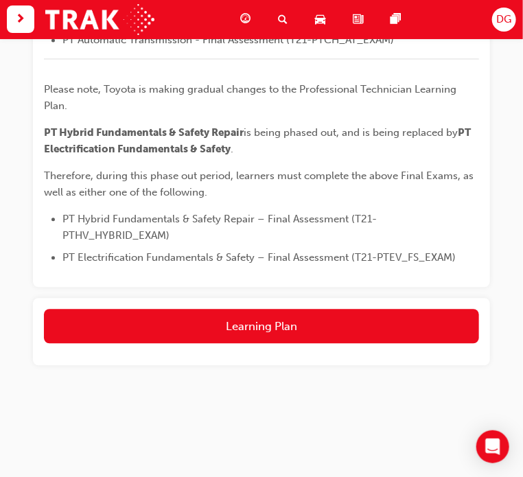
scroll to position [690, 0]
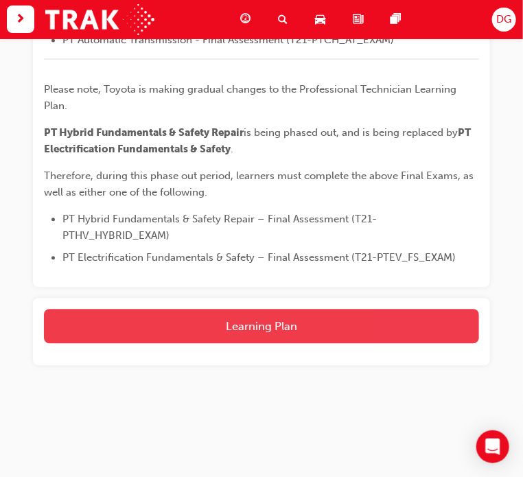
click at [335, 335] on button "Learning Plan" at bounding box center [261, 327] width 435 height 34
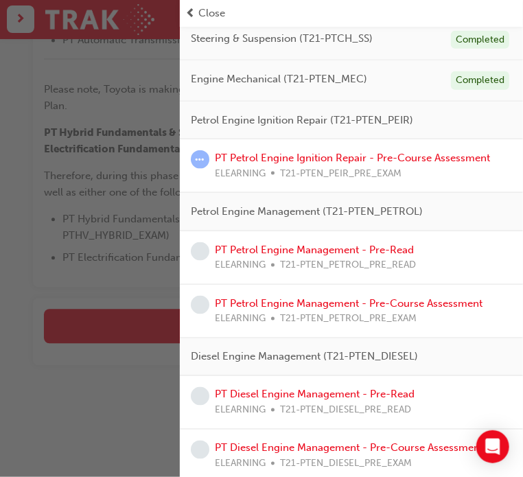
scroll to position [187, 0]
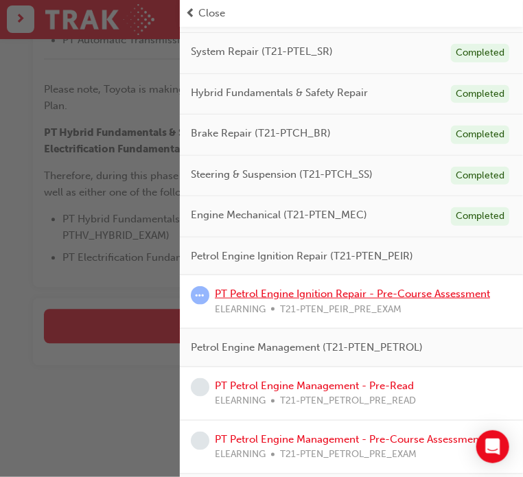
click at [387, 293] on link "PT Petrol Engine Ignition Repair - Pre-Course Assessment" at bounding box center [352, 294] width 275 height 12
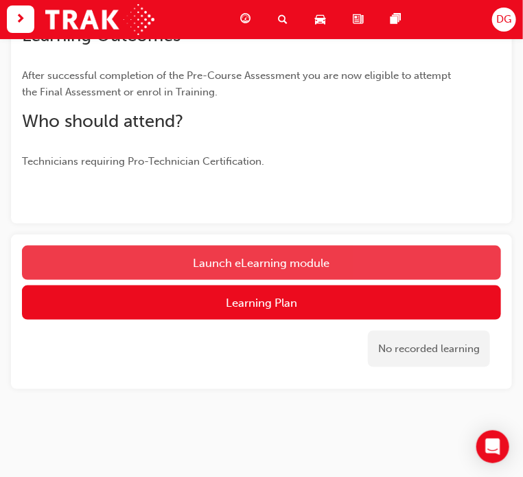
scroll to position [280, 0]
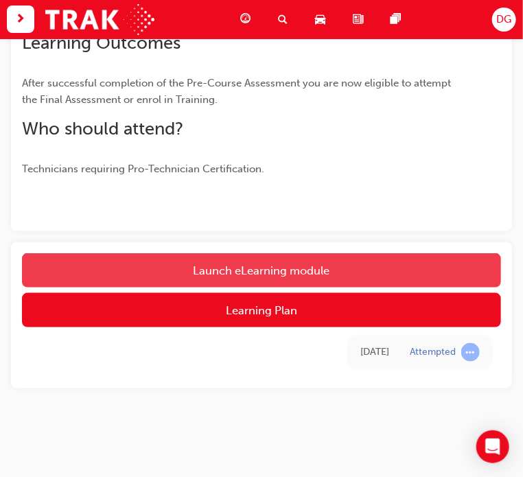
click at [396, 264] on link "Launch eLearning module" at bounding box center [261, 270] width 479 height 34
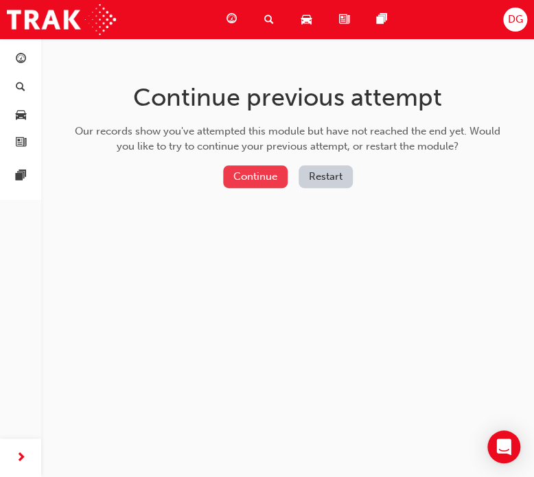
click at [275, 182] on button "Continue" at bounding box center [255, 177] width 65 height 23
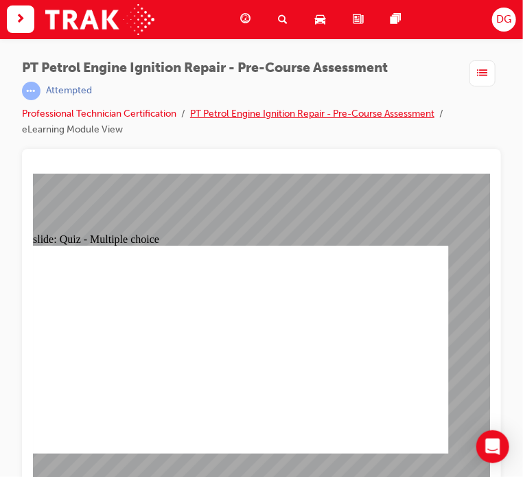
click at [211, 120] on link "PT Petrol Engine Ignition Repair - Pre-Course Assessment" at bounding box center [312, 114] width 245 height 12
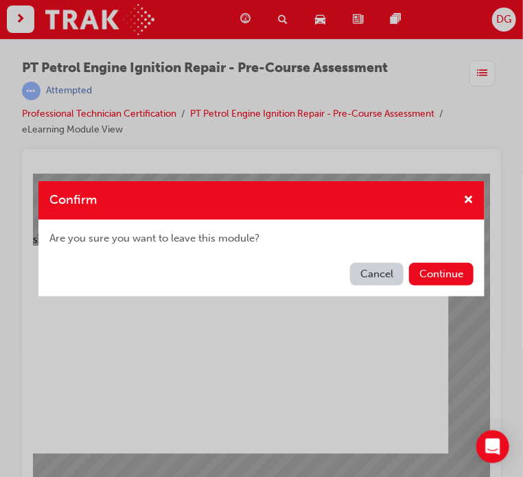
click at [453, 192] on div "Confirm" at bounding box center [463, 200] width 21 height 17
click at [456, 181] on div "Confirm" at bounding box center [261, 200] width 446 height 39
click at [464, 195] on span "cross-icon" at bounding box center [469, 201] width 10 height 12
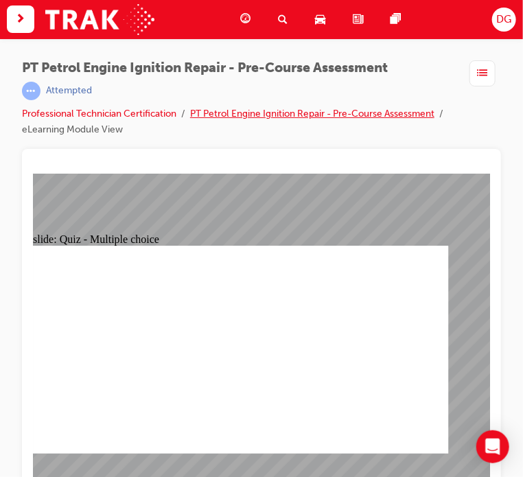
scroll to position [33, 0]
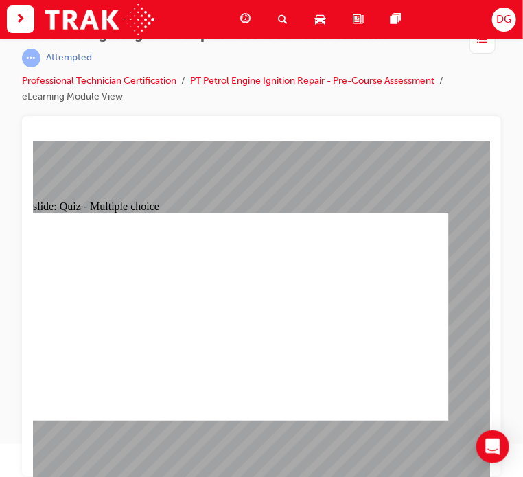
click at [190, 87] on link "PT Petrol Engine Ignition Repair - Pre-Course Assessment" at bounding box center [312, 81] width 245 height 12
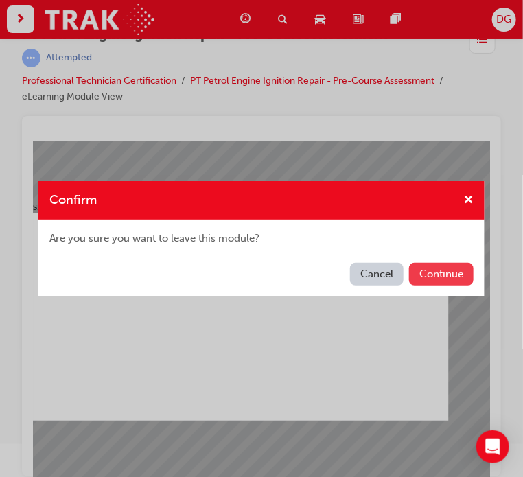
click at [429, 275] on button "Continue" at bounding box center [441, 274] width 65 height 23
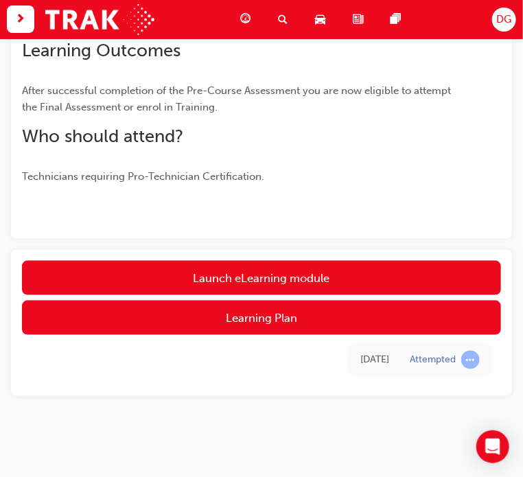
scroll to position [280, 0]
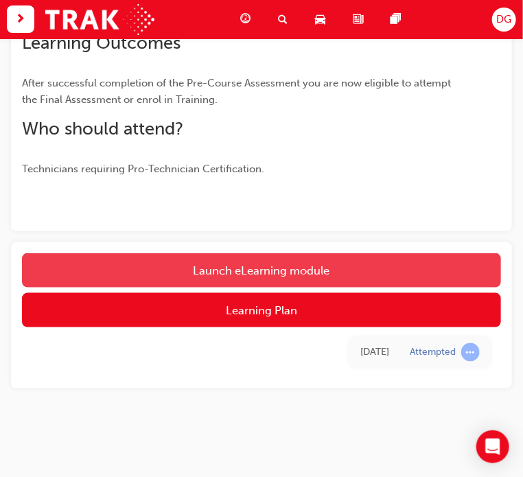
click at [282, 270] on link "Launch eLearning module" at bounding box center [261, 270] width 479 height 34
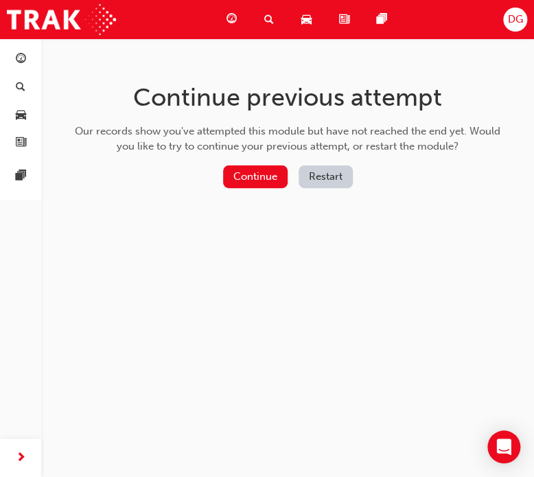
click at [328, 178] on button "Restart" at bounding box center [326, 177] width 54 height 23
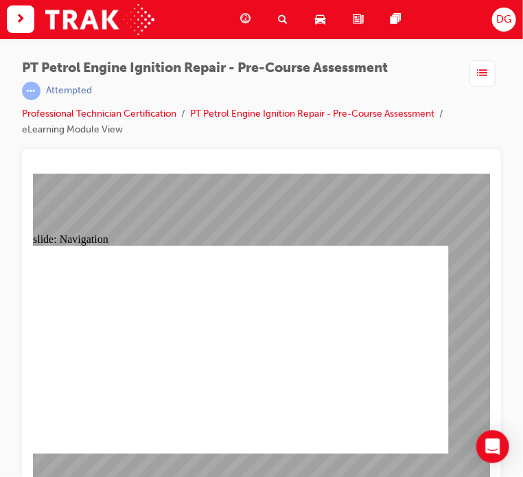
radio input "true"
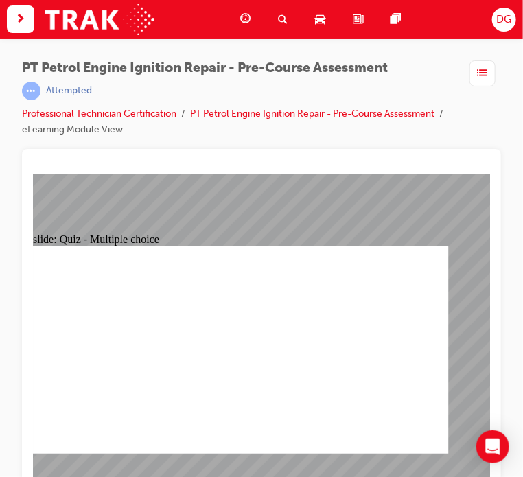
radio input "true"
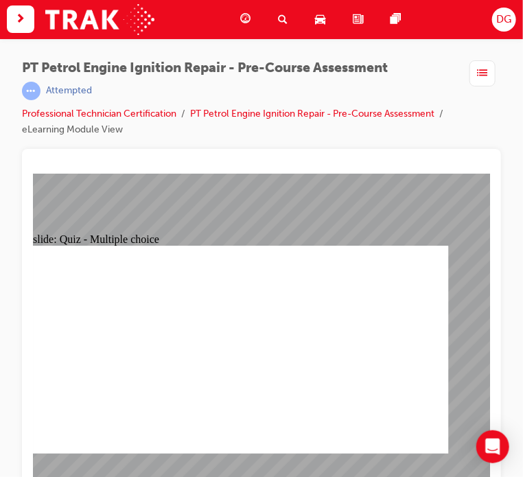
radio input "true"
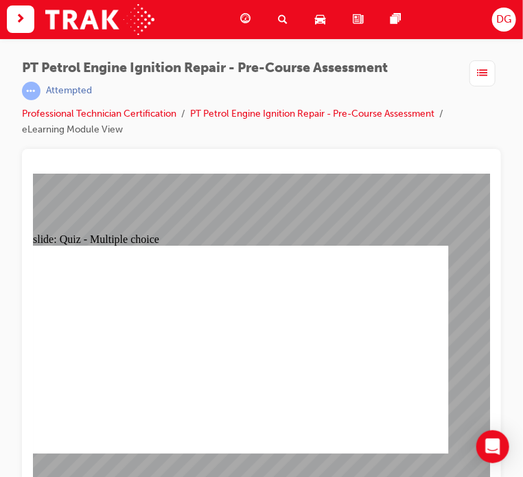
radio input "true"
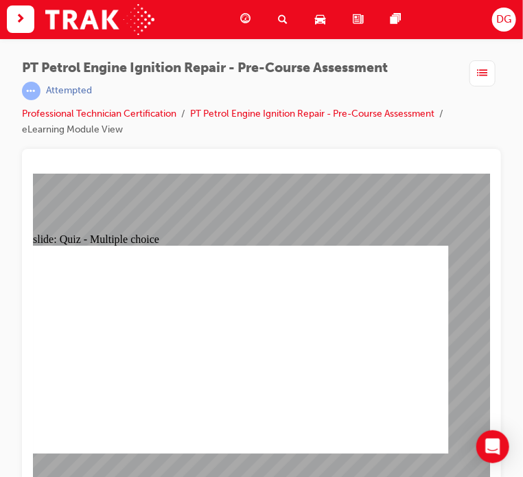
radio input "true"
drag, startPoint x: 139, startPoint y: 273, endPoint x: 327, endPoint y: 261, distance: 188.6
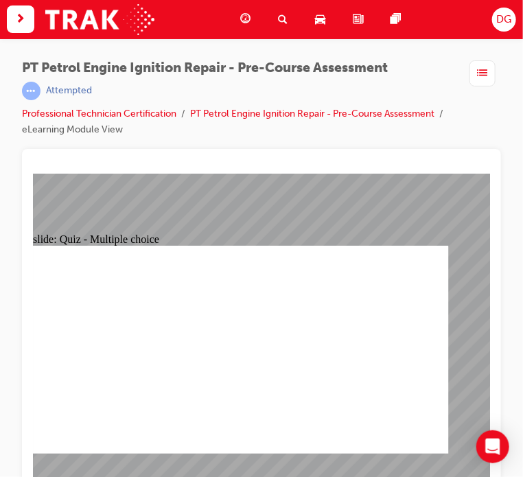
radio input "true"
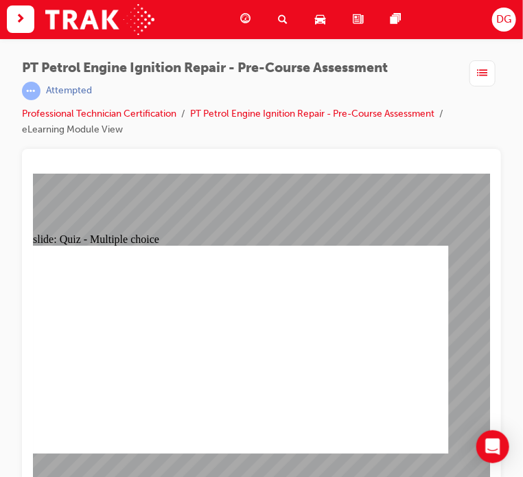
radio input "true"
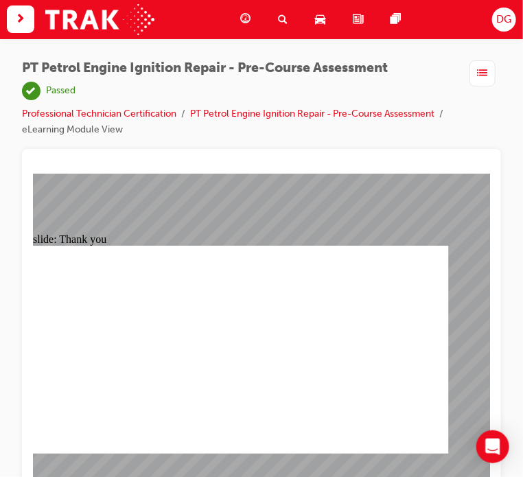
click at [177, 110] on link "Professional Technician Certification" at bounding box center [99, 114] width 155 height 12
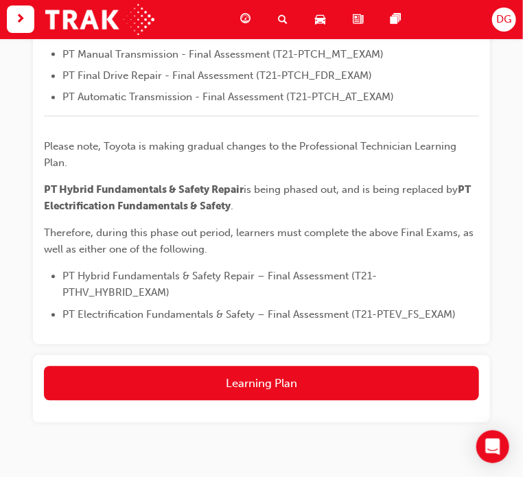
scroll to position [706, 0]
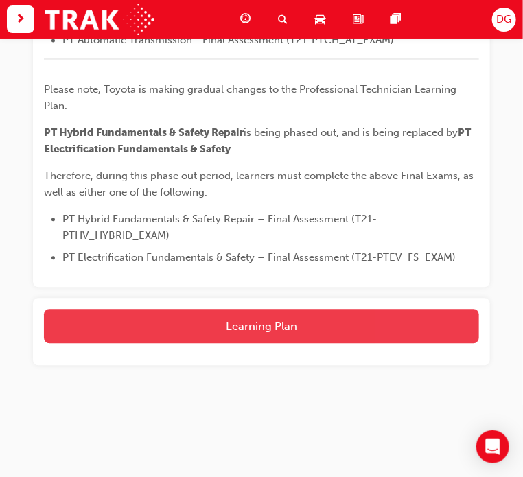
click at [258, 318] on button "Learning Plan" at bounding box center [261, 327] width 435 height 34
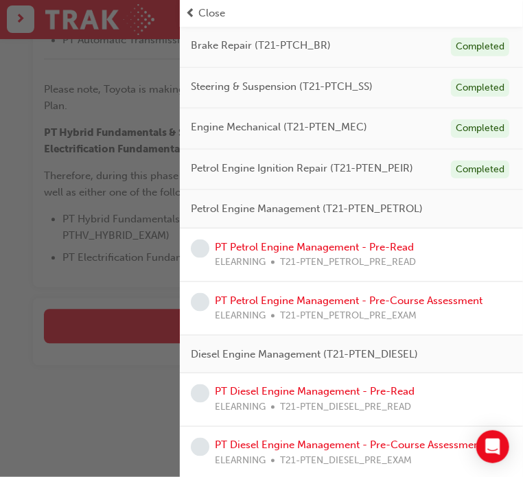
scroll to position [275, 0]
click at [384, 241] on link "PT Petrol Engine Management - Pre-Read" at bounding box center [314, 247] width 199 height 12
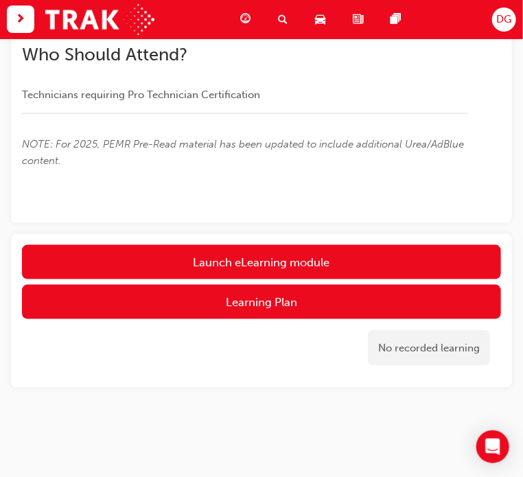
scroll to position [332, 0]
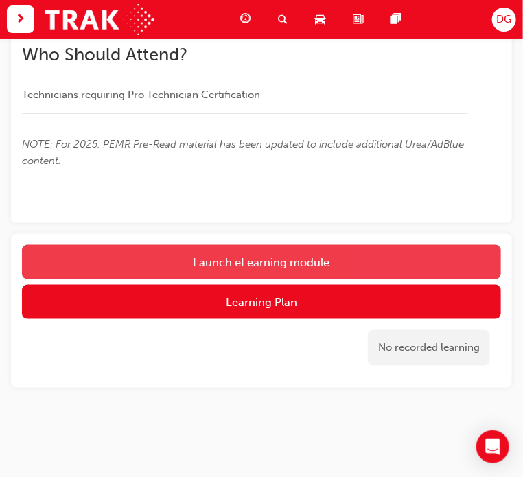
click at [354, 251] on link "Launch eLearning module" at bounding box center [261, 262] width 479 height 34
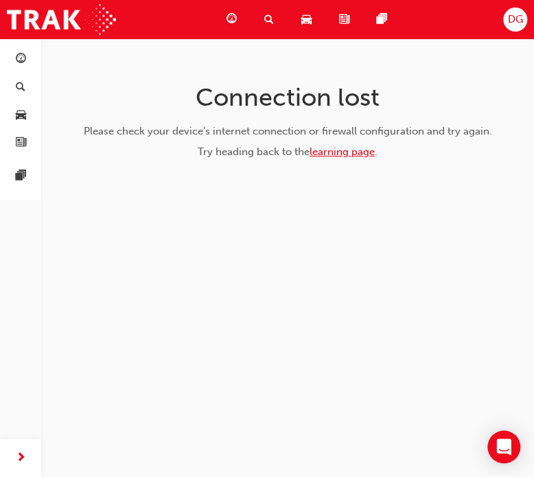
click at [328, 152] on link "learning page" at bounding box center [342, 152] width 65 height 12
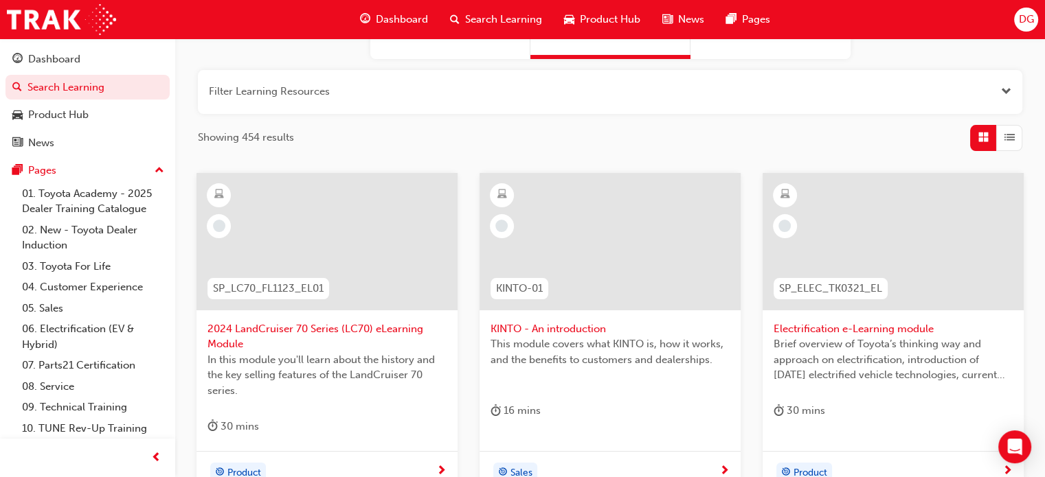
scroll to position [106, 0]
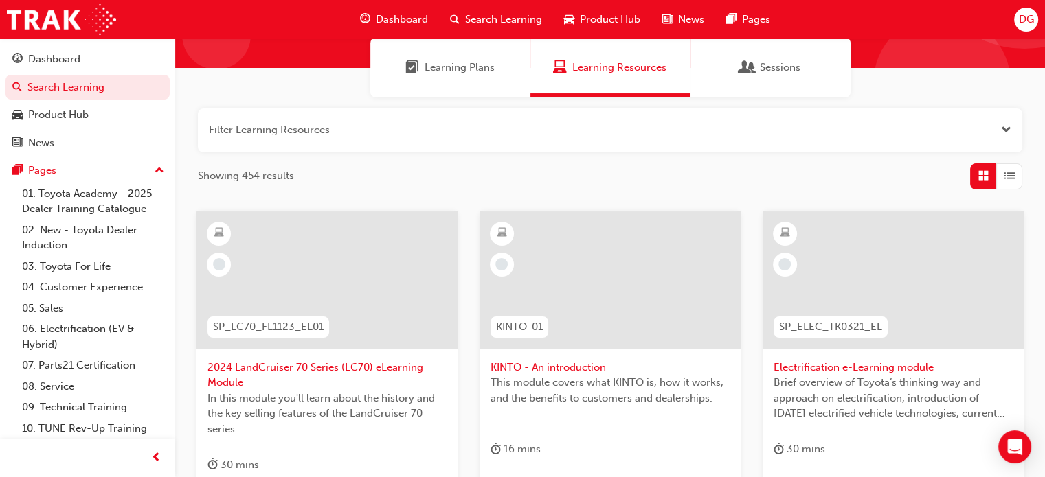
click at [482, 73] on span "Learning Plans" at bounding box center [460, 68] width 70 height 16
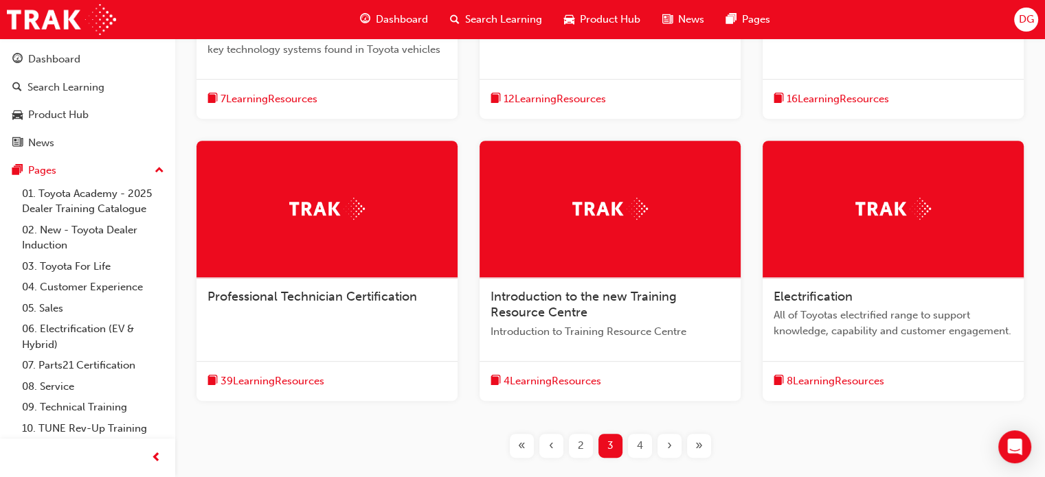
scroll to position [602, 0]
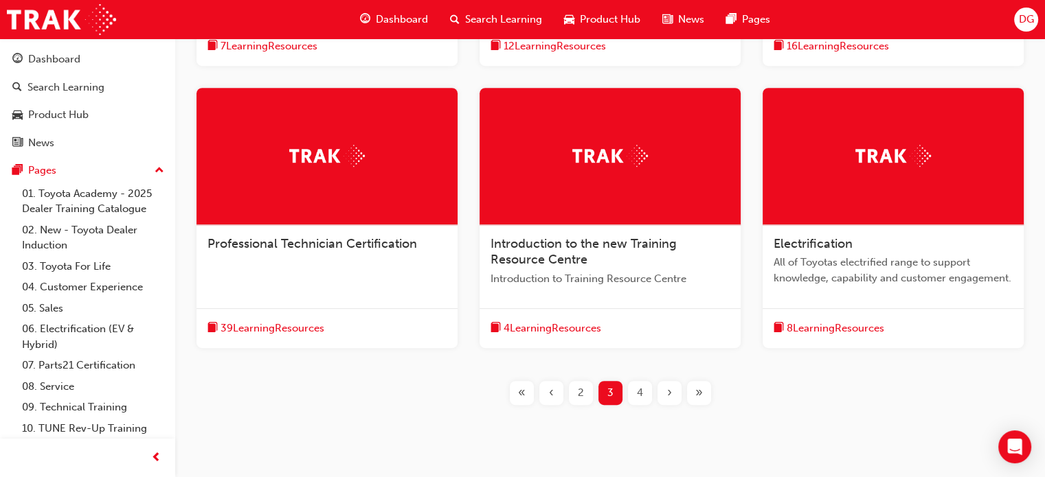
click at [361, 238] on span "Professional Technician Certification" at bounding box center [312, 243] width 210 height 15
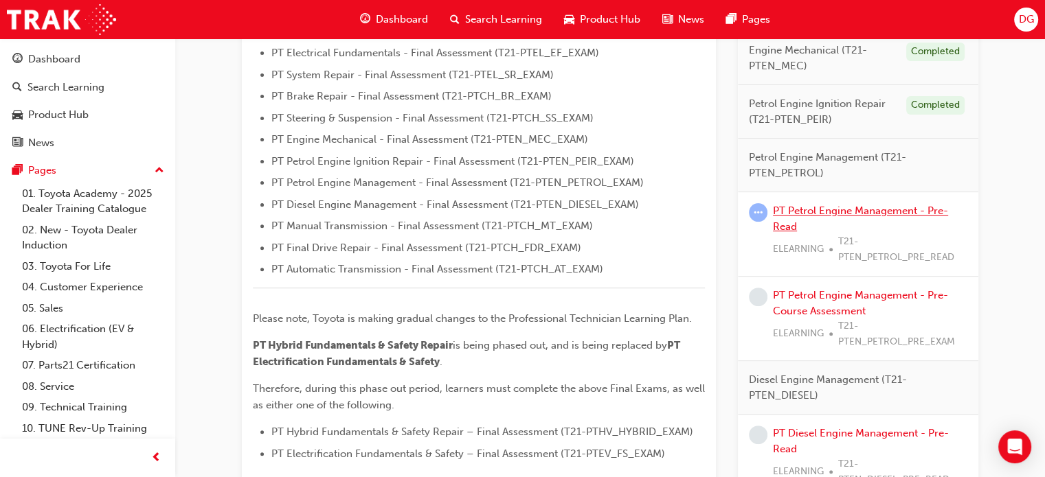
click at [843, 210] on link "PT Petrol Engine Management - Pre-Read" at bounding box center [860, 219] width 175 height 28
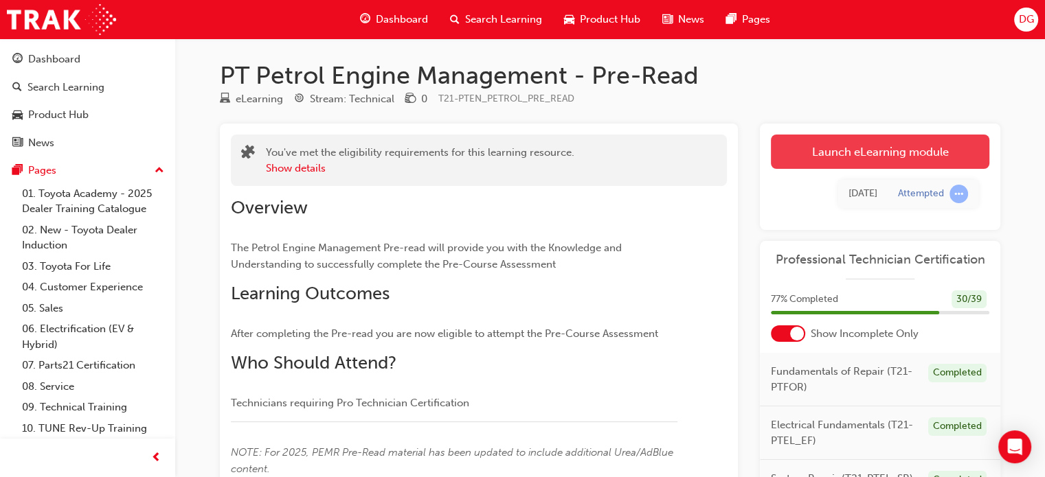
click at [803, 150] on link "Launch eLearning module" at bounding box center [880, 152] width 218 height 34
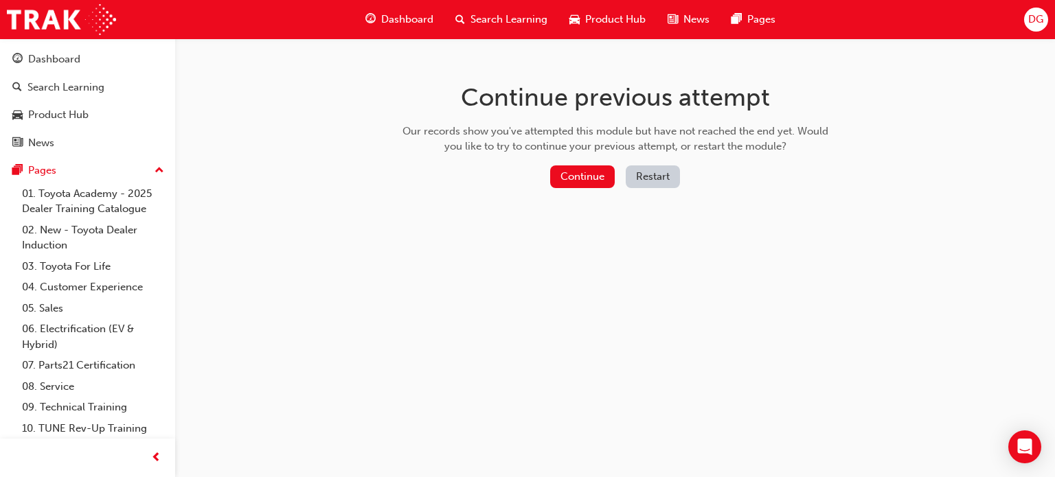
click at [663, 178] on button "Restart" at bounding box center [653, 177] width 54 height 23
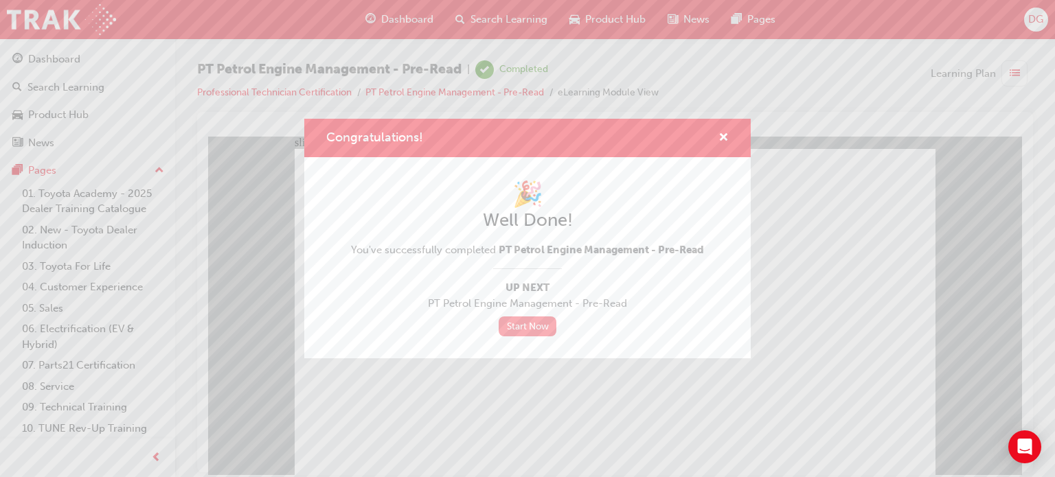
click at [531, 326] on link "Start Now" at bounding box center [528, 327] width 58 height 20
click at [527, 325] on link "Start Now" at bounding box center [528, 327] width 58 height 20
drag, startPoint x: 721, startPoint y: 138, endPoint x: 477, endPoint y: 10, distance: 275.3
click at [721, 138] on span "cross-icon" at bounding box center [723, 139] width 10 height 12
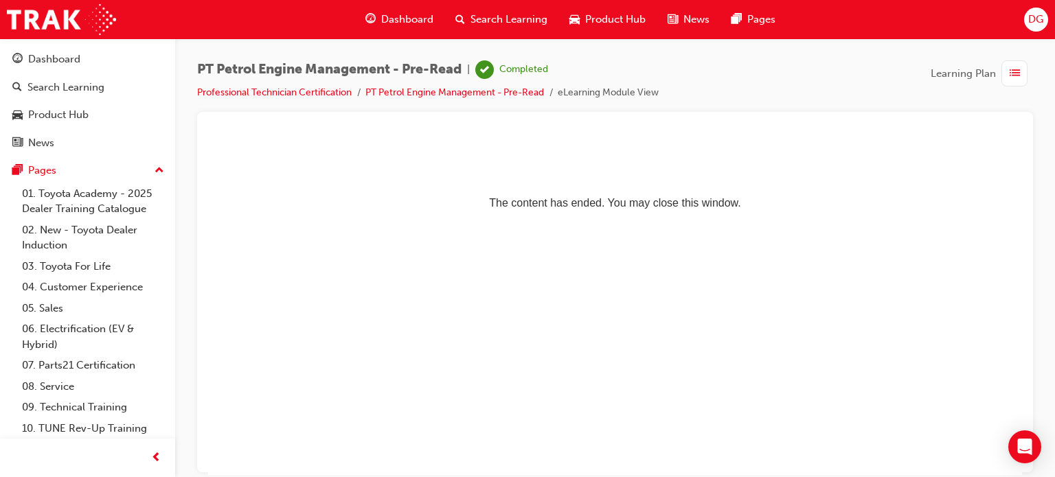
drag, startPoint x: 313, startPoint y: 92, endPoint x: 264, endPoint y: 80, distance: 50.8
click at [264, 80] on div "PT Petrol Engine Management - Pre-Read | Completed Professional Technician Cert…" at bounding box center [428, 80] width 462 height 41
click at [267, 87] on link "Professional Technician Certification" at bounding box center [274, 93] width 155 height 12
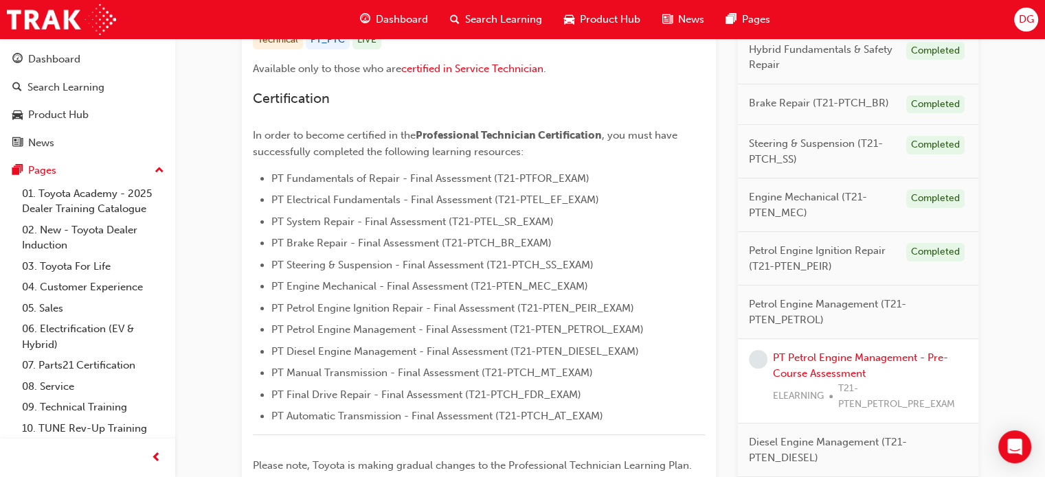
scroll to position [480, 0]
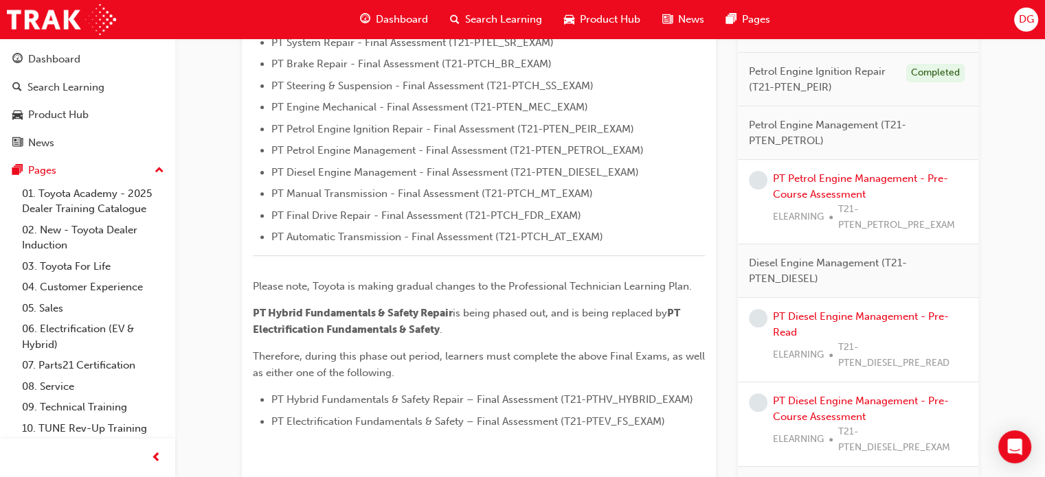
drag, startPoint x: 831, startPoint y: 186, endPoint x: 692, endPoint y: 203, distance: 140.5
click at [692, 203] on ul "PT Fundamentals of Repair - Final Assessment (T21-PTFOR_EXAM) PT Electrical Fun…" at bounding box center [479, 118] width 452 height 255
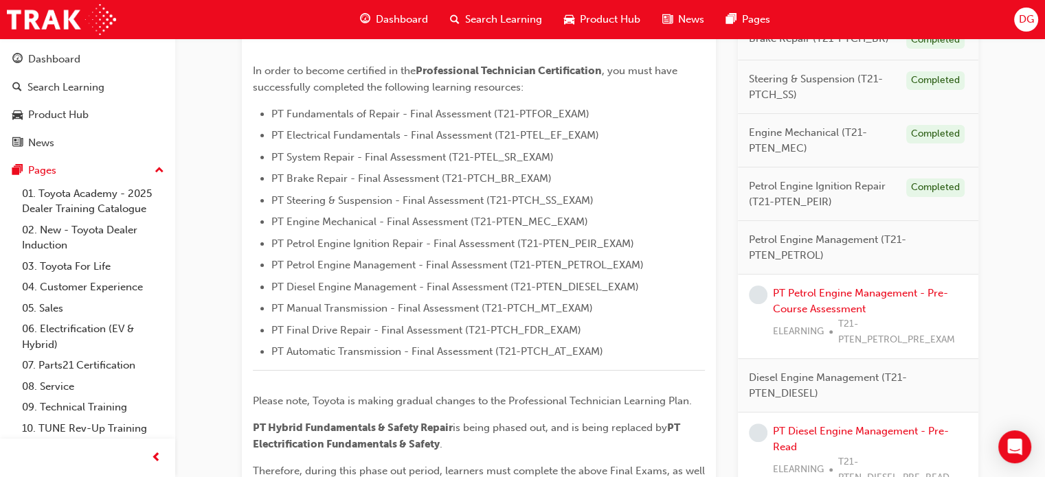
scroll to position [365, 0]
click at [793, 297] on link "PT Petrol Engine Management - Pre-Course Assessment" at bounding box center [860, 301] width 175 height 28
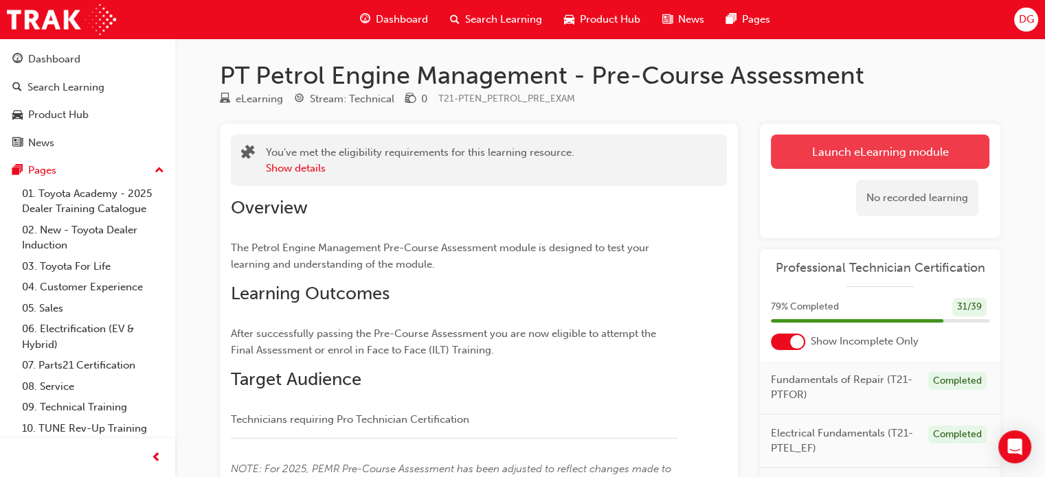
click at [803, 161] on link "Launch eLearning module" at bounding box center [880, 152] width 218 height 34
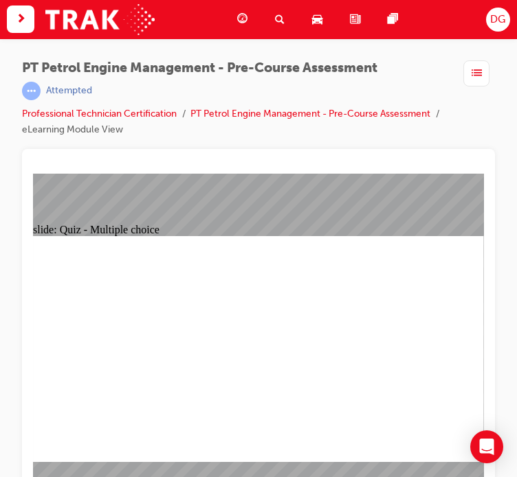
radio input "true"
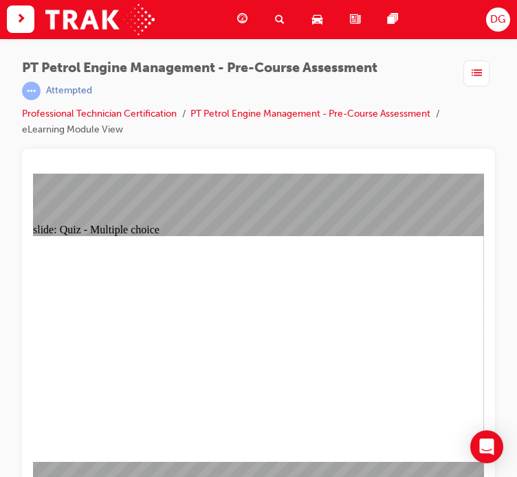
radio input "true"
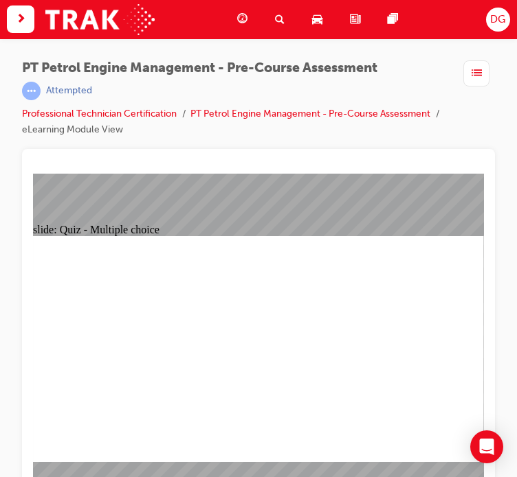
radio input "true"
drag, startPoint x: 453, startPoint y: 443, endPoint x: 533, endPoint y: 438, distance: 80.6
radio input "true"
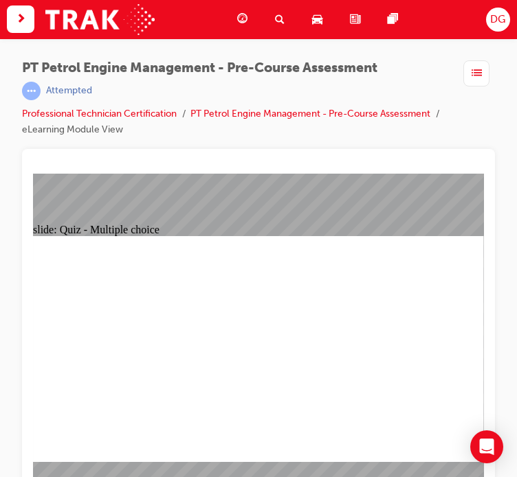
radio input "true"
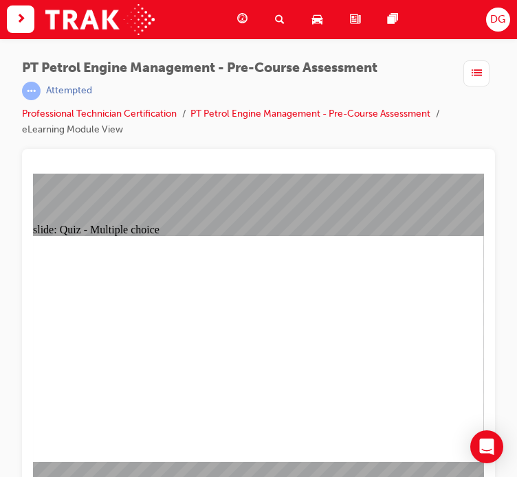
radio input "true"
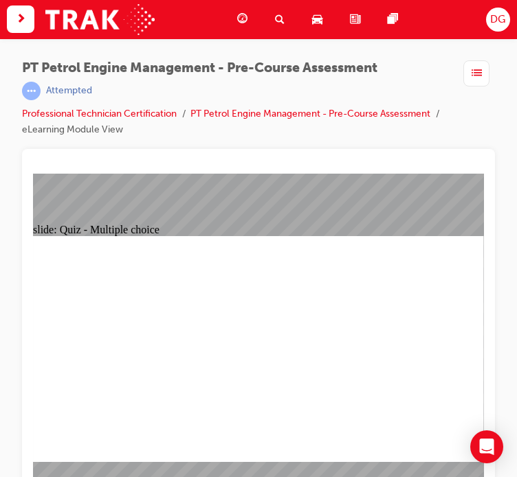
radio input "true"
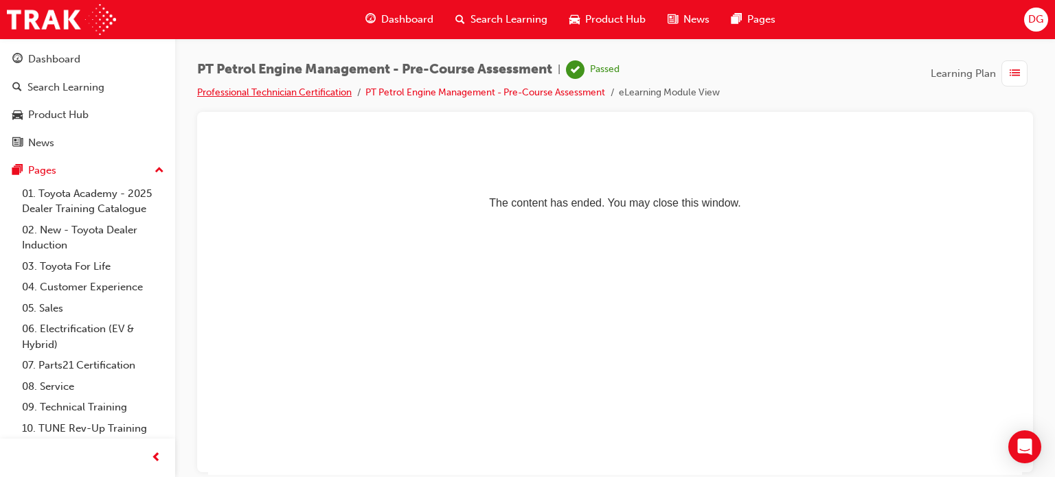
click at [234, 91] on link "Professional Technician Certification" at bounding box center [274, 93] width 155 height 12
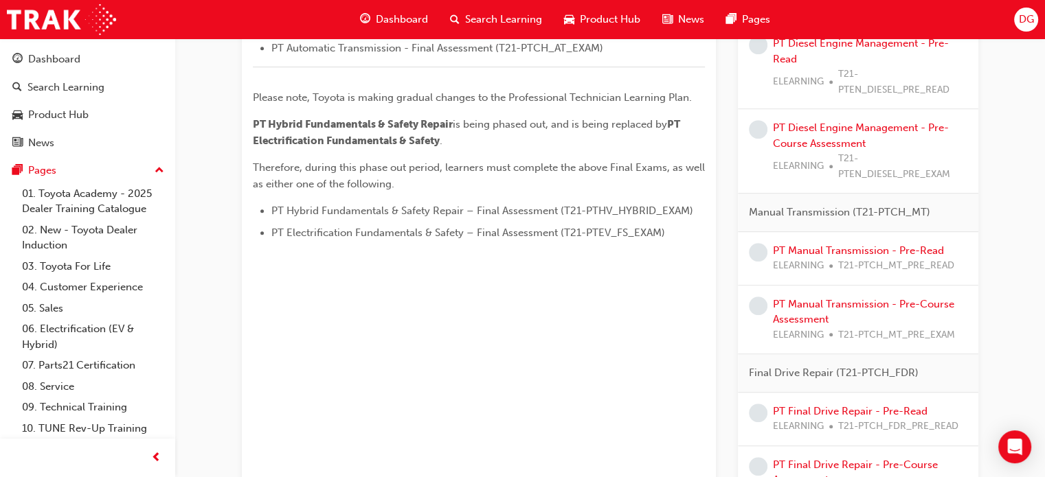
scroll to position [450, 0]
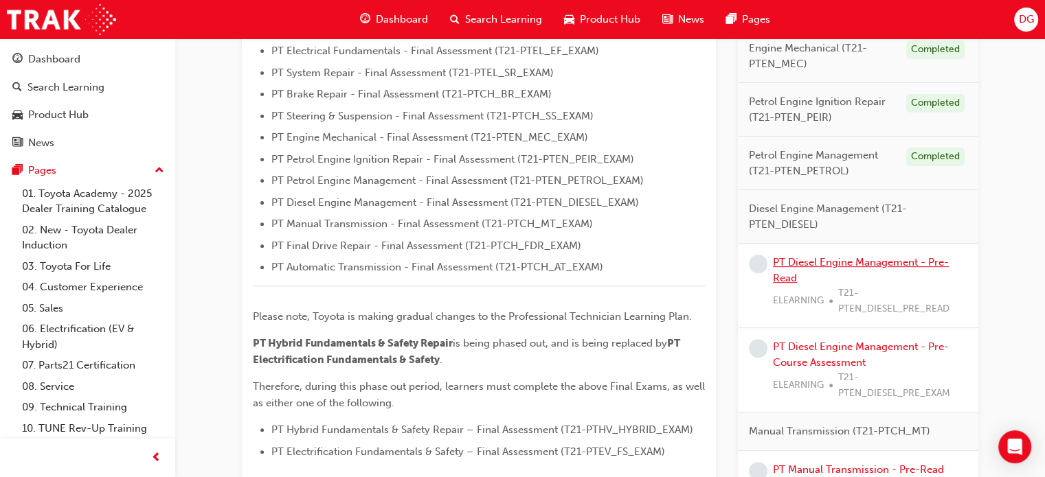
click at [855, 258] on link "PT Diesel Engine Management - Pre-Read" at bounding box center [861, 270] width 176 height 28
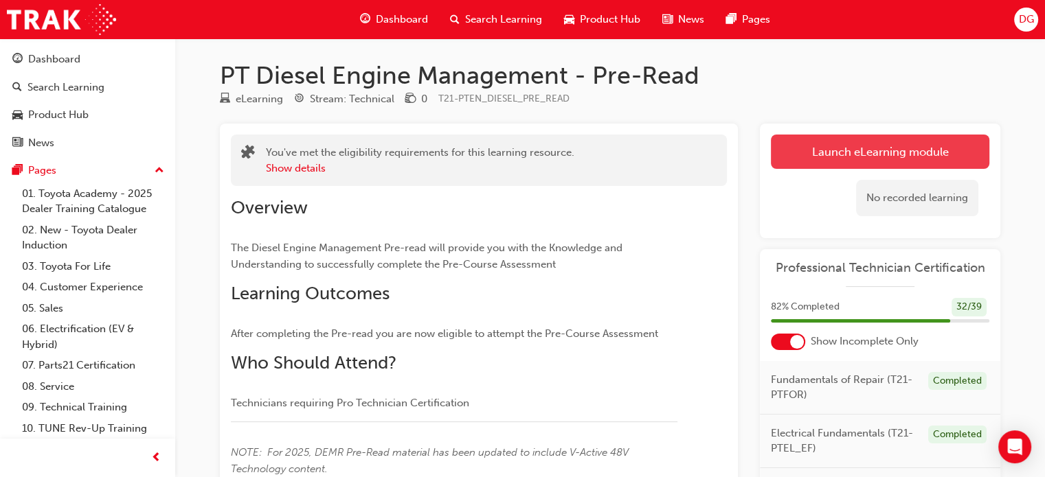
click at [797, 156] on link "Launch eLearning module" at bounding box center [880, 152] width 218 height 34
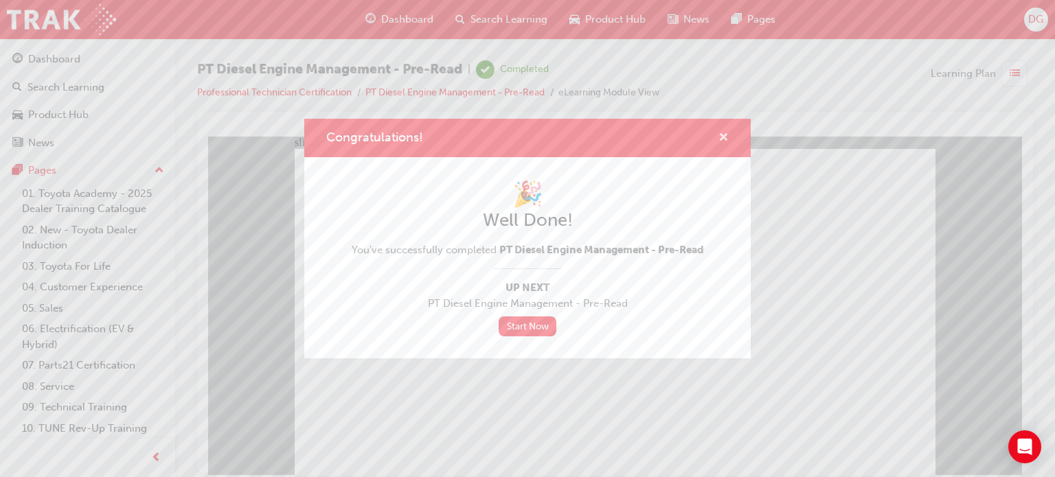
click at [725, 137] on span "cross-icon" at bounding box center [723, 139] width 10 height 12
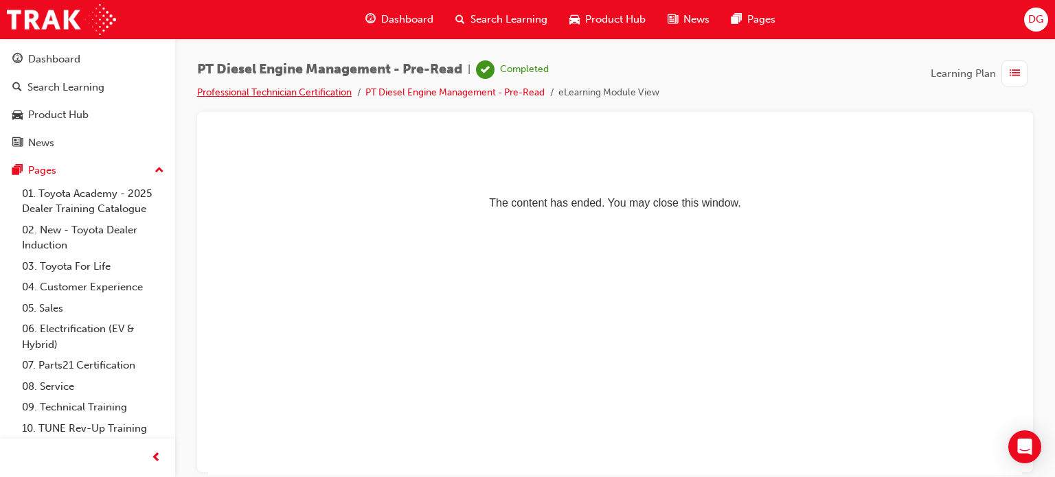
click at [290, 89] on link "Professional Technician Certification" at bounding box center [274, 93] width 155 height 12
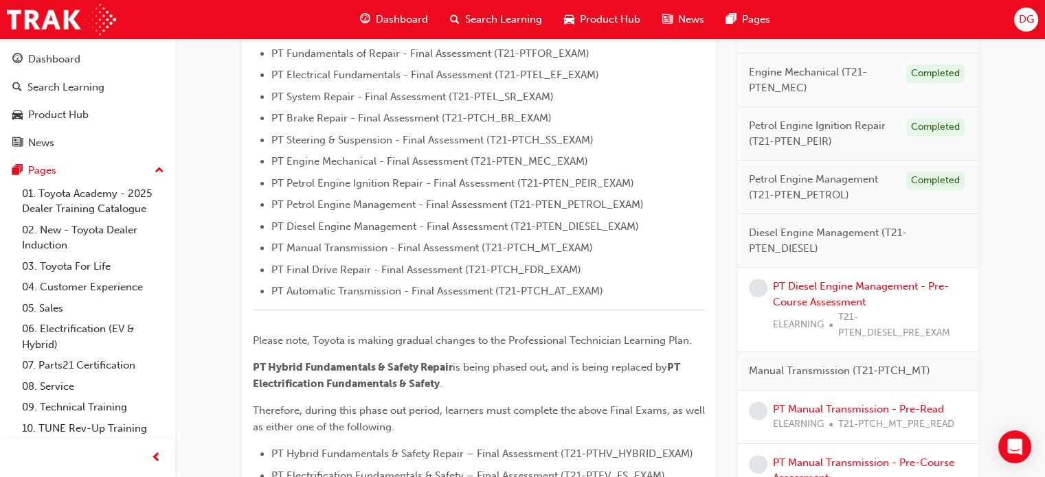
scroll to position [429, 0]
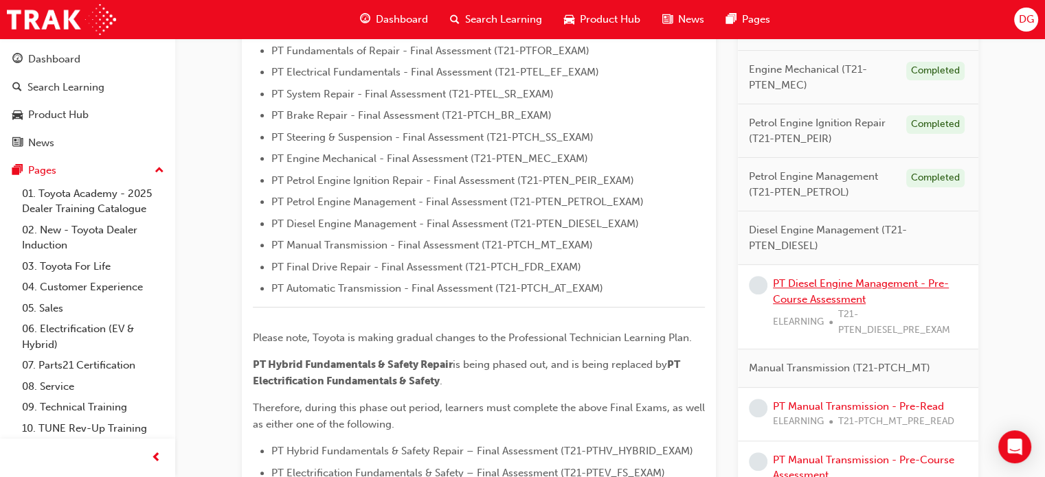
click at [815, 298] on link "PT Diesel Engine Management - Pre-Course Assessment" at bounding box center [861, 292] width 176 height 28
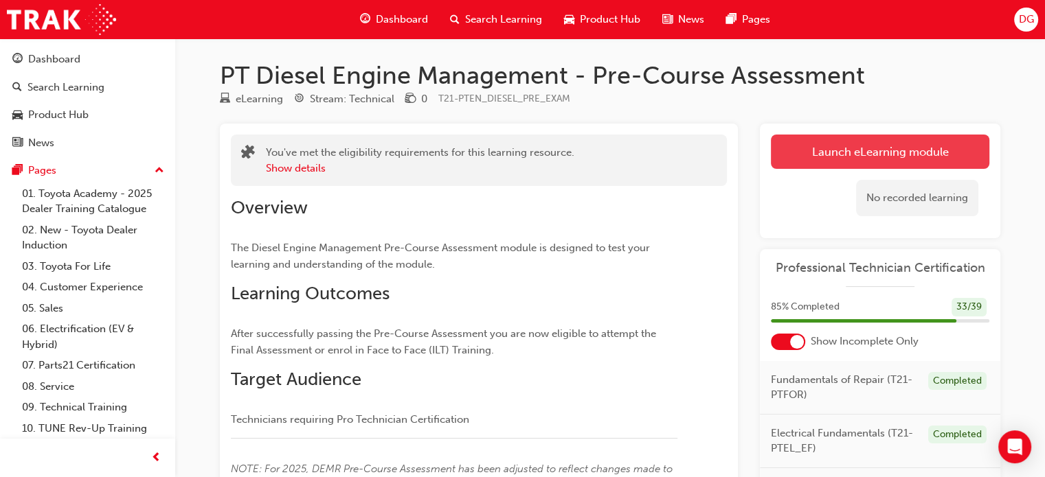
click at [823, 153] on link "Launch eLearning module" at bounding box center [880, 152] width 218 height 34
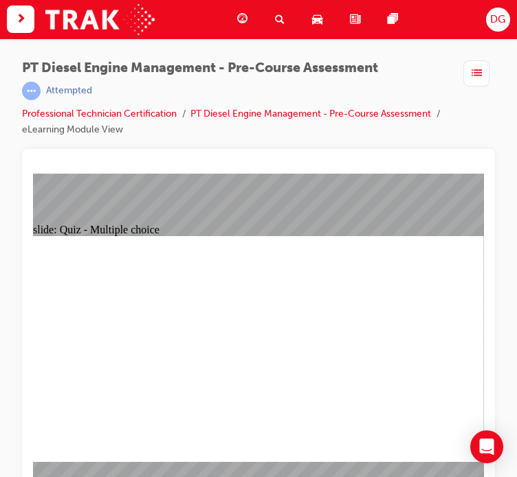
scroll to position [33, 0]
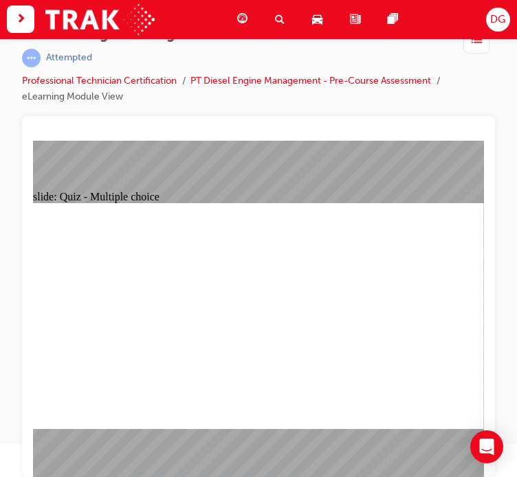
radio input "true"
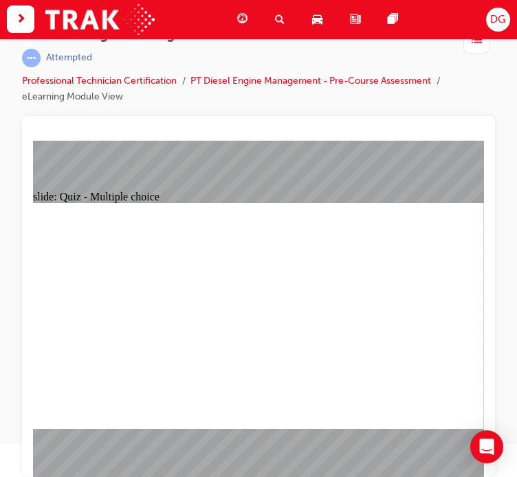
drag, startPoint x: 427, startPoint y: 405, endPoint x: 521, endPoint y: 418, distance: 95.0
radio input "true"
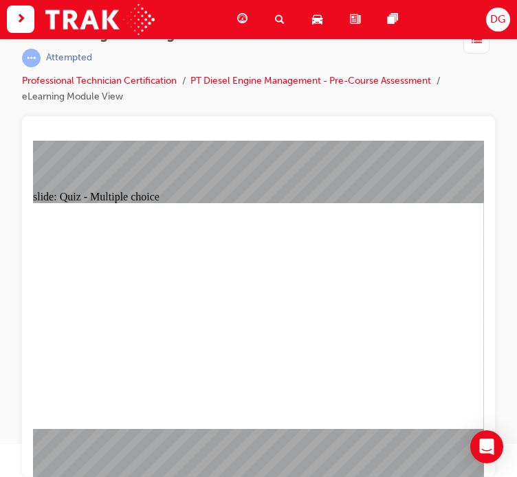
radio input "true"
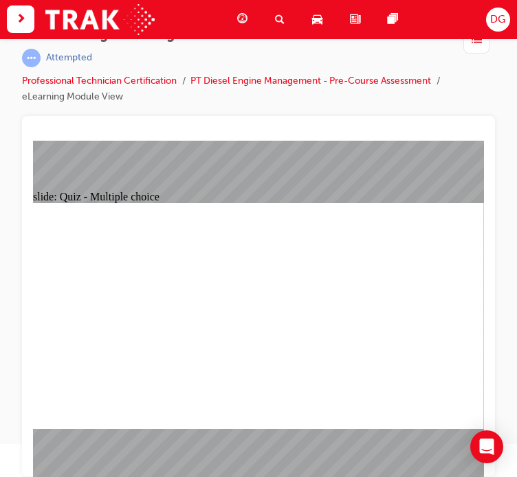
radio input "true"
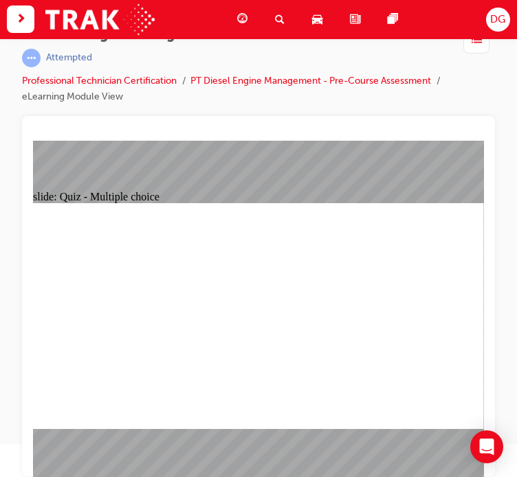
radio input "true"
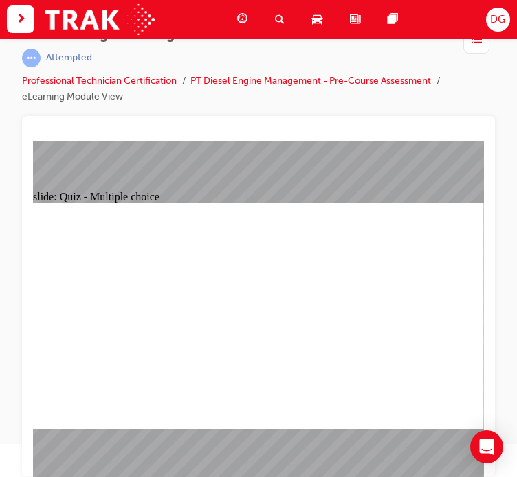
radio input "true"
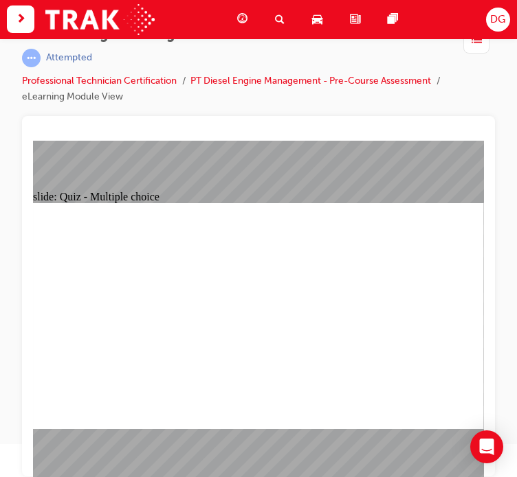
click at [163, 79] on link "Professional Technician Certification" at bounding box center [99, 81] width 155 height 12
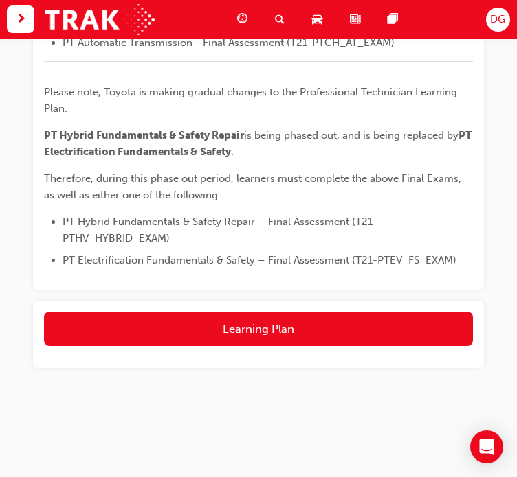
scroll to position [640, 0]
click at [362, 305] on div "Learning Plan" at bounding box center [258, 334] width 451 height 67
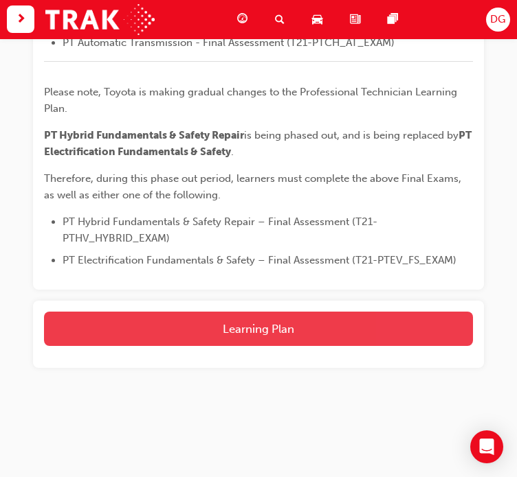
click at [374, 324] on button "Learning Plan" at bounding box center [258, 329] width 429 height 34
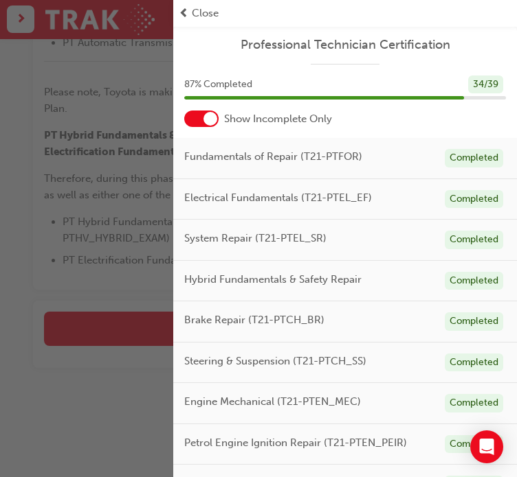
scroll to position [449, 0]
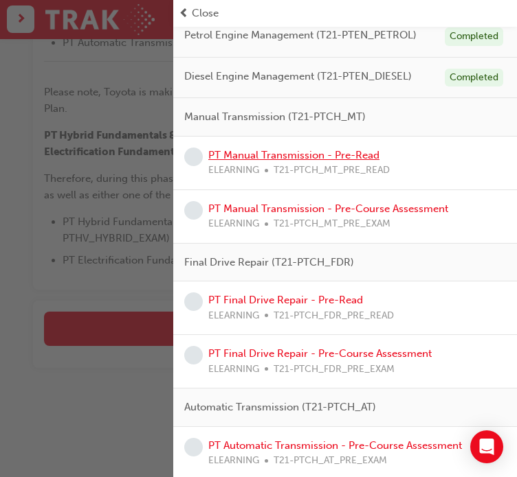
click at [317, 151] on link "PT Manual Transmission - Pre-Read" at bounding box center [293, 155] width 171 height 12
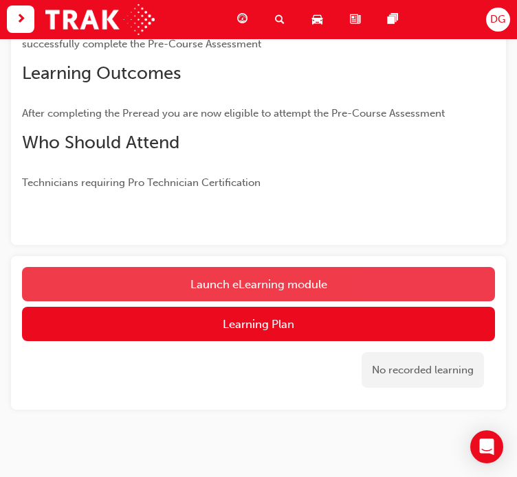
scroll to position [242, 0]
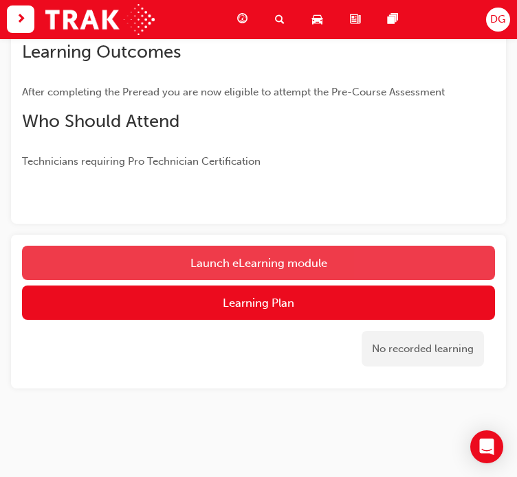
click at [337, 260] on link "Launch eLearning module" at bounding box center [258, 263] width 473 height 34
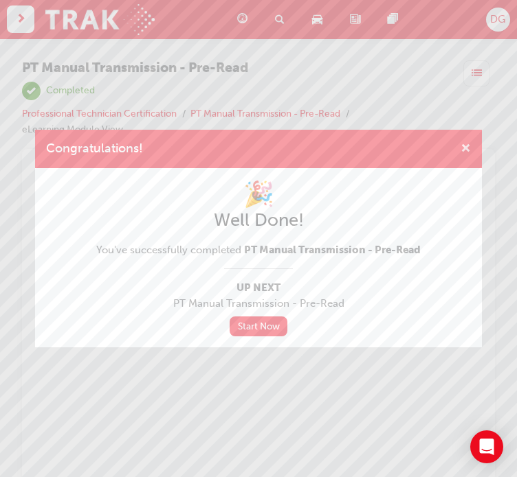
click at [461, 148] on span "cross-icon" at bounding box center [465, 150] width 10 height 12
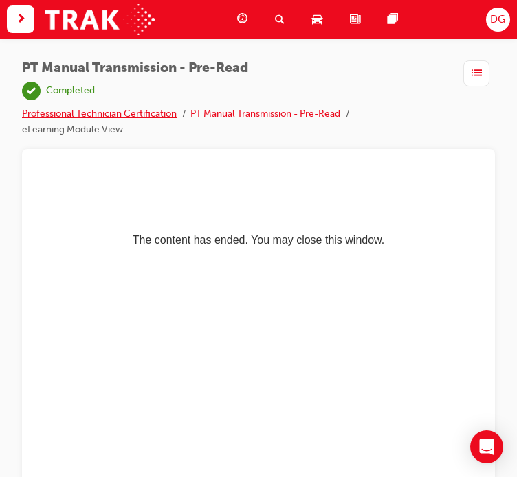
click at [126, 111] on link "Professional Technician Certification" at bounding box center [99, 114] width 155 height 12
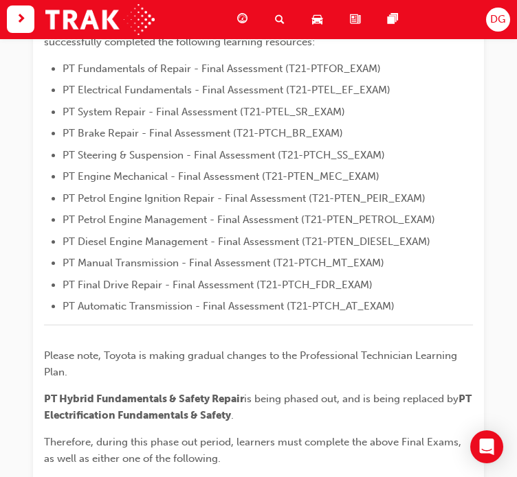
scroll to position [640, 0]
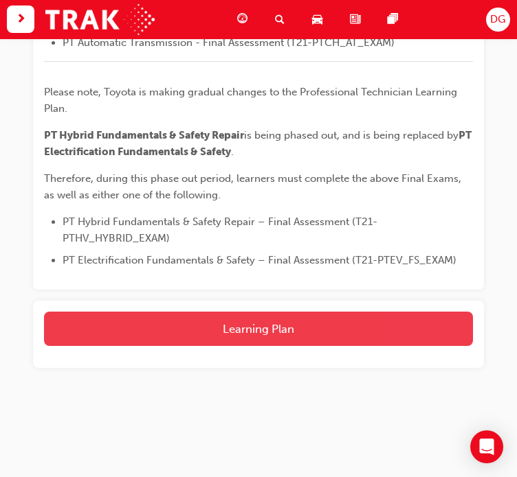
click at [341, 315] on button "Learning Plan" at bounding box center [258, 329] width 429 height 34
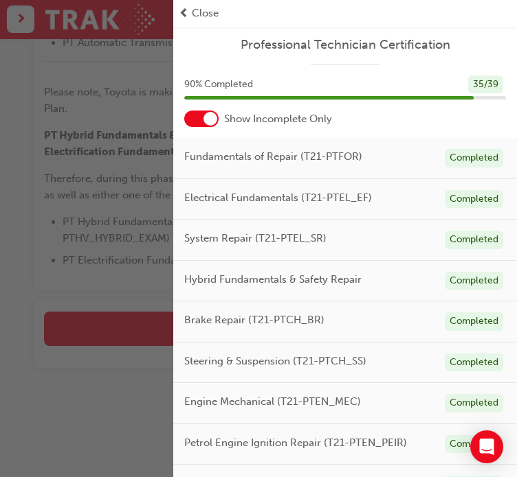
scroll to position [396, 0]
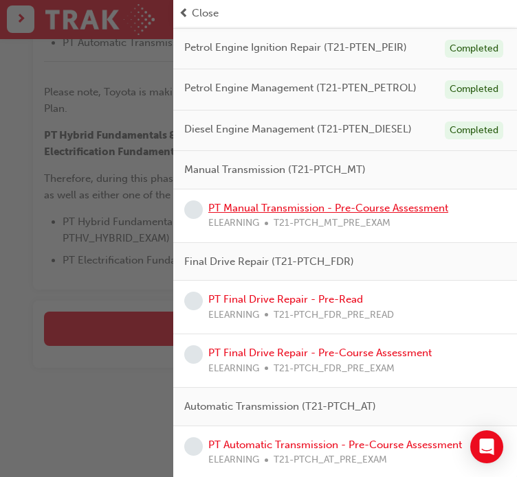
click at [350, 202] on link "PT Manual Transmission - Pre-Course Assessment" at bounding box center [328, 208] width 240 height 12
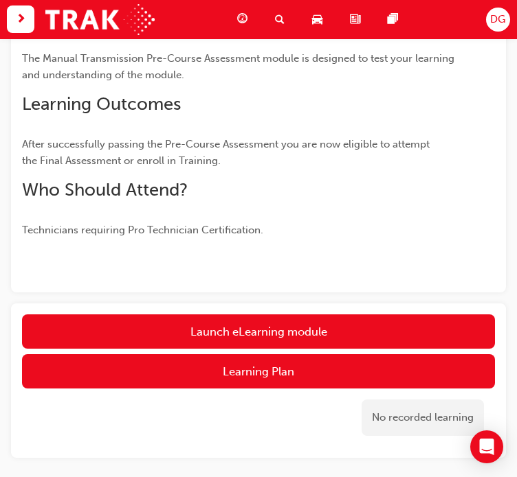
scroll to position [335, 0]
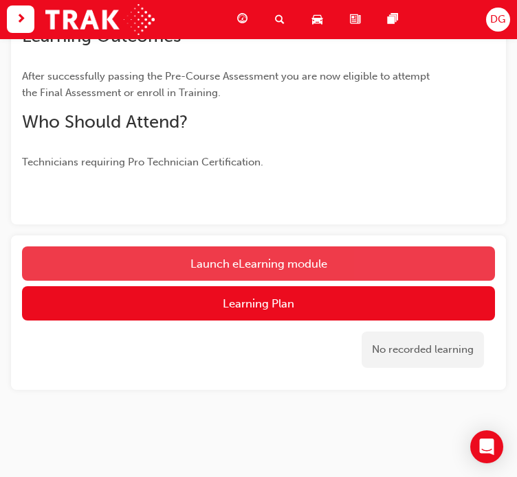
click at [337, 251] on button "Launch eLearning module" at bounding box center [258, 264] width 473 height 34
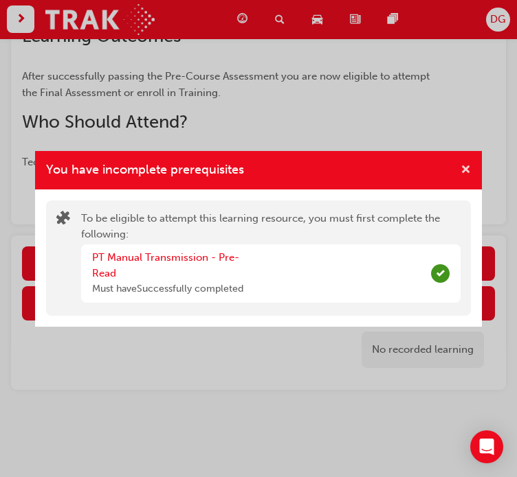
click at [464, 165] on span "cross-icon" at bounding box center [465, 171] width 10 height 12
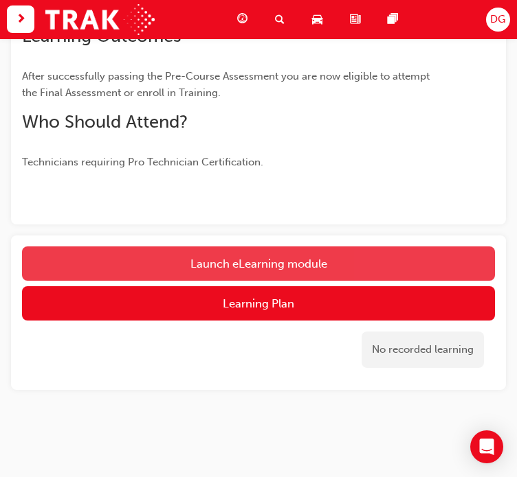
click at [321, 267] on button "Launch eLearning module" at bounding box center [258, 264] width 473 height 34
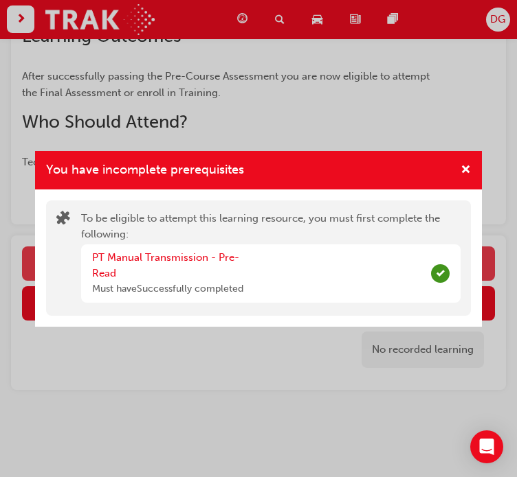
scroll to position [288, 0]
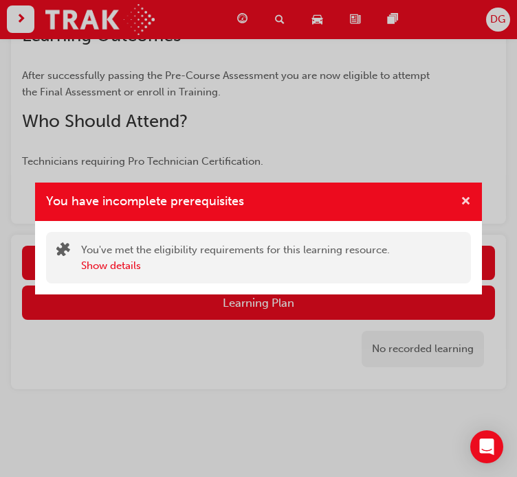
click at [460, 197] on span "cross-icon" at bounding box center [465, 202] width 10 height 12
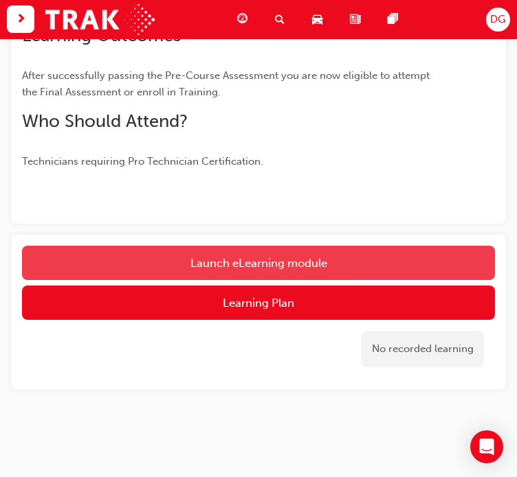
click at [313, 255] on button "Launch eLearning module" at bounding box center [258, 263] width 473 height 34
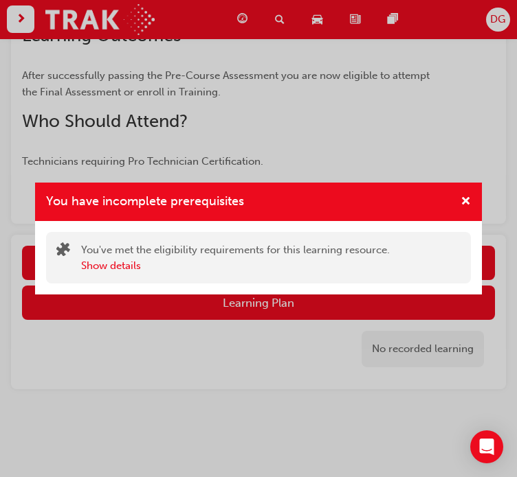
click at [475, 196] on div "You have incomplete prerequisites" at bounding box center [258, 202] width 446 height 39
click at [464, 196] on span "cross-icon" at bounding box center [465, 202] width 10 height 12
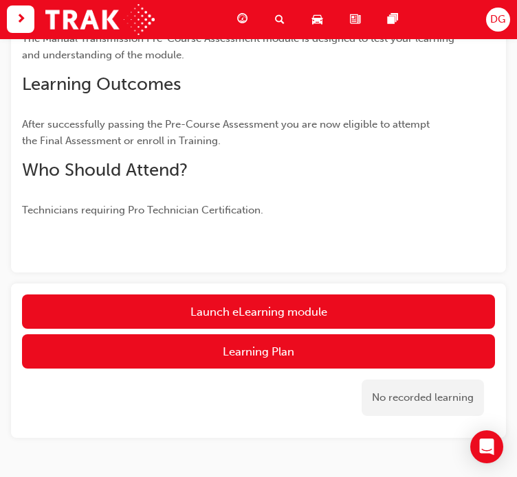
scroll to position [272, 0]
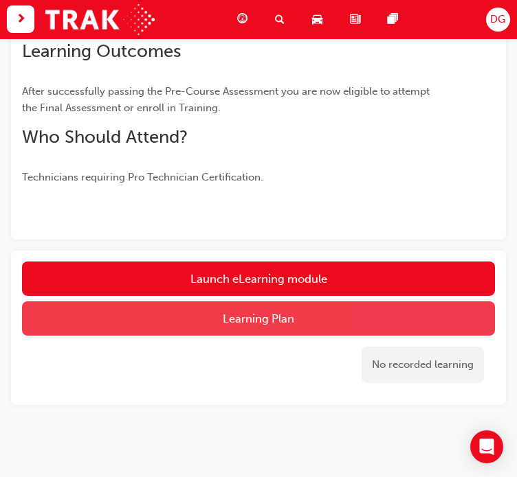
click at [389, 320] on button "Learning Plan" at bounding box center [258, 319] width 473 height 34
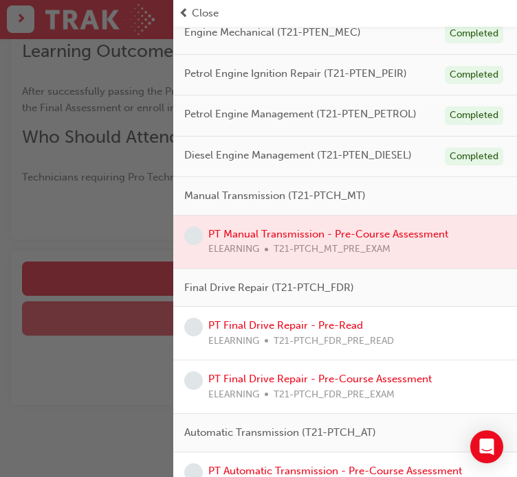
scroll to position [396, 0]
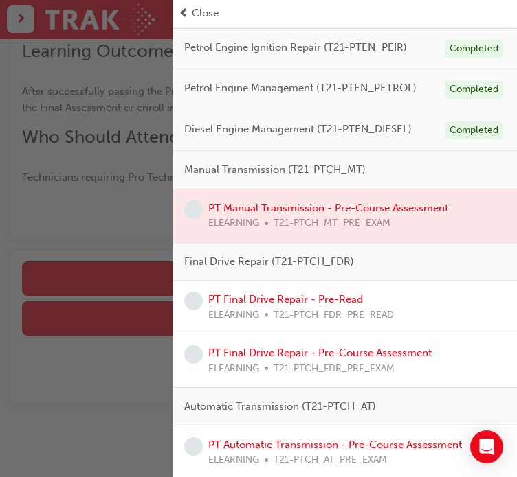
click at [330, 209] on div at bounding box center [344, 216] width 343 height 53
click at [348, 201] on div at bounding box center [344, 216] width 343 height 53
click at [243, 202] on div at bounding box center [344, 216] width 343 height 53
click at [121, 184] on div "button" at bounding box center [86, 238] width 173 height 477
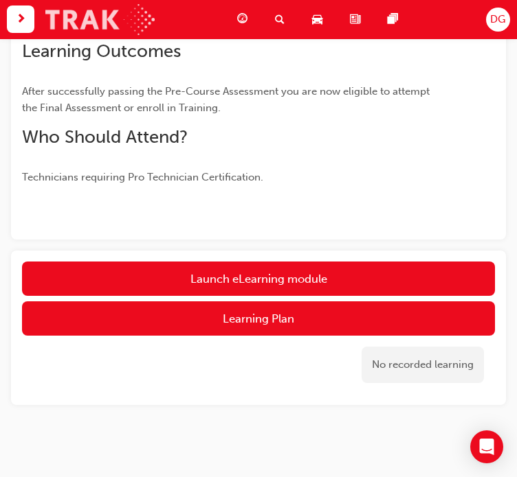
click at [69, 18] on img at bounding box center [99, 19] width 109 height 31
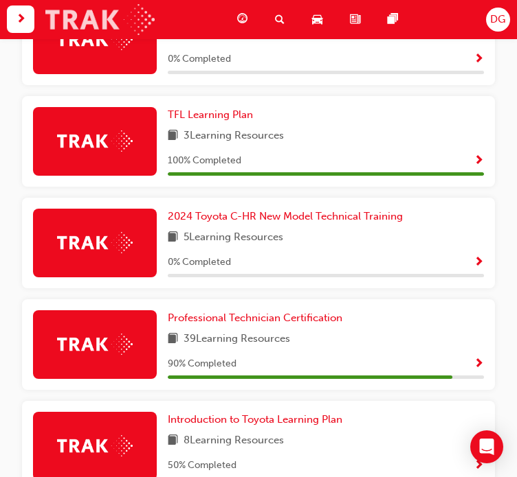
scroll to position [555, 0]
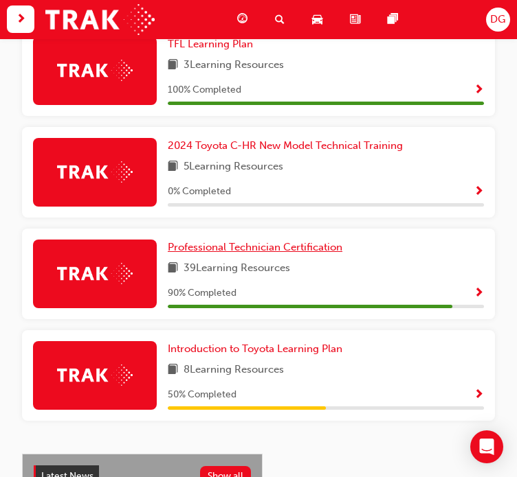
click at [303, 251] on span "Professional Technician Certification" at bounding box center [255, 247] width 174 height 12
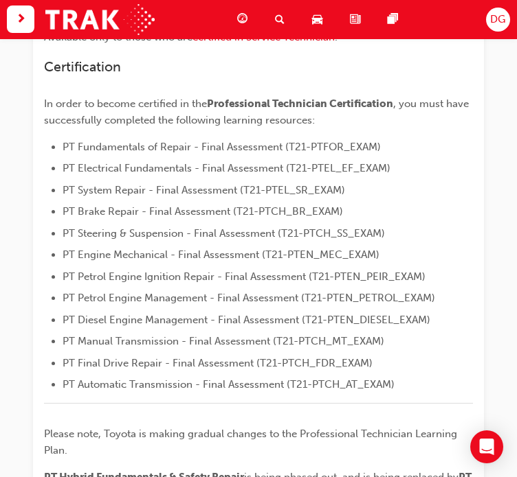
scroll to position [640, 0]
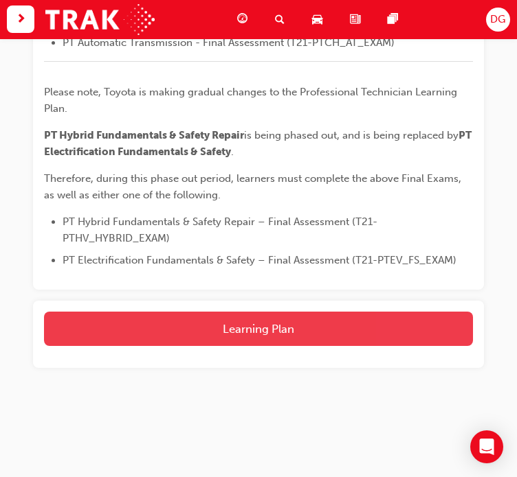
click at [299, 327] on button "Learning Plan" at bounding box center [258, 329] width 429 height 34
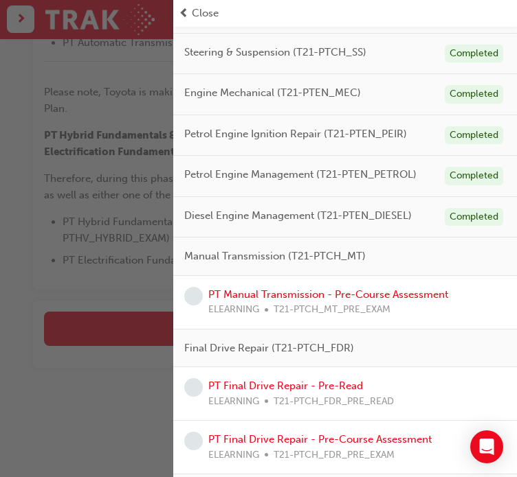
scroll to position [396, 0]
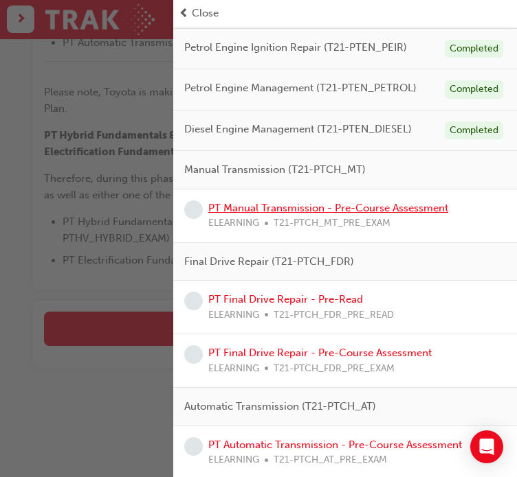
click at [380, 207] on link "PT Manual Transmission - Pre-Course Assessment" at bounding box center [328, 208] width 240 height 12
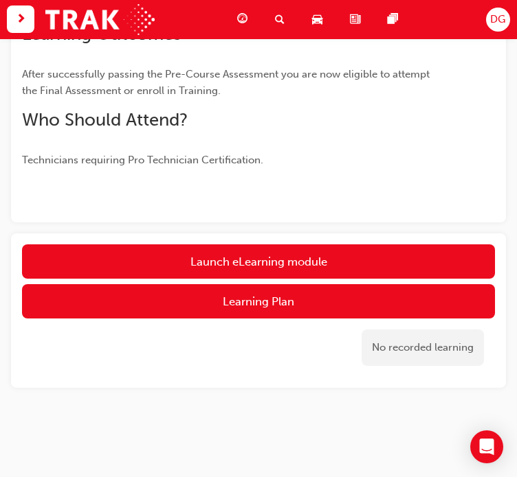
scroll to position [288, 0]
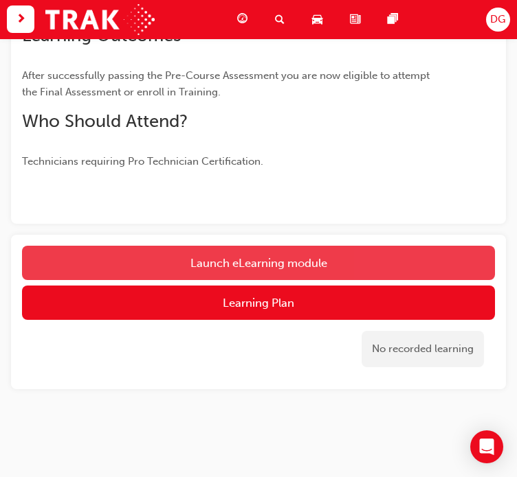
click at [387, 254] on link "Launch eLearning module" at bounding box center [258, 263] width 473 height 34
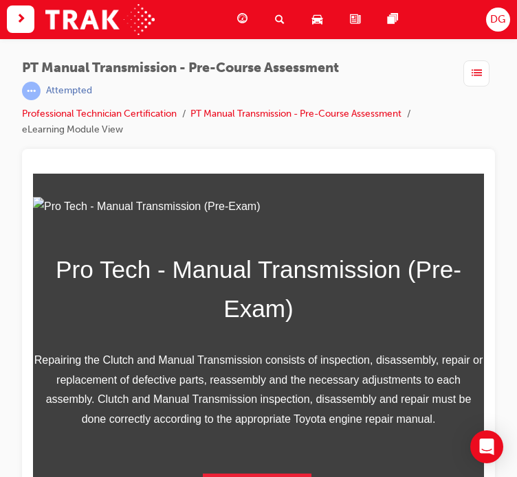
scroll to position [33, 0]
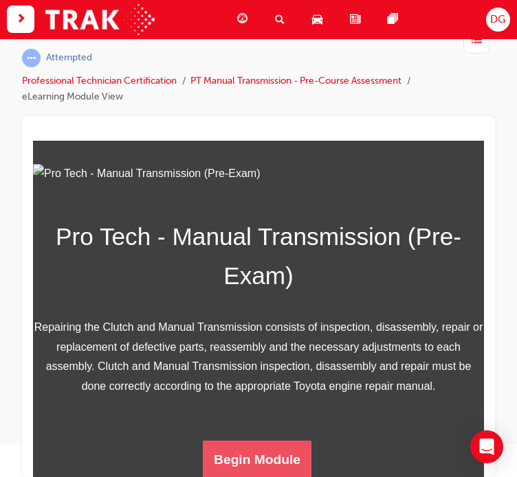
click at [267, 450] on button "Begin Module" at bounding box center [257, 459] width 109 height 38
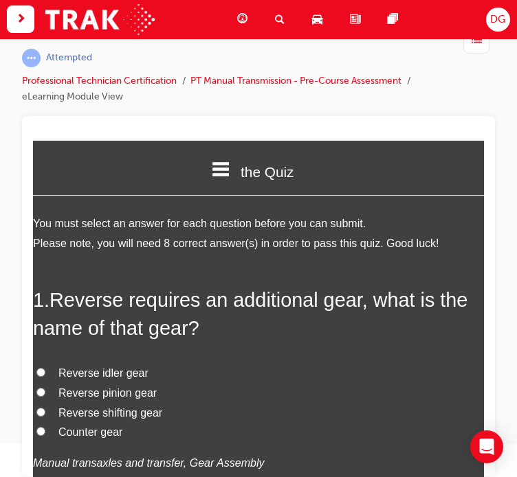
click at [124, 374] on span "Reverse idler gear" at bounding box center [103, 373] width 90 height 12
click at [45, 374] on input "Reverse idler gear" at bounding box center [40, 371] width 9 height 9
radio input "true"
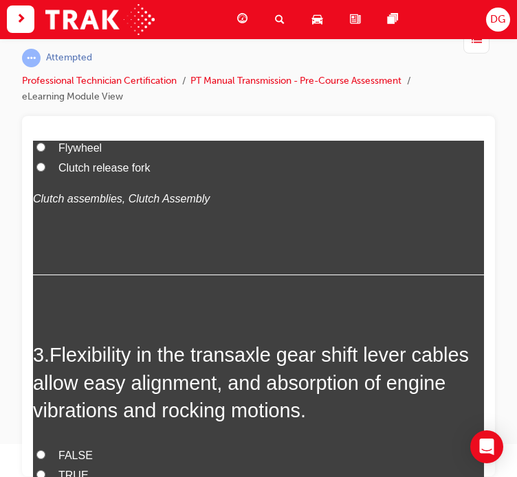
scroll to position [615, 0]
click at [324, 179] on label "Clutch release fork" at bounding box center [258, 169] width 451 height 20
click at [45, 172] on input "Clutch release fork" at bounding box center [40, 167] width 9 height 9
radio input "true"
click at [82, 154] on span "Flywheel" at bounding box center [79, 148] width 43 height 12
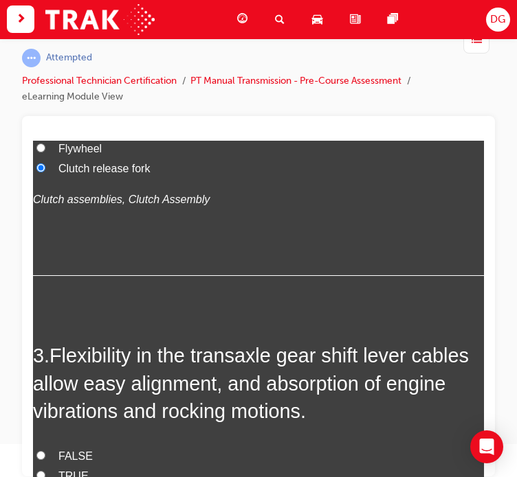
click at [45, 152] on input "Flywheel" at bounding box center [40, 147] width 9 height 9
radio input "true"
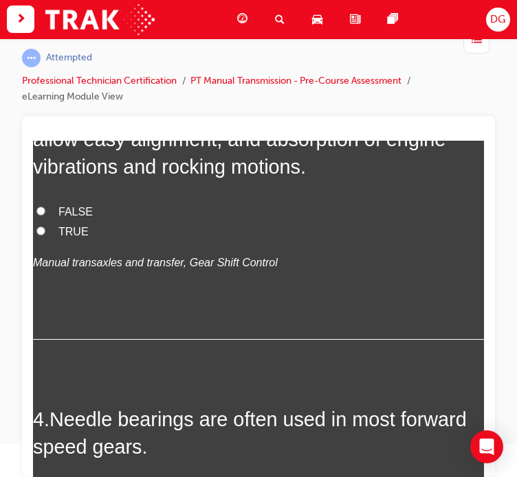
scroll to position [947, 0]
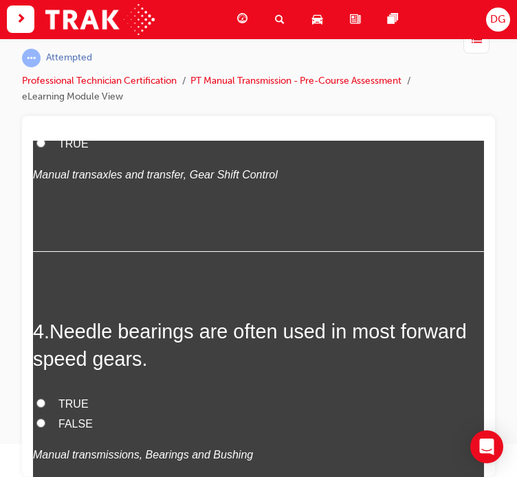
click at [58, 149] on span "TRUE" at bounding box center [73, 143] width 30 height 12
click at [45, 147] on input "TRUE" at bounding box center [40, 142] width 9 height 9
radio input "true"
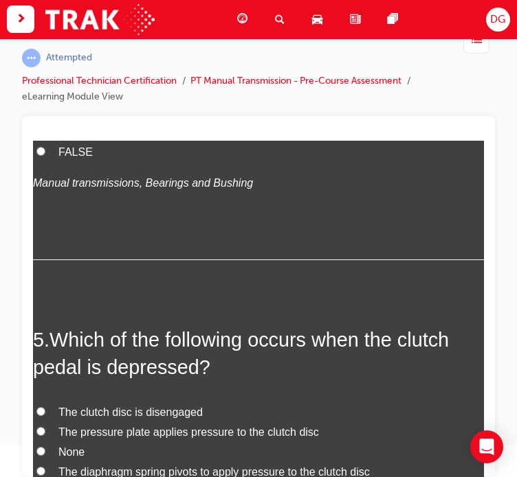
scroll to position [1334, 0]
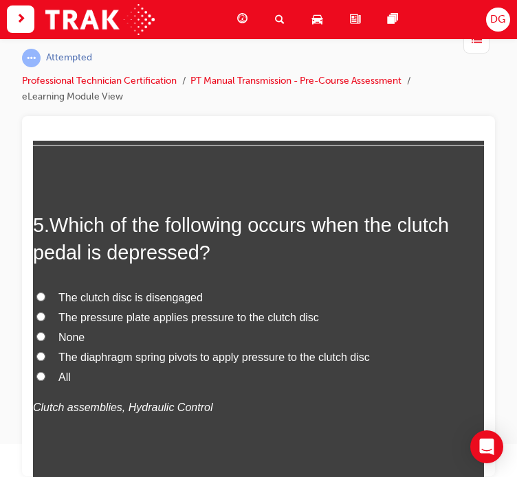
click at [61, 23] on span "TRUE" at bounding box center [73, 17] width 30 height 12
click at [45, 21] on input "TRUE" at bounding box center [40, 16] width 9 height 9
radio input "true"
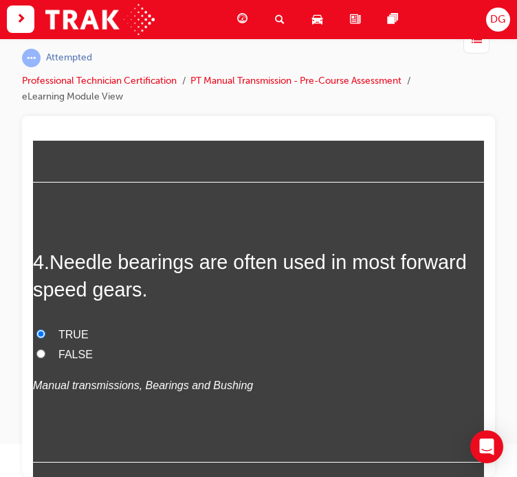
scroll to position [1016, 0]
click at [69, 60] on span "FALSE" at bounding box center [75, 55] width 34 height 12
click at [45, 58] on input "FALSE" at bounding box center [40, 53] width 9 height 9
radio input "true"
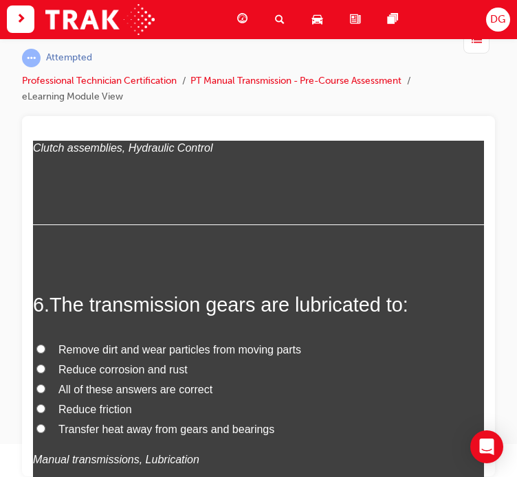
scroll to position [1594, 0]
click at [139, 43] on span "The clutch disc is disengaged" at bounding box center [130, 38] width 144 height 12
click at [45, 41] on input "The clutch disc is disengaged" at bounding box center [40, 36] width 9 height 9
radio input "true"
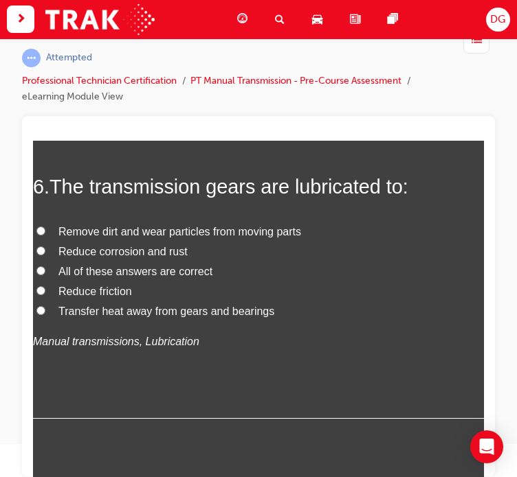
scroll to position [1932, 0]
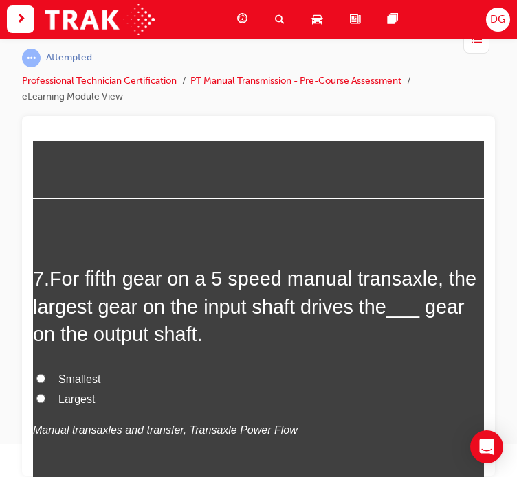
click at [187, 57] on span "All of these answers are correct" at bounding box center [135, 51] width 154 height 12
click at [45, 55] on input "All of these answers are correct" at bounding box center [40, 50] width 9 height 9
radio input "true"
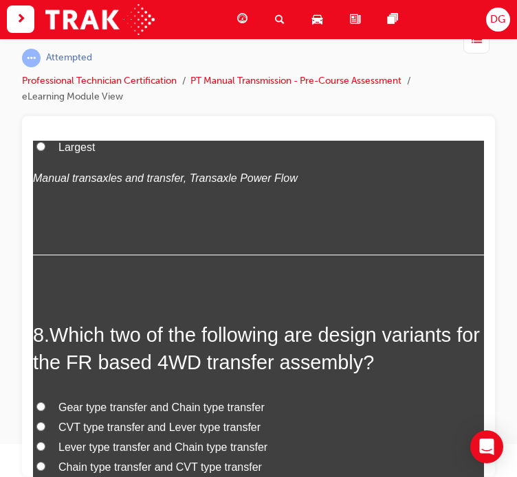
scroll to position [2201, 0]
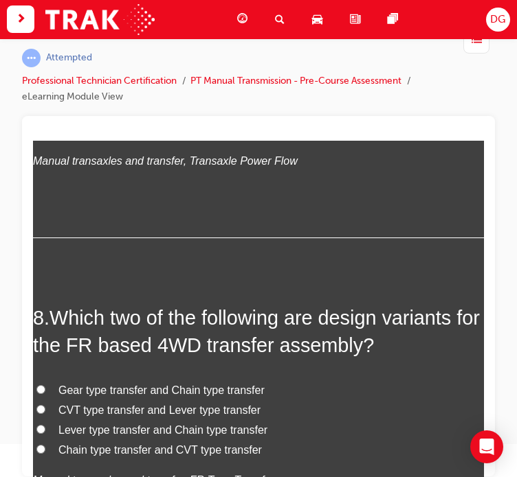
click at [58, 115] on span "Smallest" at bounding box center [79, 110] width 42 height 12
click at [45, 113] on input "Smallest" at bounding box center [40, 108] width 9 height 9
radio input "true"
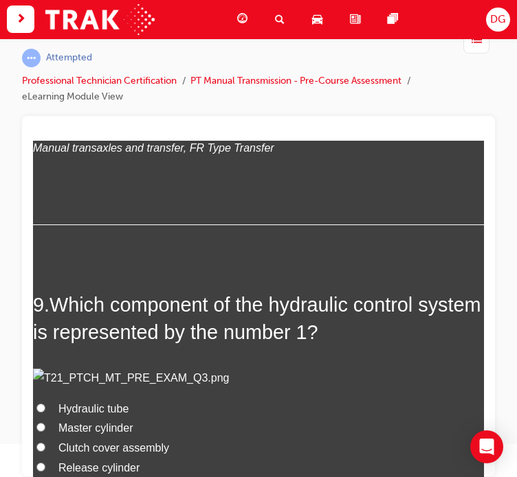
scroll to position [2535, 0]
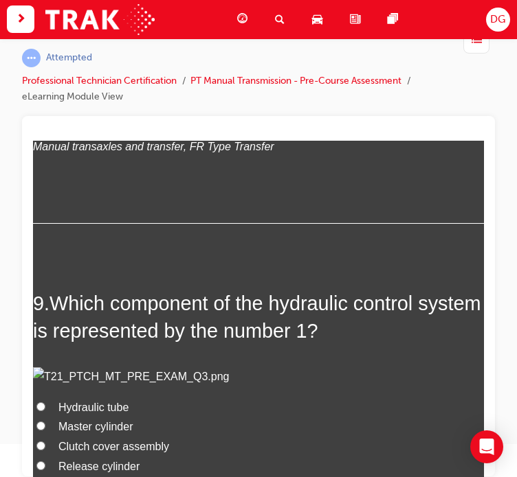
click at [177, 62] on span "Gear type transfer and Chain type transfer" at bounding box center [161, 56] width 206 height 12
click at [45, 60] on input "Gear type transfer and Chain type transfer" at bounding box center [40, 55] width 9 height 9
radio input "true"
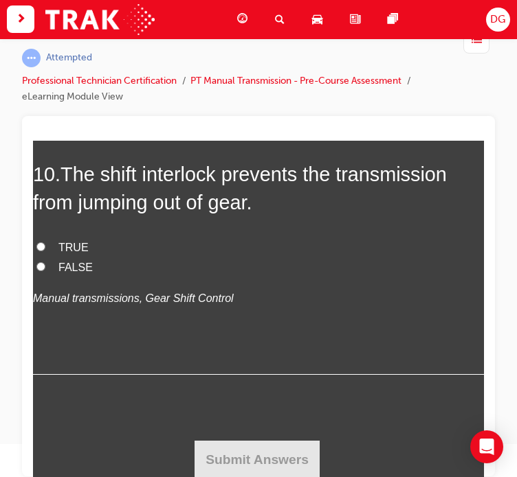
scroll to position [3162, 0]
radio input "true"
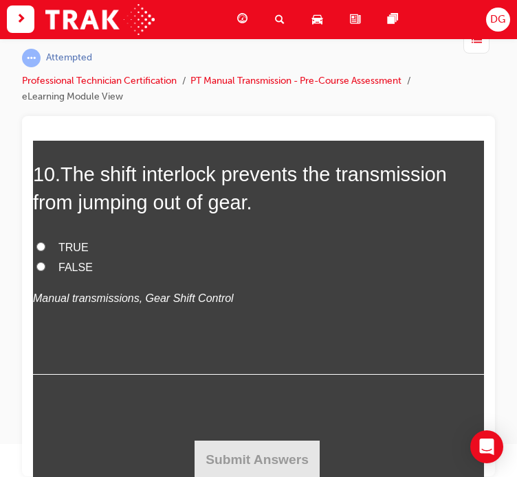
click at [78, 273] on span "FALSE" at bounding box center [75, 267] width 34 height 12
click at [45, 271] on input "FALSE" at bounding box center [40, 266] width 9 height 9
radio input "true"
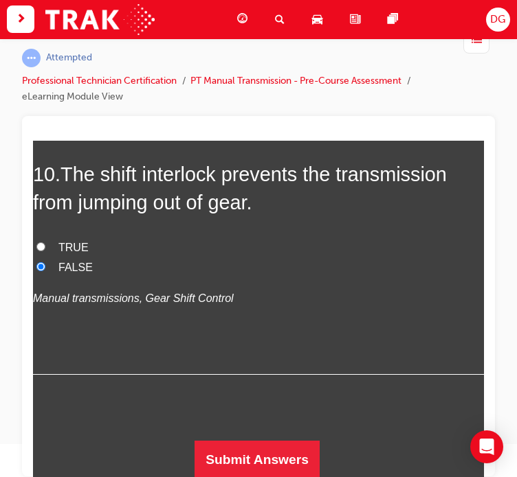
scroll to position [3575, 0]
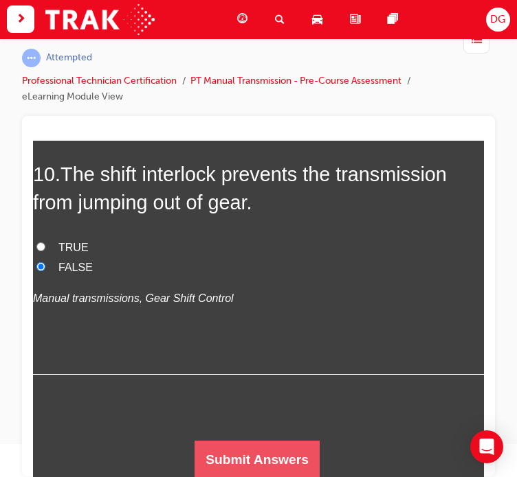
click at [245, 449] on button "Submit Answers" at bounding box center [256, 459] width 125 height 38
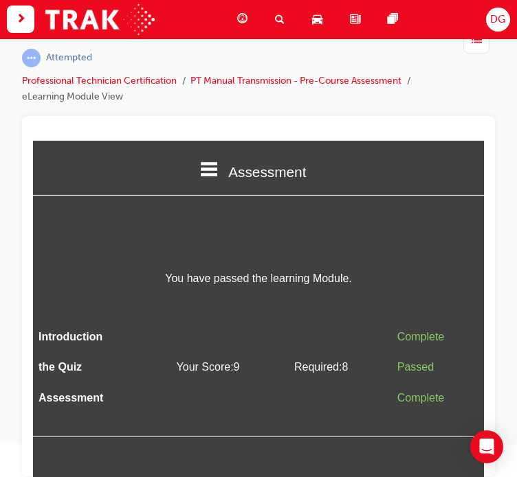
scroll to position [0, 0]
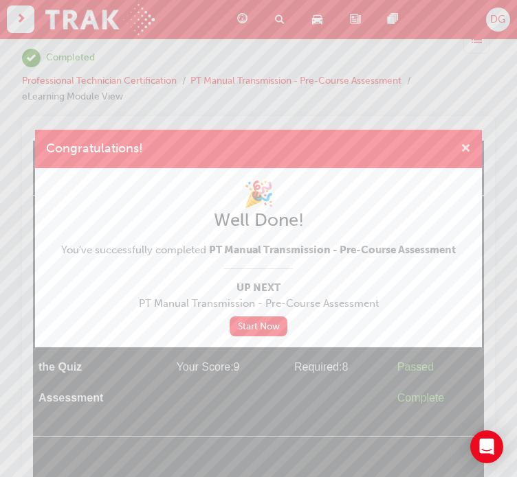
click at [464, 145] on span "cross-icon" at bounding box center [465, 150] width 10 height 12
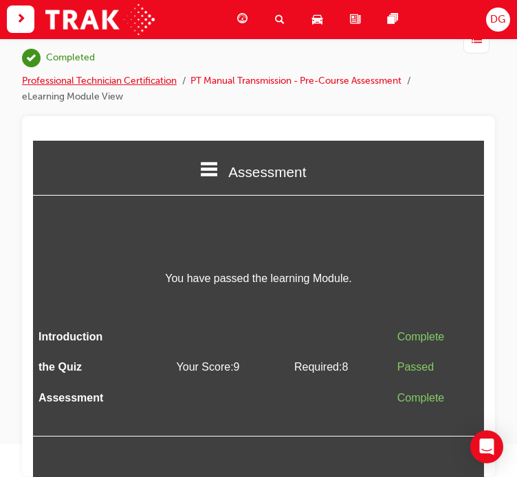
click at [128, 79] on link "Professional Technician Certification" at bounding box center [99, 81] width 155 height 12
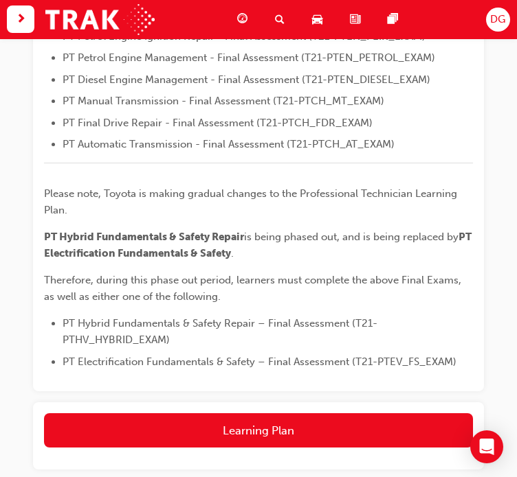
scroll to position [640, 0]
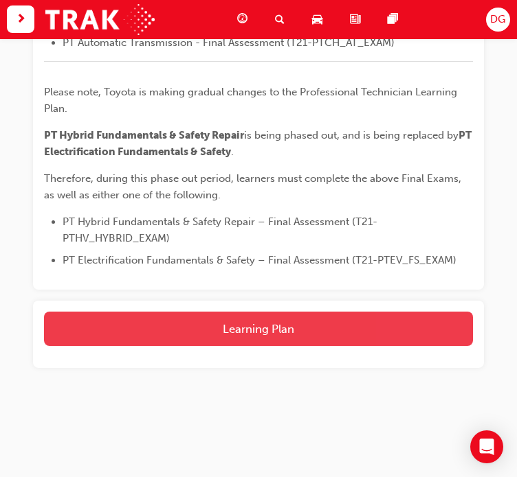
click at [302, 328] on button "Learning Plan" at bounding box center [258, 329] width 429 height 34
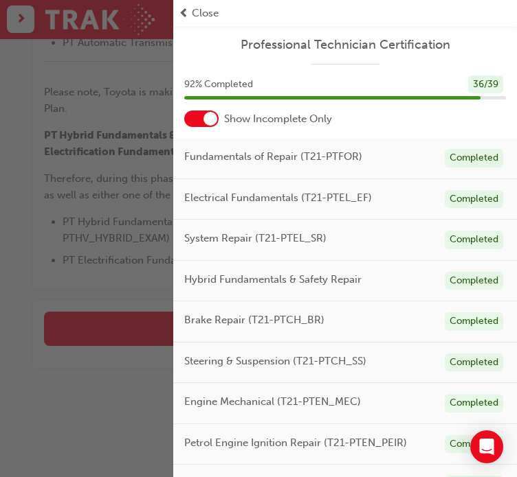
scroll to position [344, 0]
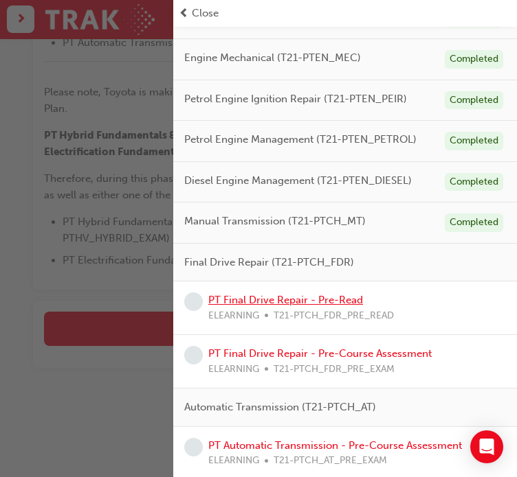
click at [326, 296] on link "PT Final Drive Repair - Pre-Read" at bounding box center [285, 300] width 155 height 12
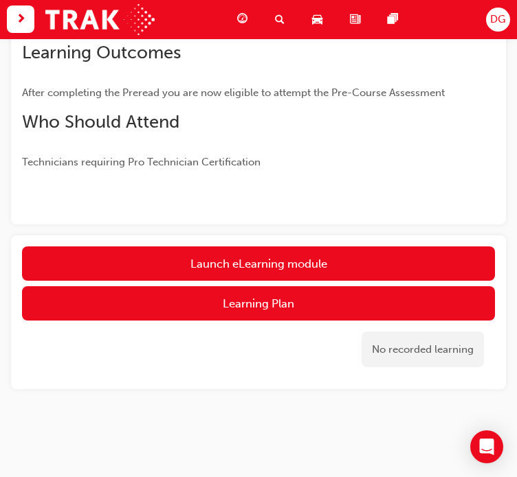
scroll to position [242, 0]
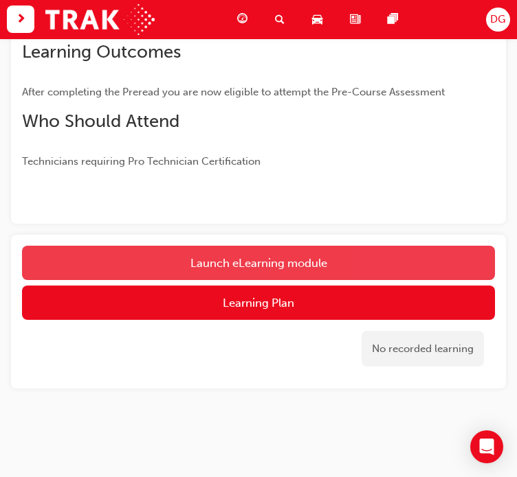
click at [421, 253] on link "Launch eLearning module" at bounding box center [258, 263] width 473 height 34
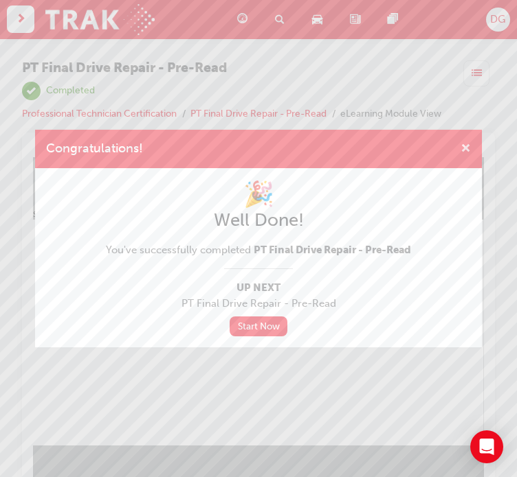
click at [463, 146] on span "cross-icon" at bounding box center [465, 150] width 10 height 12
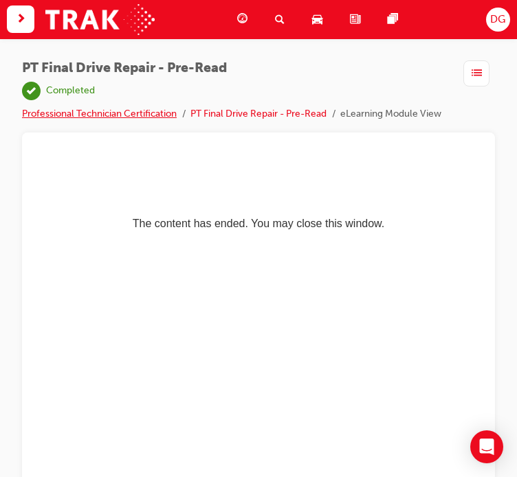
click at [99, 109] on link "Professional Technician Certification" at bounding box center [99, 114] width 155 height 12
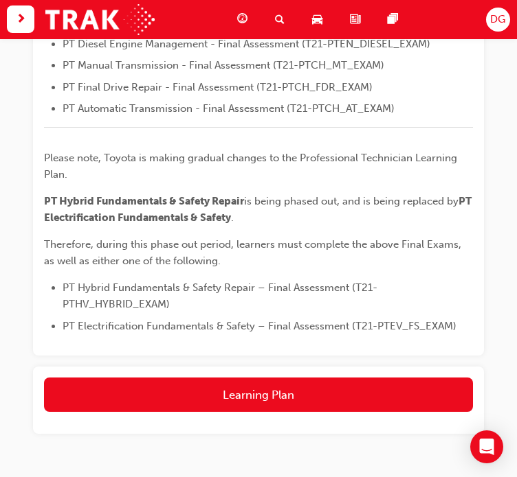
scroll to position [640, 0]
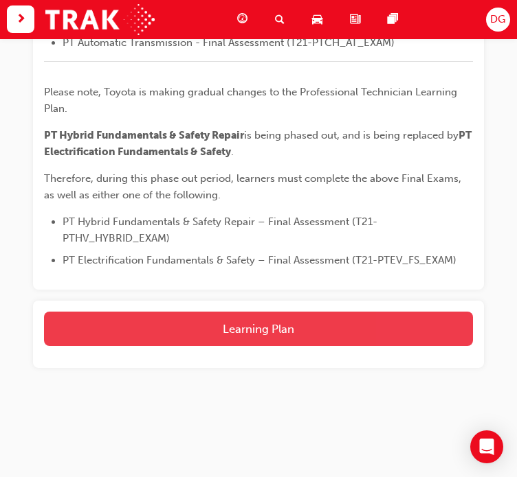
click at [308, 327] on button "Learning Plan" at bounding box center [258, 329] width 429 height 34
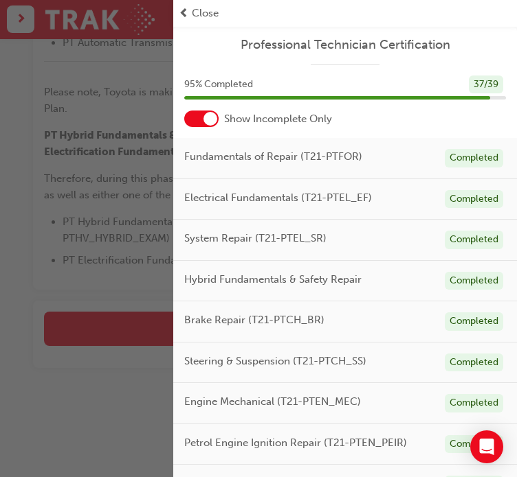
scroll to position [291, 0]
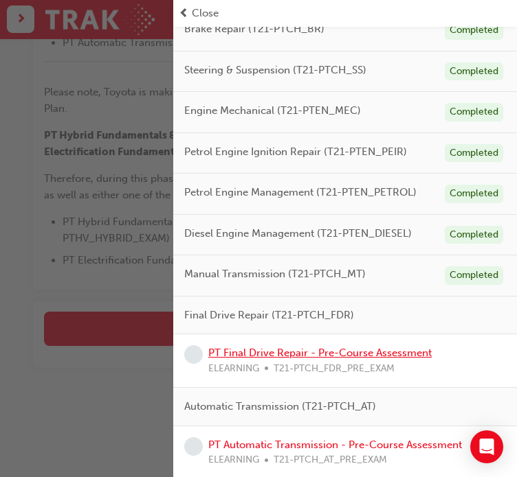
click at [363, 348] on link "PT Final Drive Repair - Pre-Course Assessment" at bounding box center [319, 353] width 223 height 12
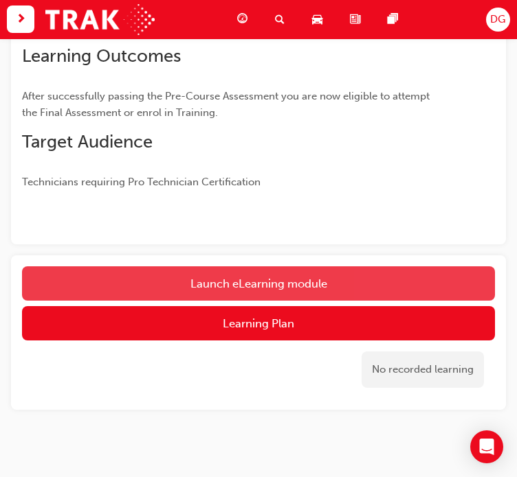
scroll to position [288, 0]
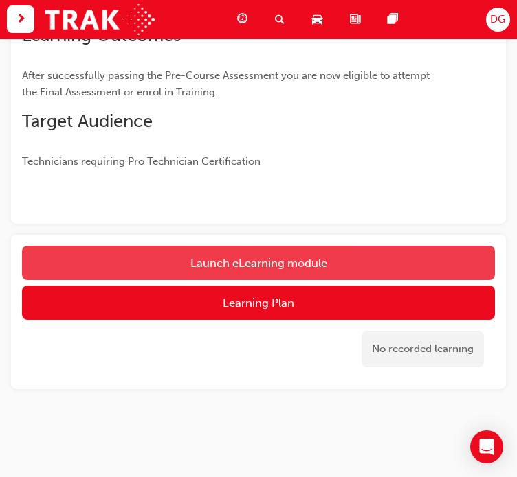
click at [326, 258] on link "Launch eLearning module" at bounding box center [258, 263] width 473 height 34
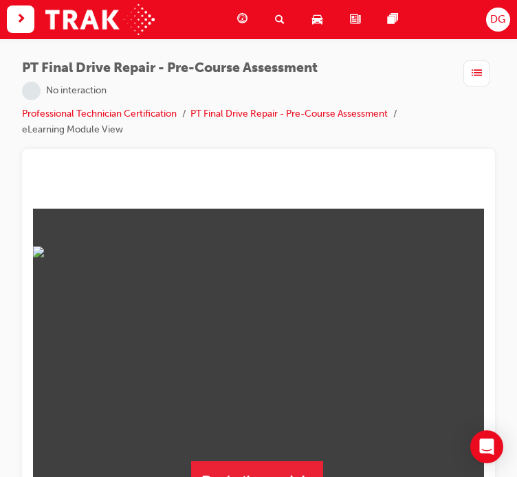
scroll to position [33, 0]
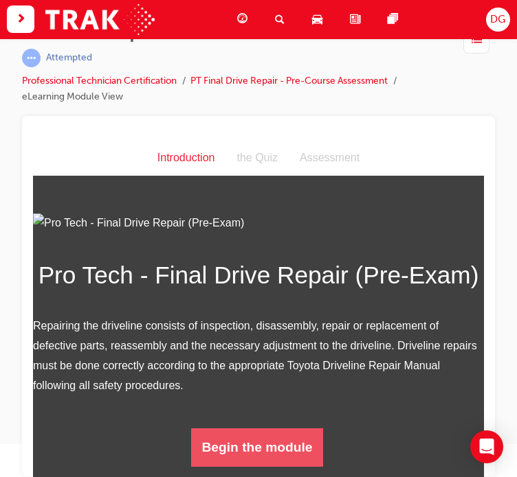
click at [257, 455] on button "Begin the module" at bounding box center [257, 447] width 133 height 38
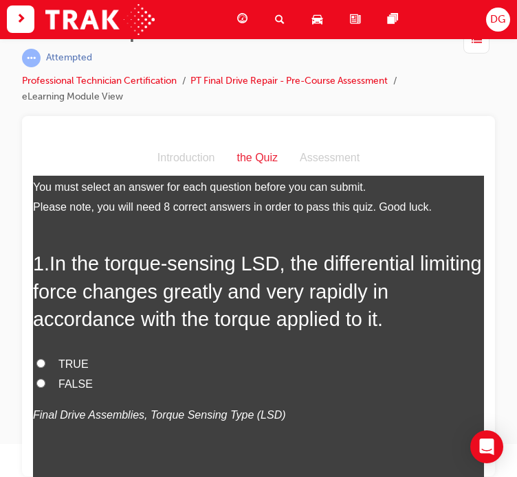
scroll to position [14, 0]
click at [47, 356] on label "TRUE" at bounding box center [258, 364] width 451 height 20
click at [45, 359] on input "TRUE" at bounding box center [40, 363] width 9 height 9
radio input "true"
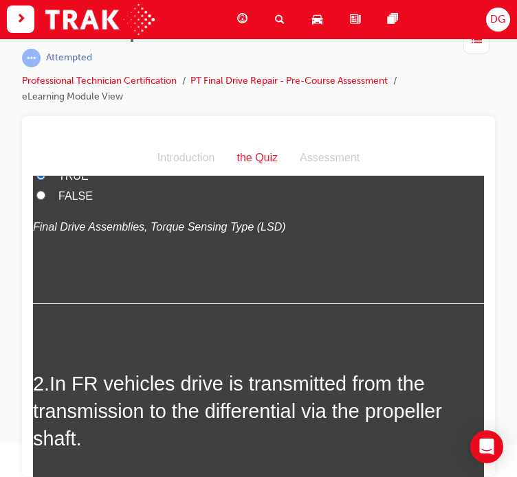
scroll to position [313, 0]
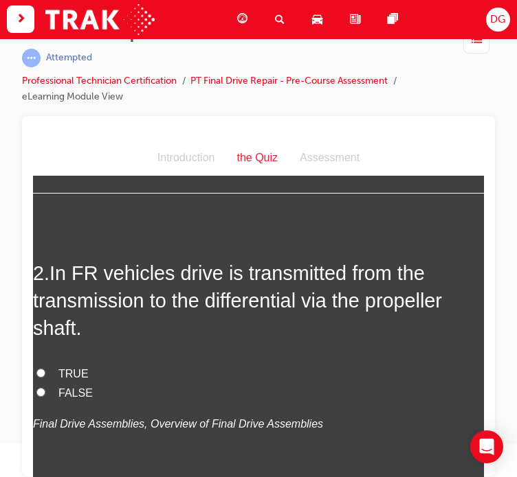
click at [58, 370] on span "TRUE" at bounding box center [73, 373] width 30 height 12
click at [45, 370] on input "TRUE" at bounding box center [40, 372] width 9 height 9
radio input "true"
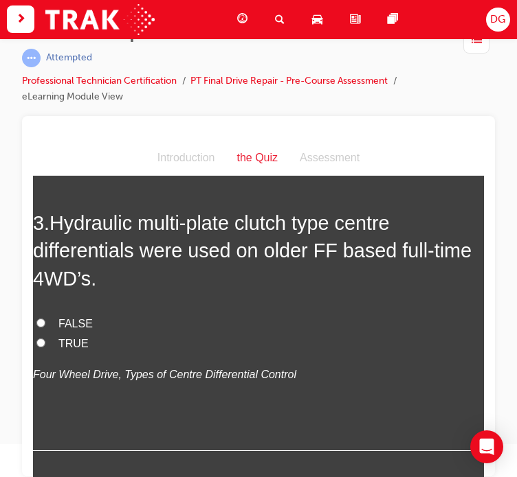
scroll to position [670, 0]
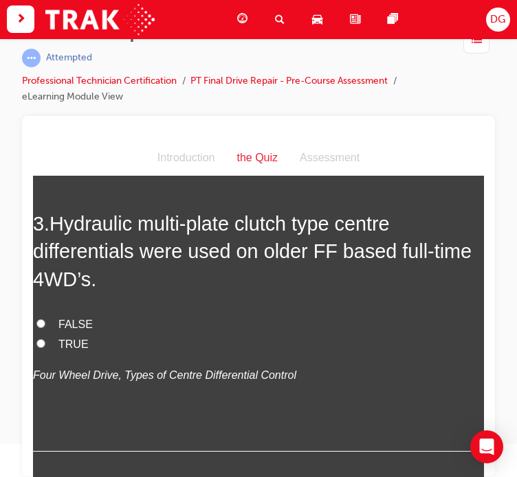
click at [81, 332] on label "FALSE" at bounding box center [258, 325] width 451 height 20
click at [45, 328] on input "FALSE" at bounding box center [40, 323] width 9 height 9
radio input "true"
click at [80, 339] on span "TRUE" at bounding box center [73, 344] width 30 height 12
click at [45, 339] on input "TRUE" at bounding box center [40, 343] width 9 height 9
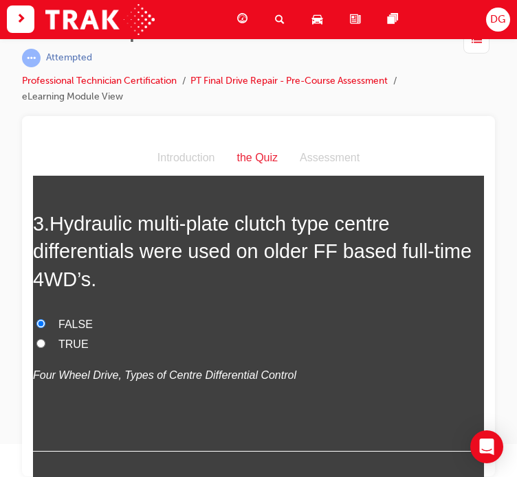
radio input "true"
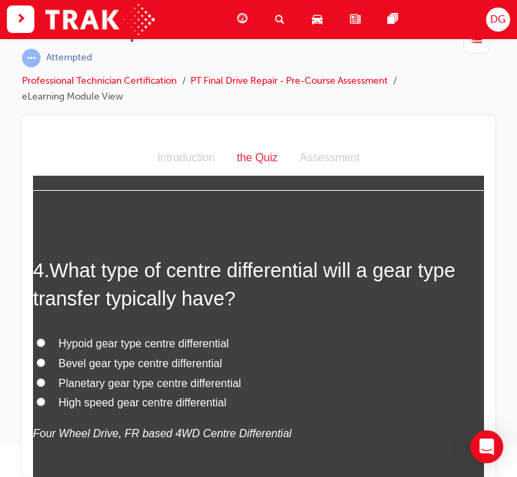
scroll to position [942, 0]
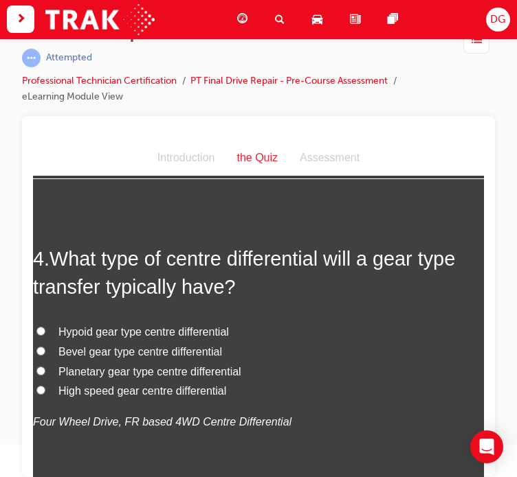
click at [129, 348] on span "Bevel gear type centre differential" at bounding box center [139, 352] width 163 height 12
click at [45, 348] on input "Bevel gear type centre differential" at bounding box center [40, 350] width 9 height 9
radio input "true"
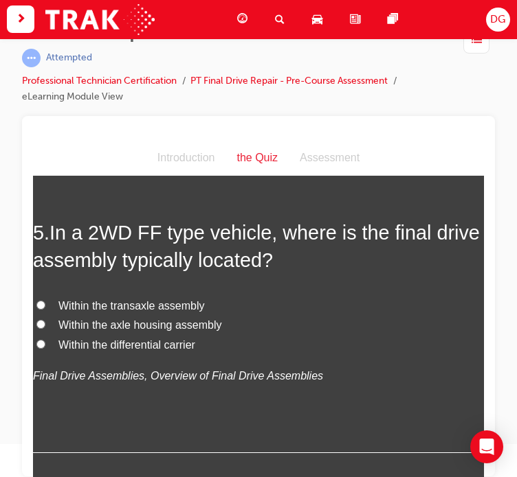
scroll to position [1293, 0]
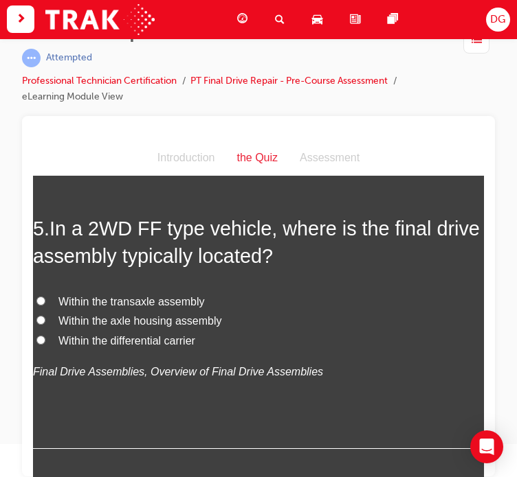
click at [151, 303] on span "Within the transaxle assembly" at bounding box center [131, 301] width 146 height 12
click at [45, 303] on input "Within the transaxle assembly" at bounding box center [40, 300] width 9 height 9
radio input "true"
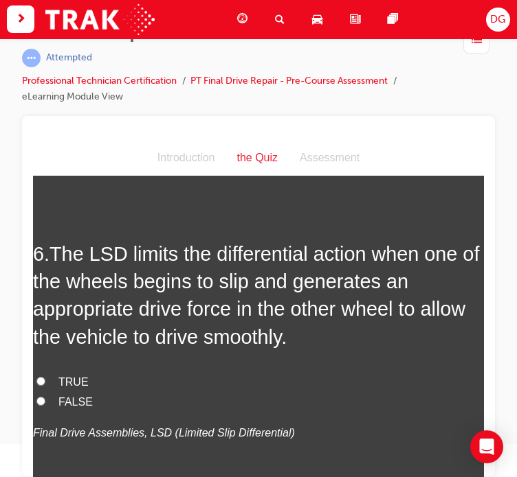
scroll to position [1569, 0]
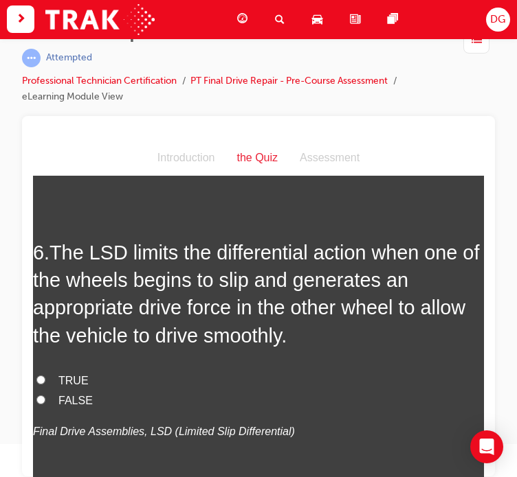
click at [75, 378] on span "TRUE" at bounding box center [73, 380] width 30 height 12
click at [45, 378] on input "TRUE" at bounding box center [40, 379] width 9 height 9
radio input "true"
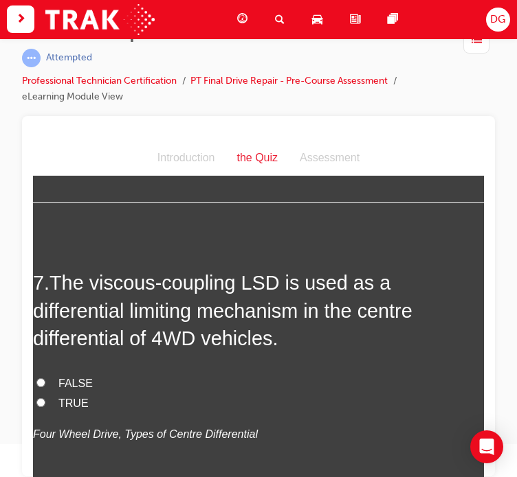
scroll to position [1874, 0]
click at [78, 379] on span "FALSE" at bounding box center [75, 383] width 34 height 12
click at [45, 379] on input "FALSE" at bounding box center [40, 382] width 9 height 9
radio input "true"
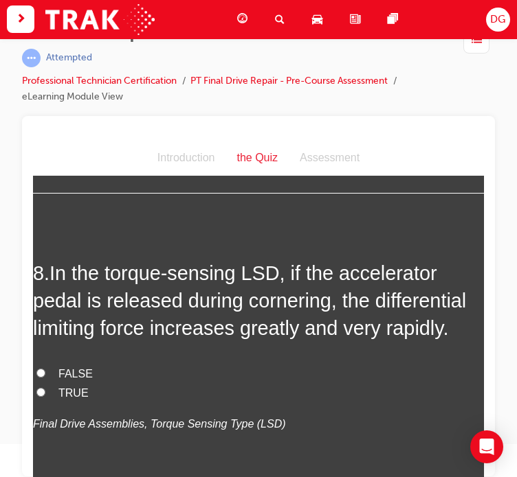
scroll to position [2193, 0]
click at [46, 367] on label "FALSE" at bounding box center [258, 373] width 451 height 20
click at [45, 367] on input "FALSE" at bounding box center [40, 371] width 9 height 9
radio input "true"
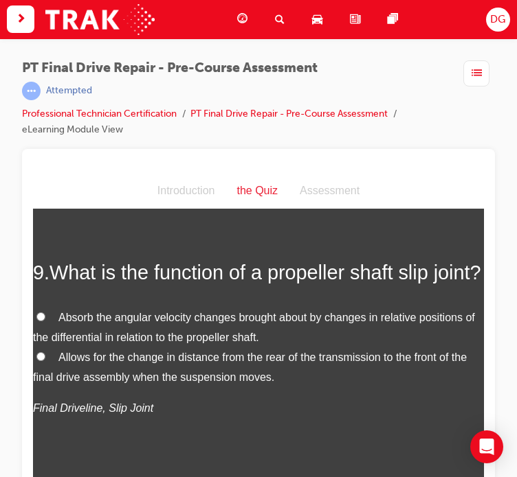
scroll to position [2506, 0]
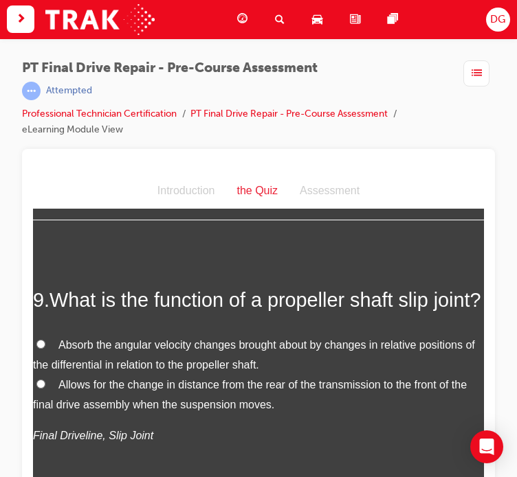
click at [297, 369] on span "Absorb the angular velocity changes brought about by changes in relative positi…" at bounding box center [254, 355] width 442 height 32
click at [45, 348] on input "Absorb the angular velocity changes brought about by changes in relative positi…" at bounding box center [40, 343] width 9 height 9
radio input "true"
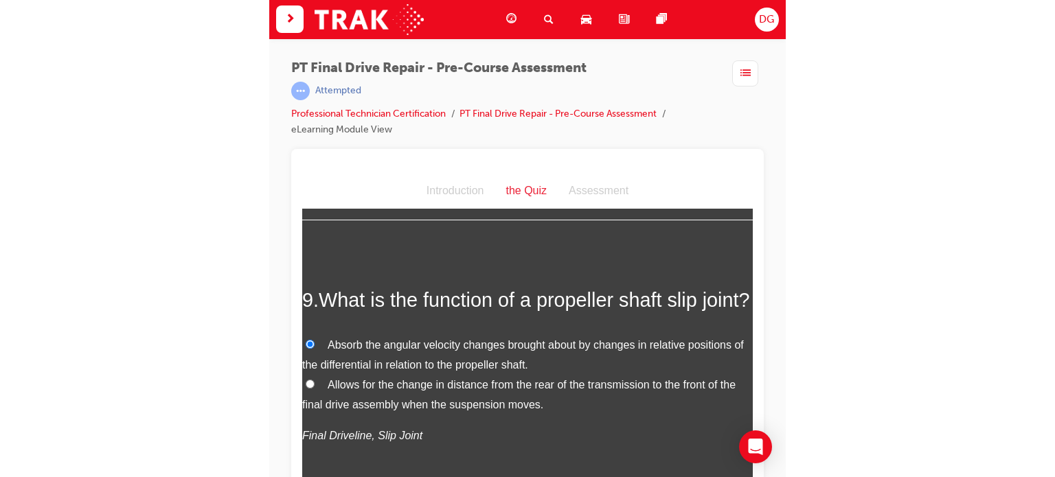
scroll to position [2395, 0]
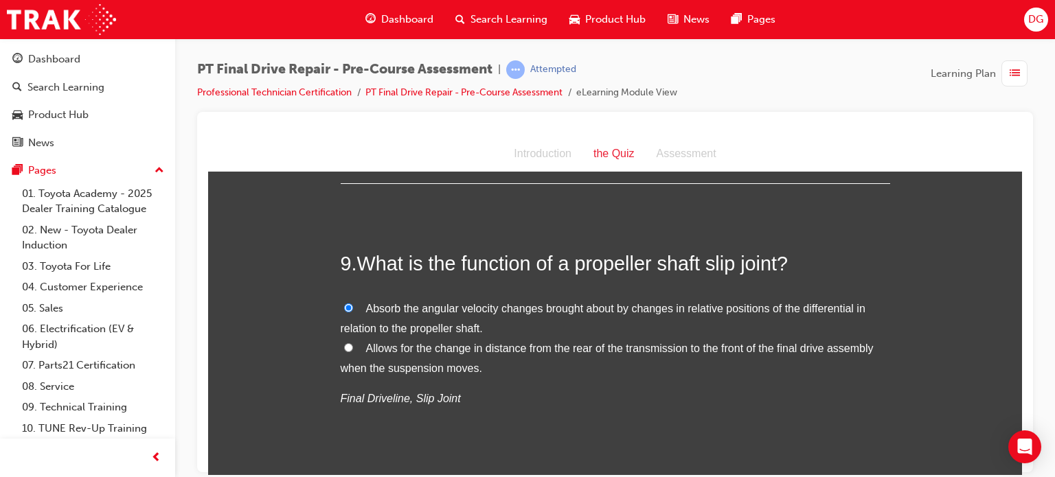
click at [492, 342] on span "Allows for the change in distance from the rear of the transmission to the fron…" at bounding box center [607, 358] width 533 height 32
click at [353, 343] on input "Allows for the change in distance from the rear of the transmission to the fron…" at bounding box center [348, 347] width 9 height 9
radio input "true"
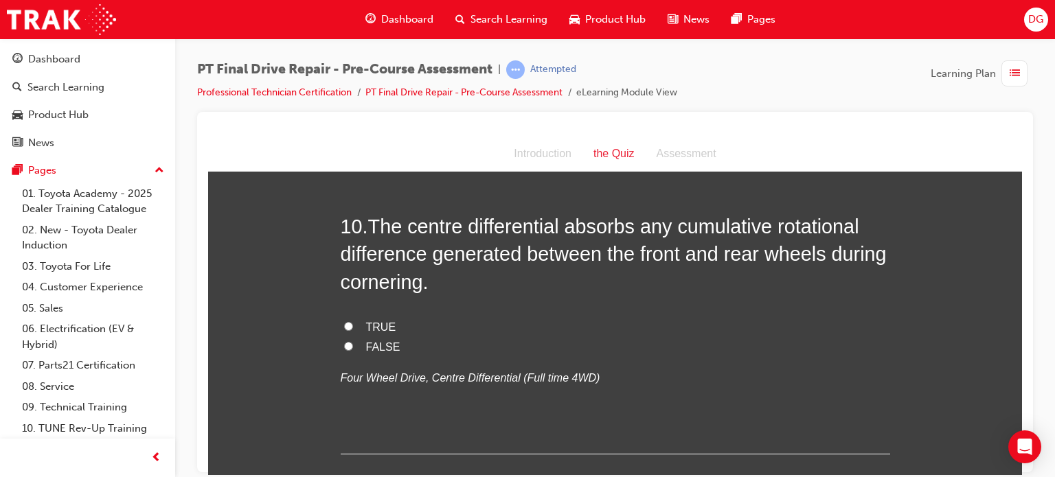
scroll to position [2724, 0]
click at [368, 340] on span "FALSE" at bounding box center [383, 346] width 34 height 12
click at [353, 341] on input "FALSE" at bounding box center [348, 345] width 9 height 9
radio input "true"
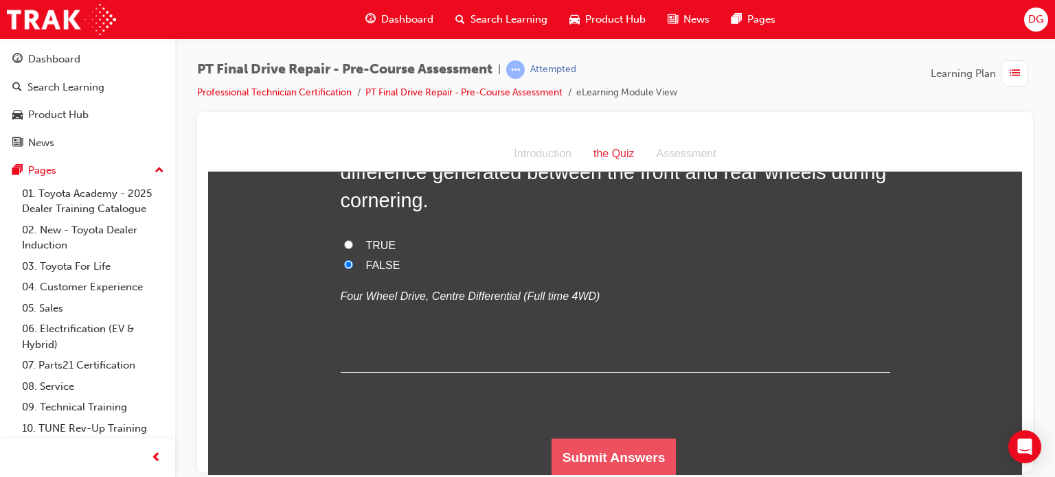
click at [584, 442] on button "Submit Answers" at bounding box center [614, 457] width 125 height 38
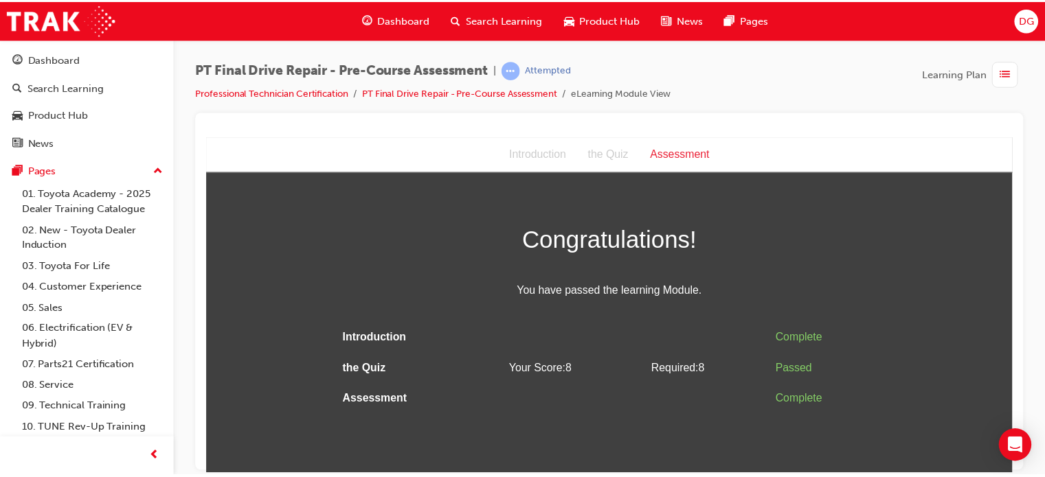
scroll to position [0, 0]
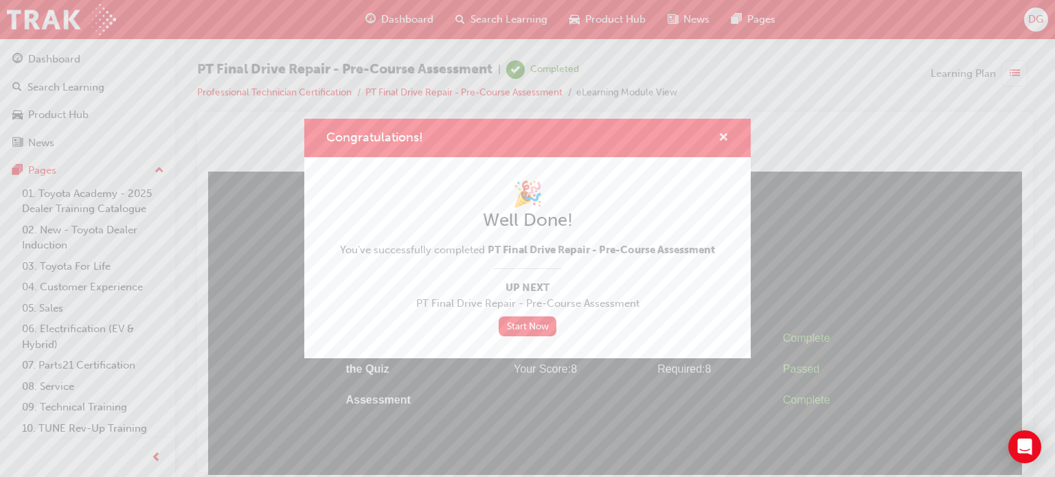
click at [723, 137] on span "cross-icon" at bounding box center [723, 139] width 10 height 12
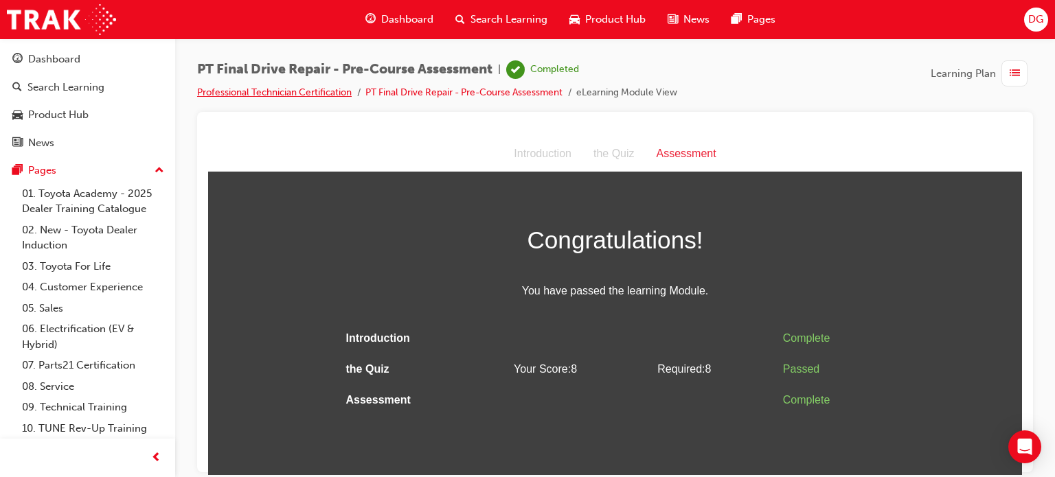
click at [321, 91] on link "Professional Technician Certification" at bounding box center [274, 93] width 155 height 12
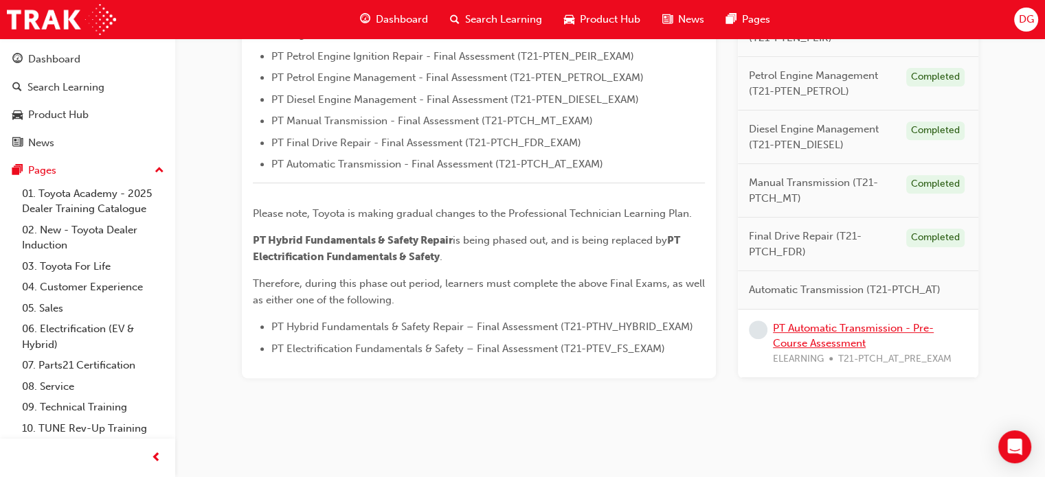
click at [814, 329] on link "PT Automatic Transmission - Pre-Course Assessment" at bounding box center [853, 335] width 161 height 28
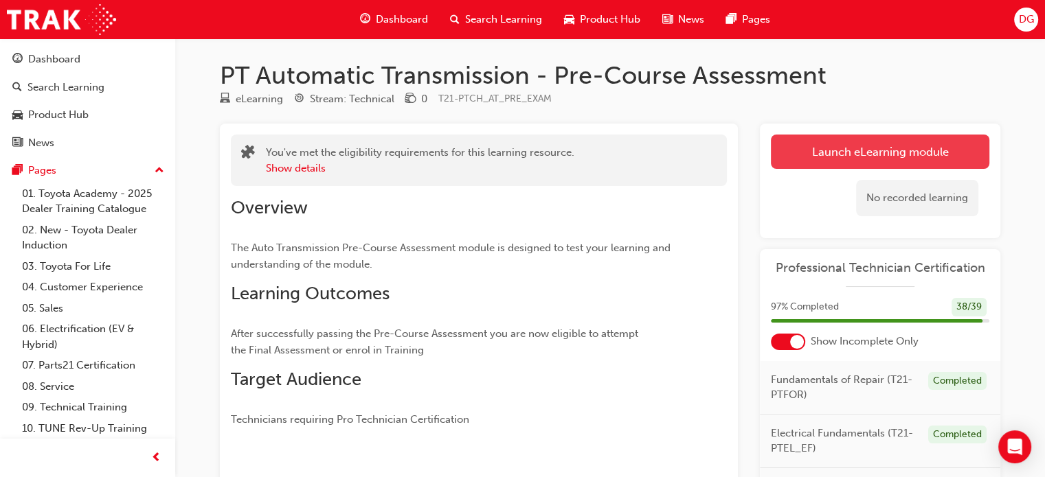
click at [800, 151] on link "Launch eLearning module" at bounding box center [880, 152] width 218 height 34
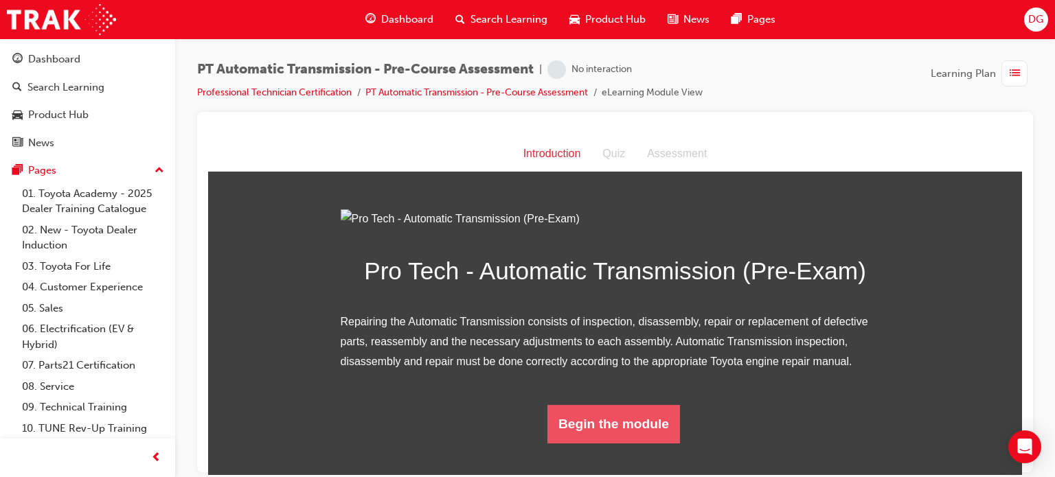
scroll to position [118, 0]
click at [584, 443] on button "Begin the module" at bounding box center [613, 424] width 133 height 38
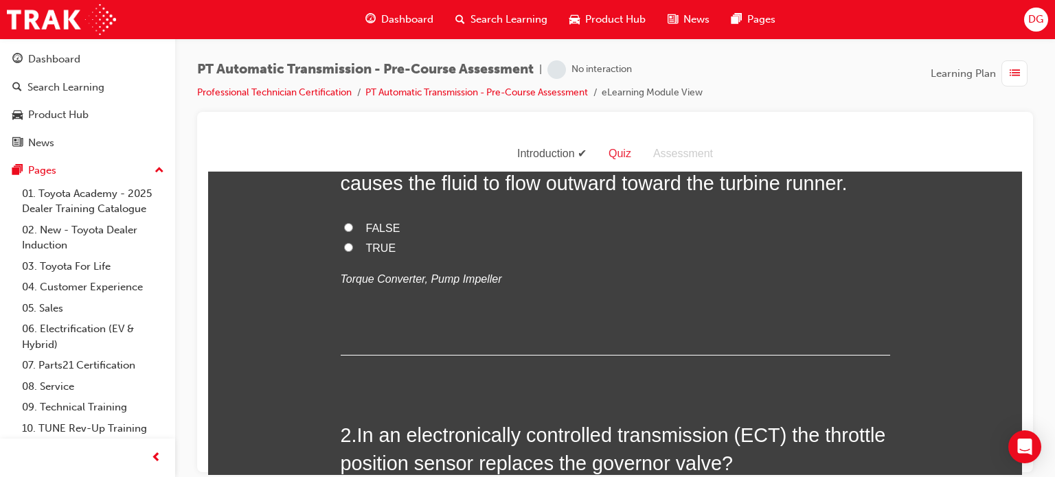
scroll to position [0, 0]
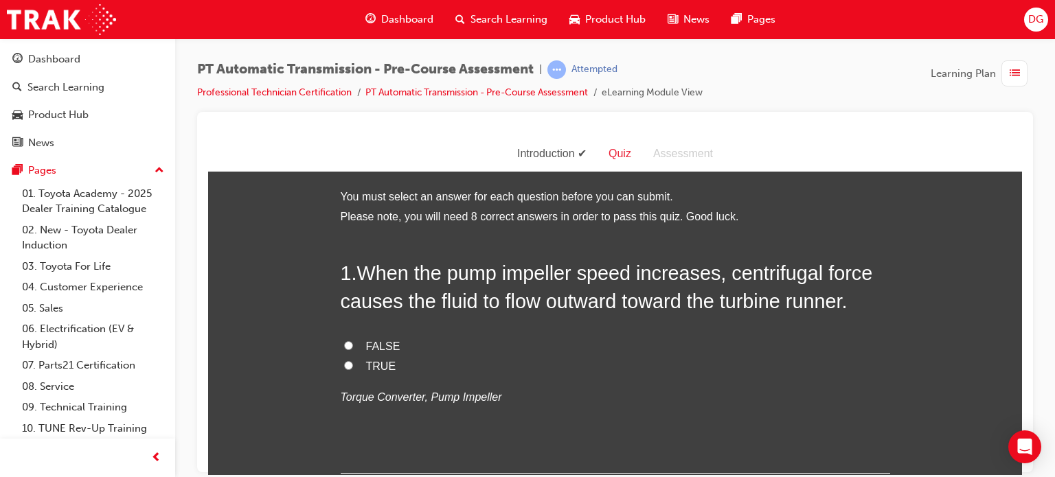
click at [374, 365] on span "TRUE" at bounding box center [381, 366] width 30 height 12
click at [353, 365] on input "TRUE" at bounding box center [348, 365] width 9 height 9
radio input "true"
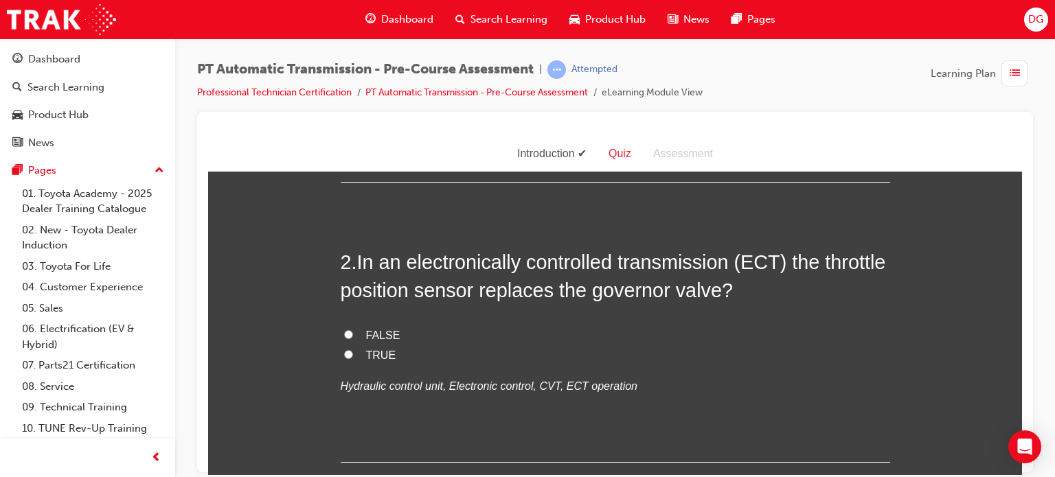
scroll to position [291, 0]
click at [347, 353] on input "TRUE" at bounding box center [348, 354] width 9 height 9
radio input "true"
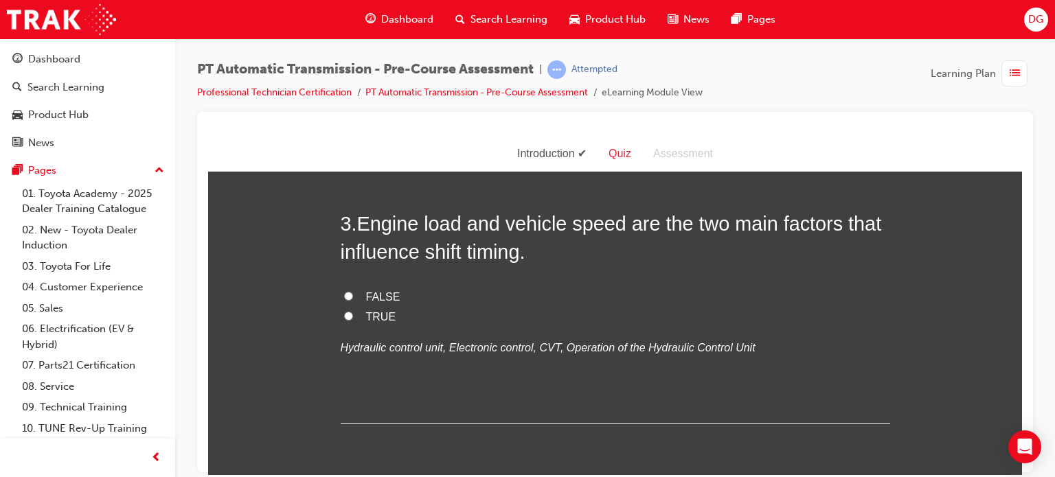
scroll to position [610, 0]
click at [354, 311] on label "TRUE" at bounding box center [616, 317] width 550 height 20
click at [353, 311] on input "TRUE" at bounding box center [348, 315] width 9 height 9
radio input "true"
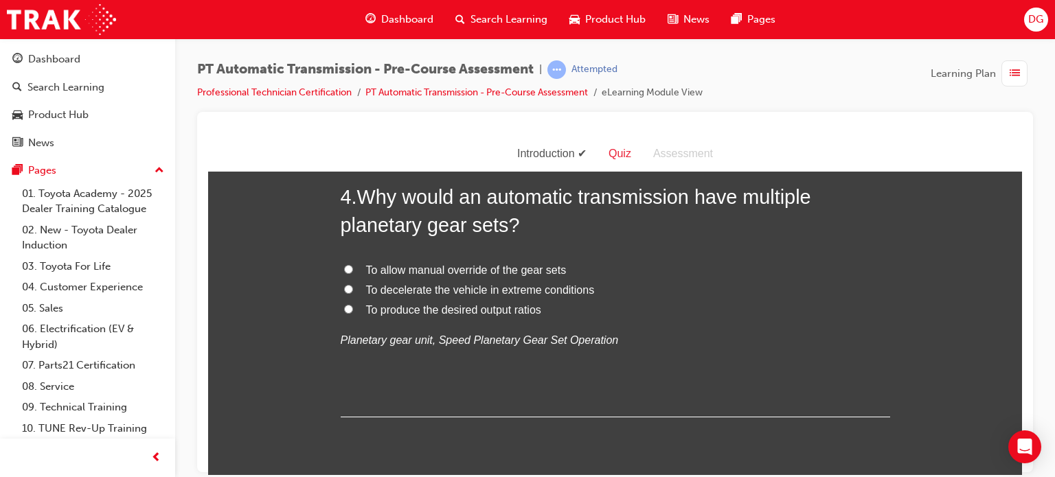
scroll to position [918, 0]
click at [387, 308] on span "To produce the desired output ratios" at bounding box center [453, 309] width 175 height 12
click at [353, 308] on input "To produce the desired output ratios" at bounding box center [348, 308] width 9 height 9
radio input "true"
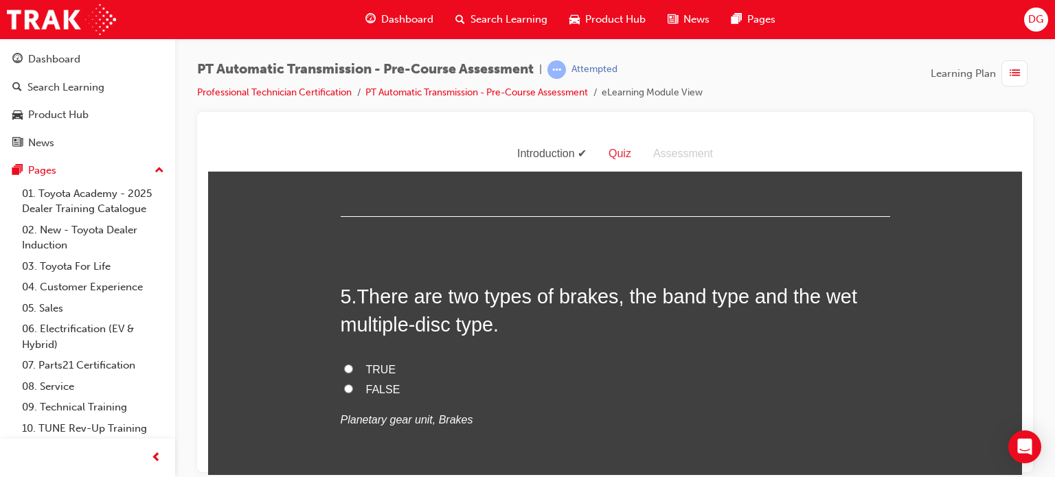
scroll to position [1118, 0]
click at [371, 367] on span "TRUE" at bounding box center [381, 369] width 30 height 12
click at [353, 367] on input "TRUE" at bounding box center [348, 367] width 9 height 9
radio input "true"
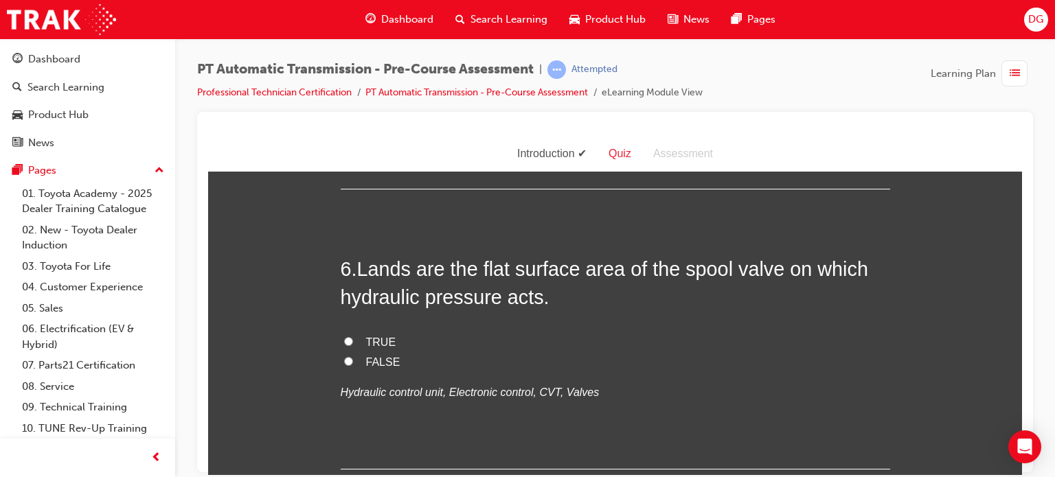
scroll to position [1426, 0]
click at [344, 336] on input "TRUE" at bounding box center [348, 340] width 9 height 9
radio input "true"
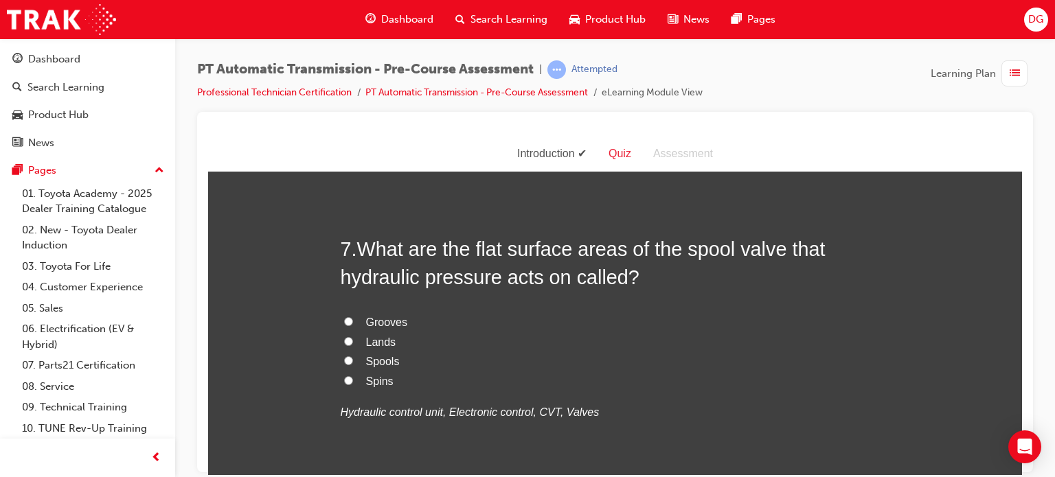
scroll to position [1725, 0]
click at [373, 339] on span "Lands" at bounding box center [381, 342] width 30 height 12
click at [353, 339] on input "Lands" at bounding box center [348, 341] width 9 height 9
radio input "true"
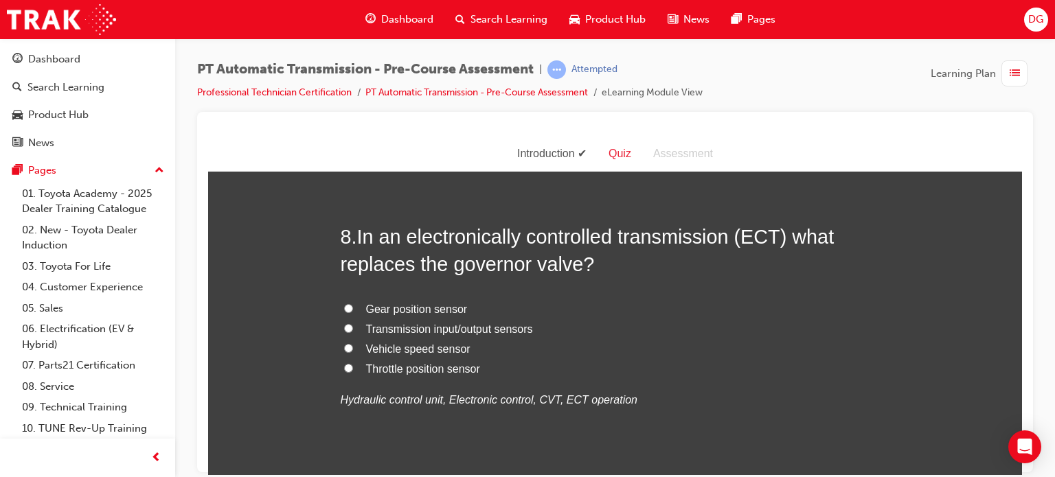
scroll to position [2058, 0]
click at [366, 343] on span "Vehicle speed sensor" at bounding box center [418, 349] width 104 height 12
click at [353, 343] on input "Vehicle speed sensor" at bounding box center [348, 347] width 9 height 9
radio input "true"
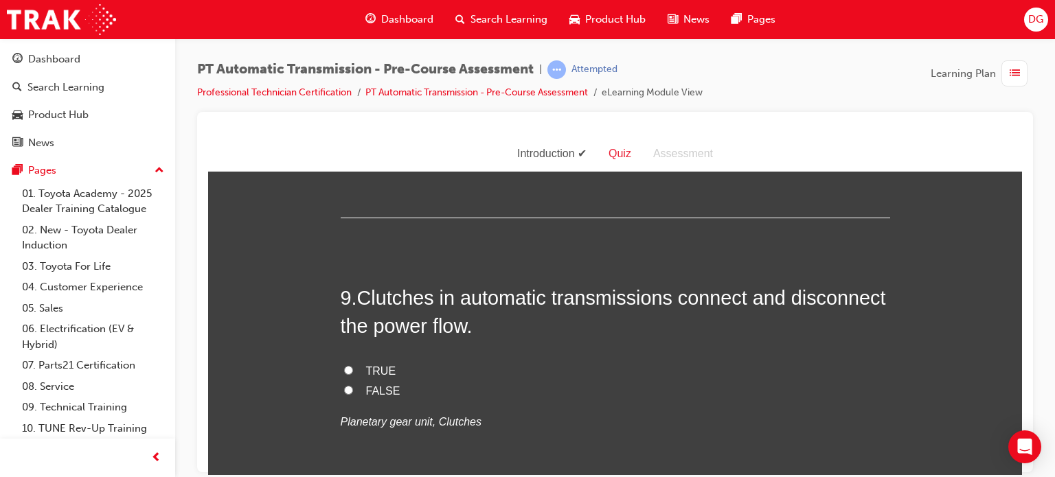
scroll to position [2362, 0]
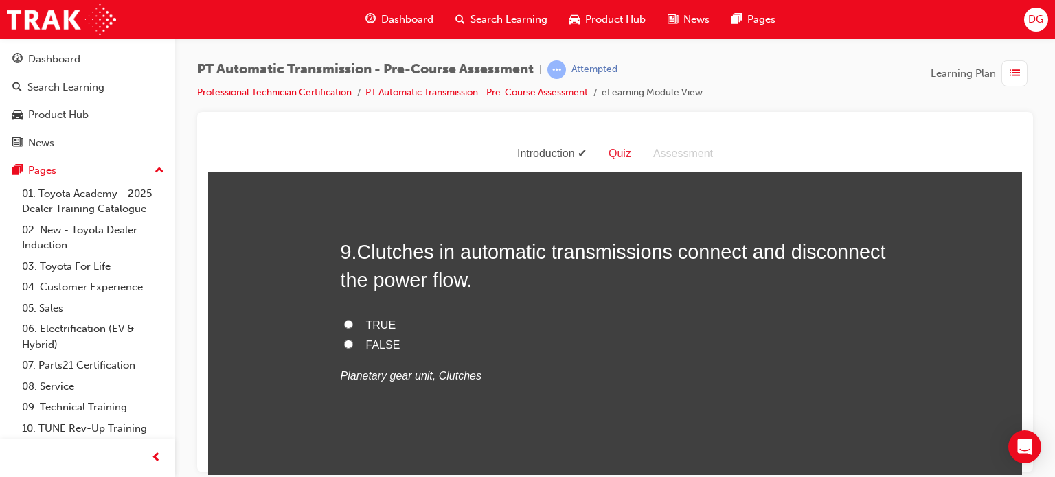
drag, startPoint x: 355, startPoint y: 319, endPoint x: 295, endPoint y: 325, distance: 60.8
click at [344, 320] on input "TRUE" at bounding box center [348, 323] width 9 height 9
radio input "true"
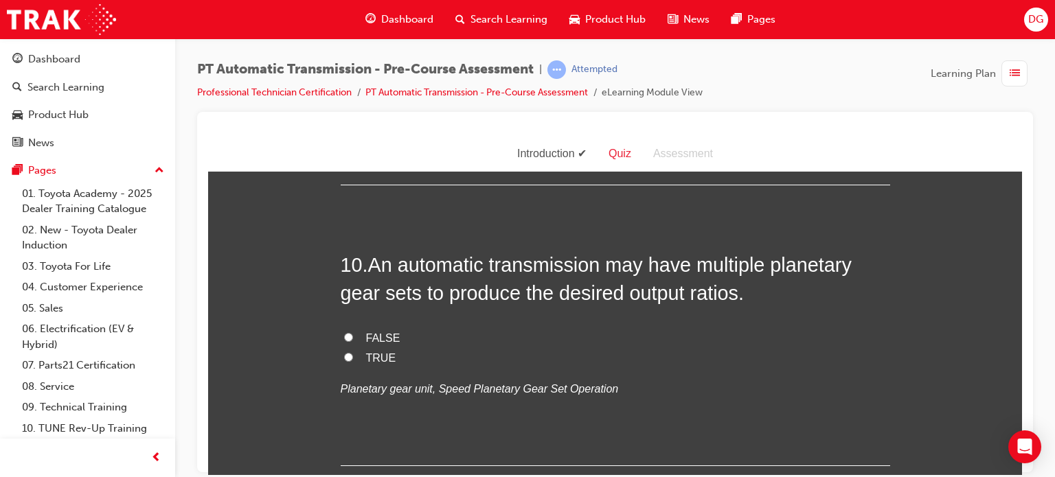
scroll to position [2630, 0]
click at [356, 357] on label "TRUE" at bounding box center [616, 358] width 550 height 20
click at [353, 357] on input "TRUE" at bounding box center [348, 356] width 9 height 9
radio input "true"
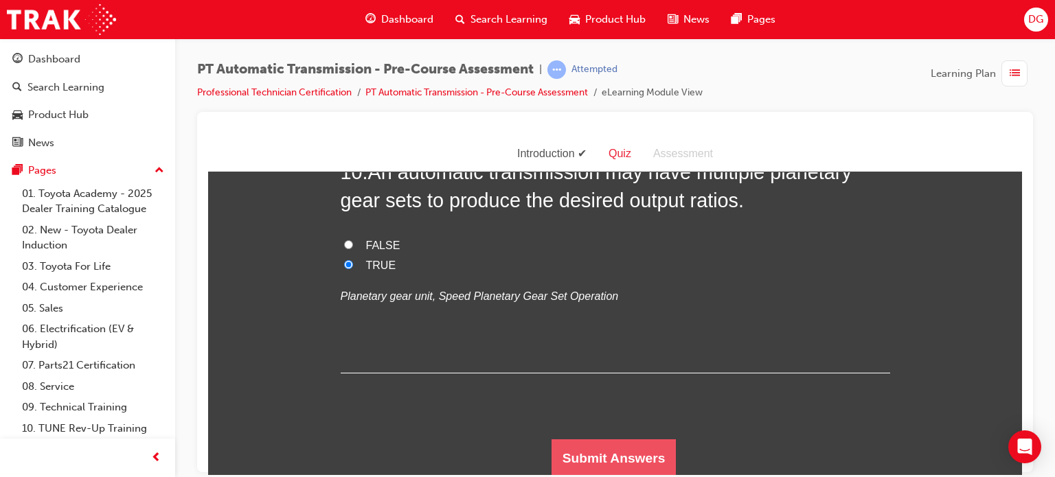
click at [574, 444] on button "Submit Answers" at bounding box center [614, 458] width 125 height 38
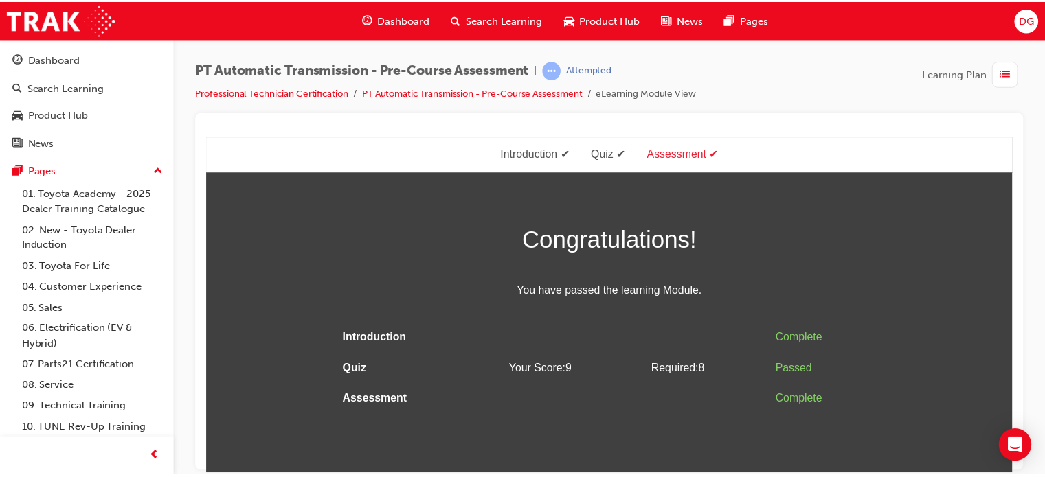
scroll to position [0, 0]
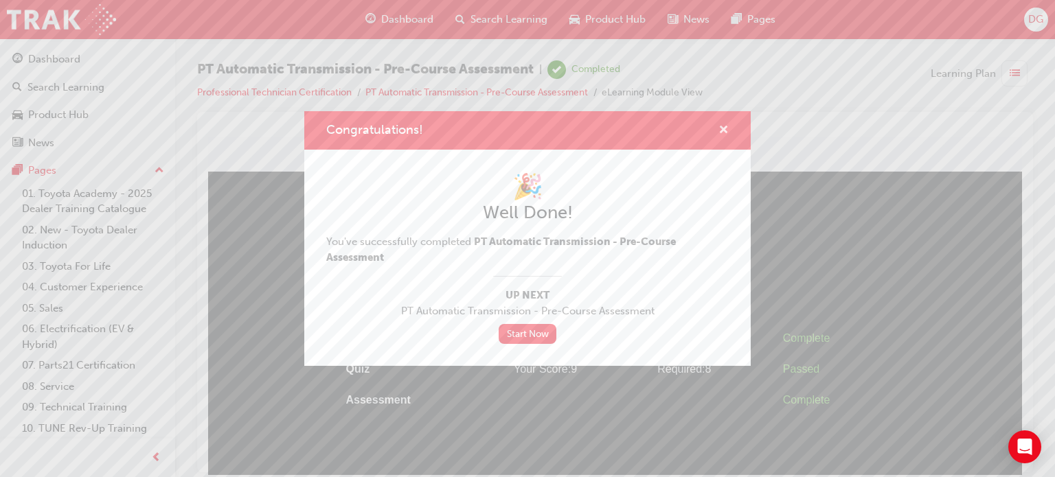
click at [721, 126] on span "cross-icon" at bounding box center [723, 131] width 10 height 12
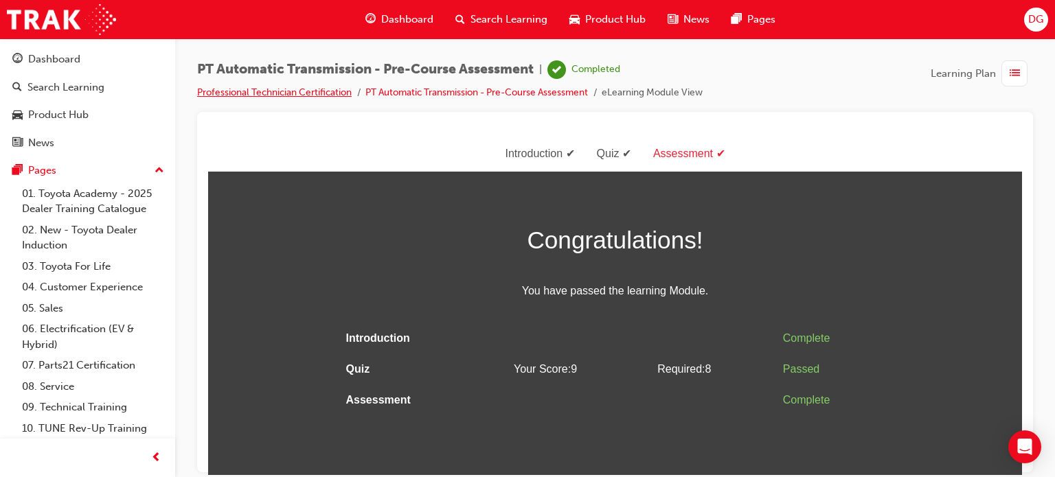
click at [319, 89] on link "Professional Technician Certification" at bounding box center [274, 93] width 155 height 12
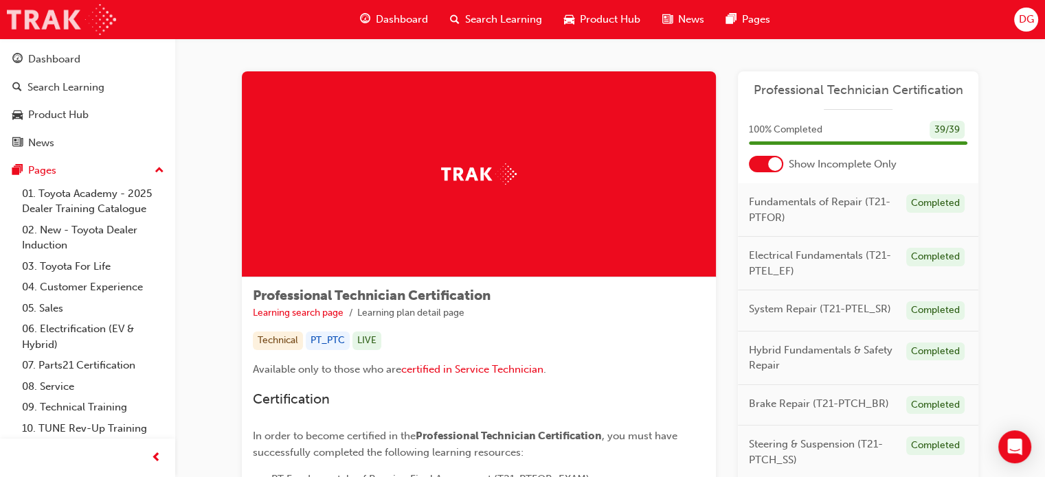
click at [47, 19] on img at bounding box center [61, 19] width 109 height 31
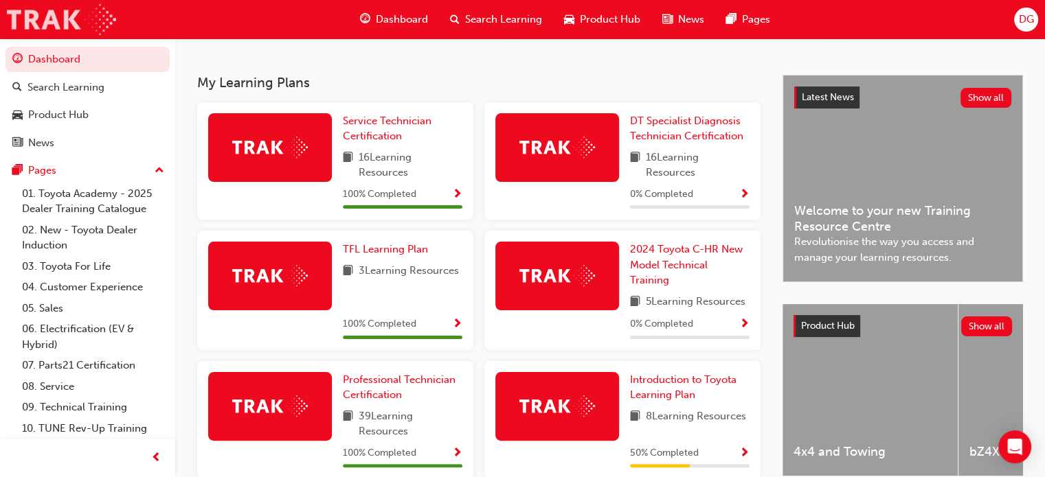
scroll to position [349, 0]
